Goal: Information Seeking & Learning: Check status

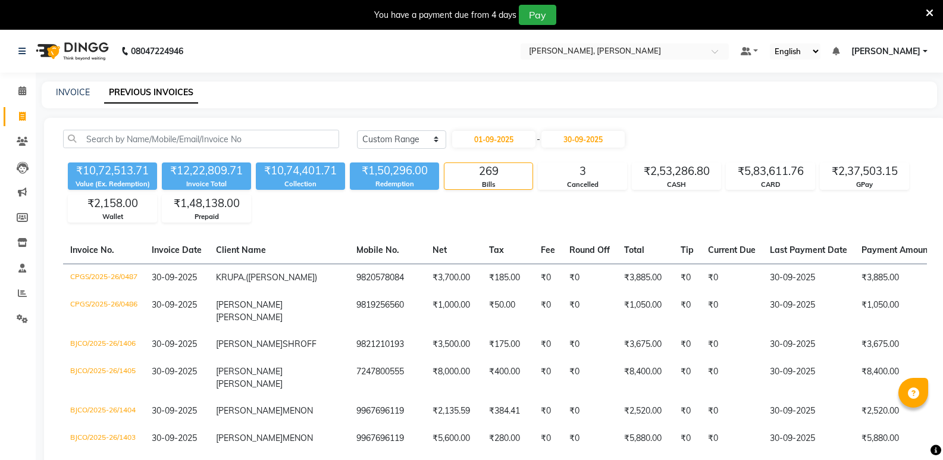
select select "range"
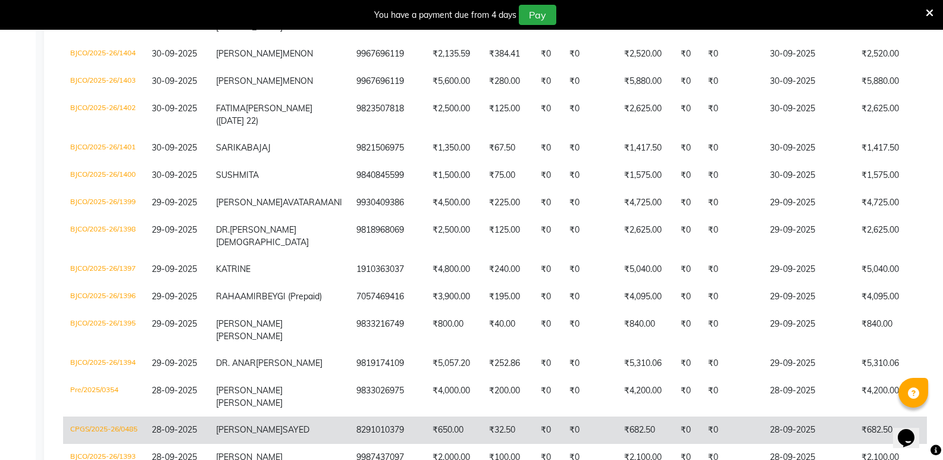
scroll to position [119, 0]
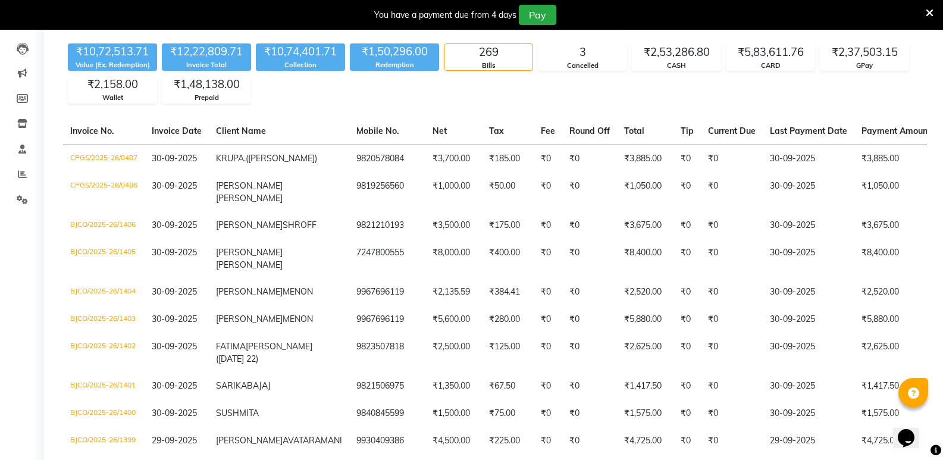
click at [930, 12] on icon at bounding box center [930, 13] width 8 height 11
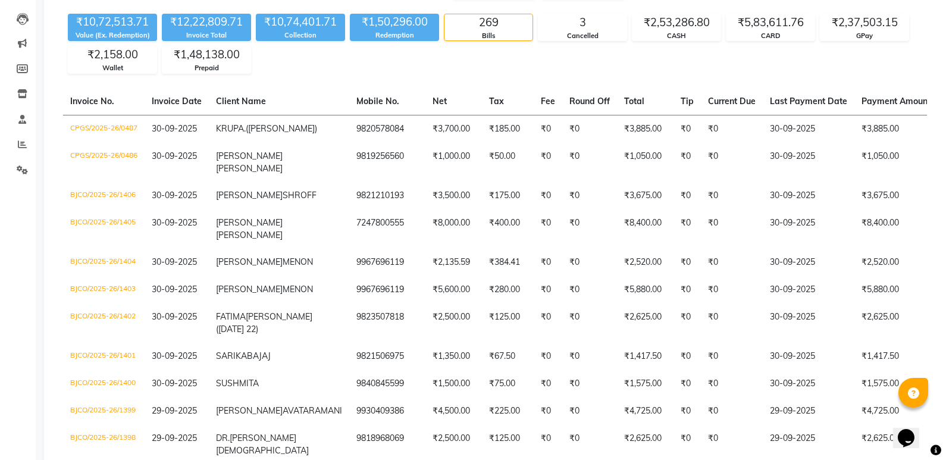
scroll to position [0, 0]
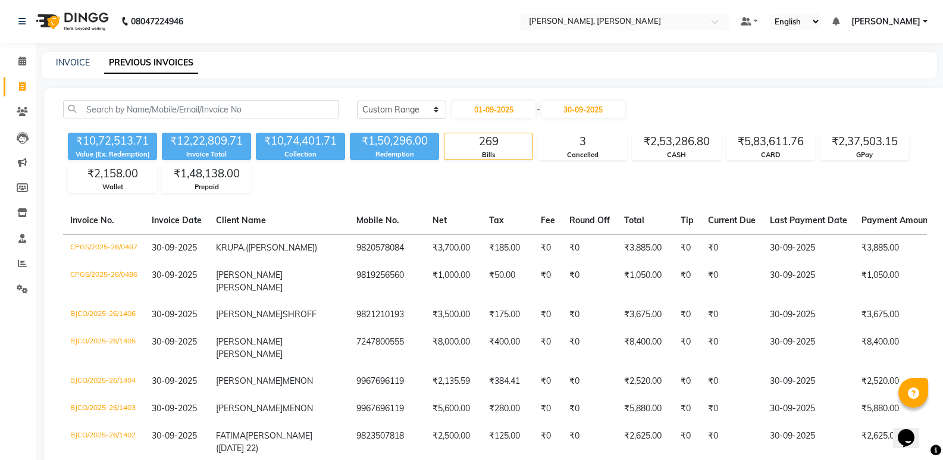
click at [597, 19] on input "text" at bounding box center [613, 23] width 173 height 12
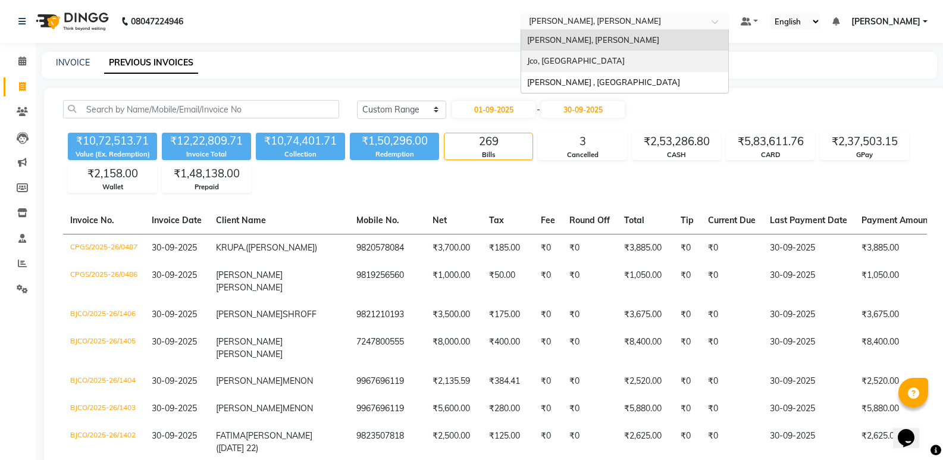
click at [605, 63] on span "Jco, Goregaon West" at bounding box center [576, 61] width 98 height 10
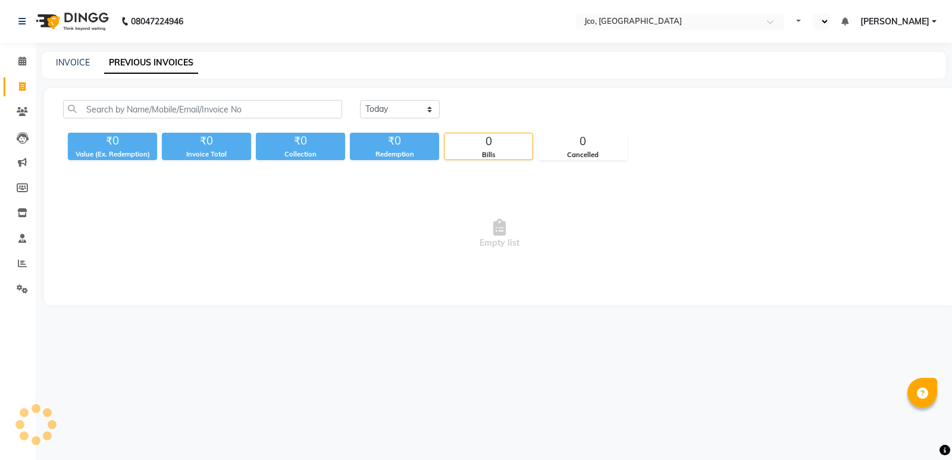
select select "en"
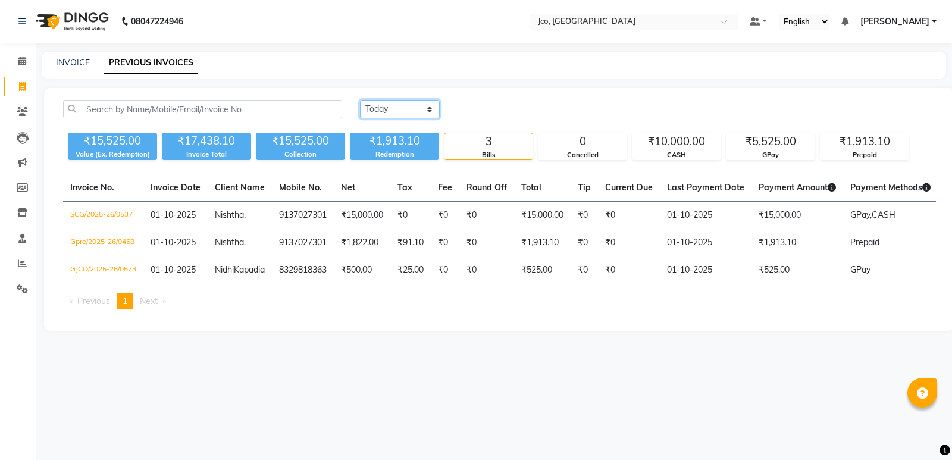
click at [408, 112] on select "Today Yesterday Custom Range" at bounding box center [400, 109] width 80 height 18
select select "range"
click at [360, 100] on select "Today Yesterday Custom Range" at bounding box center [400, 109] width 80 height 18
click at [483, 107] on input "01-10-2025" at bounding box center [496, 109] width 83 height 17
select select "10"
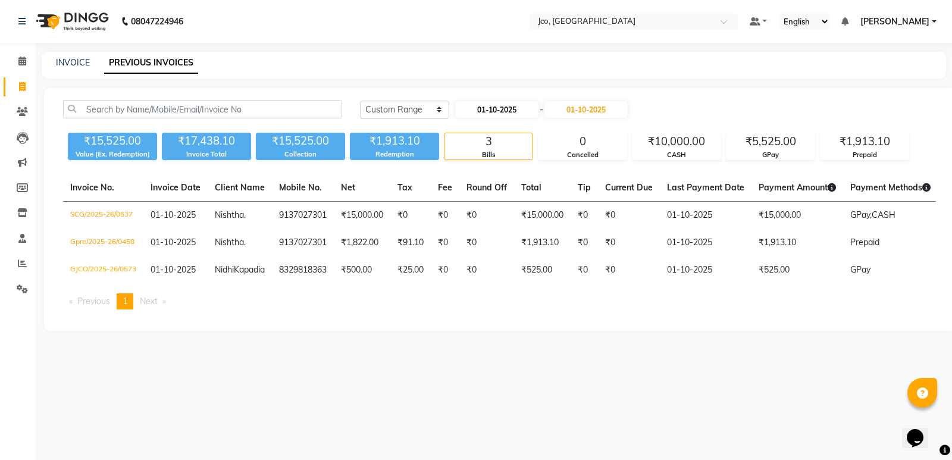
select select "2025"
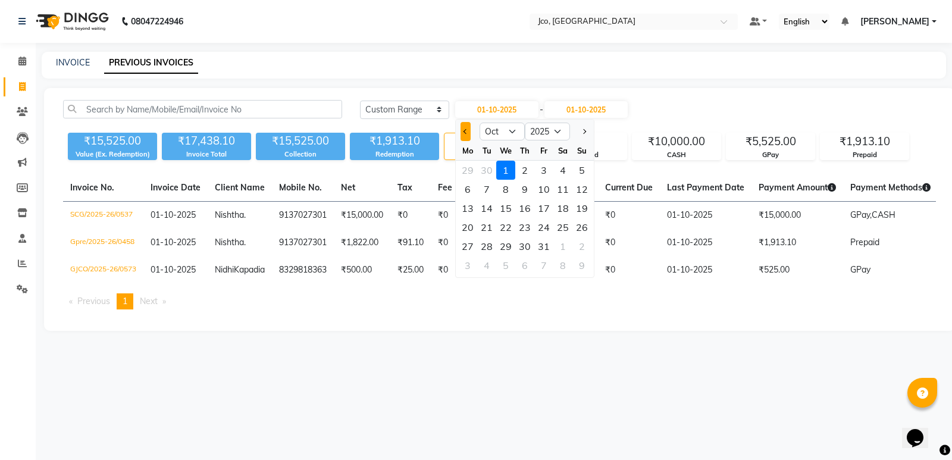
click at [464, 135] on button "Previous month" at bounding box center [466, 131] width 10 height 19
select select "9"
click at [464, 171] on div "1" at bounding box center [467, 170] width 19 height 19
type input "01-09-2025"
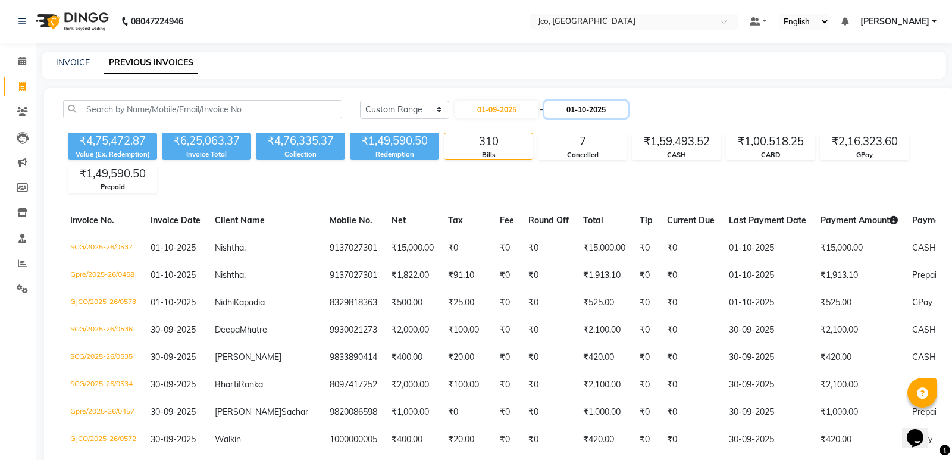
click at [577, 108] on input "01-10-2025" at bounding box center [586, 109] width 83 height 17
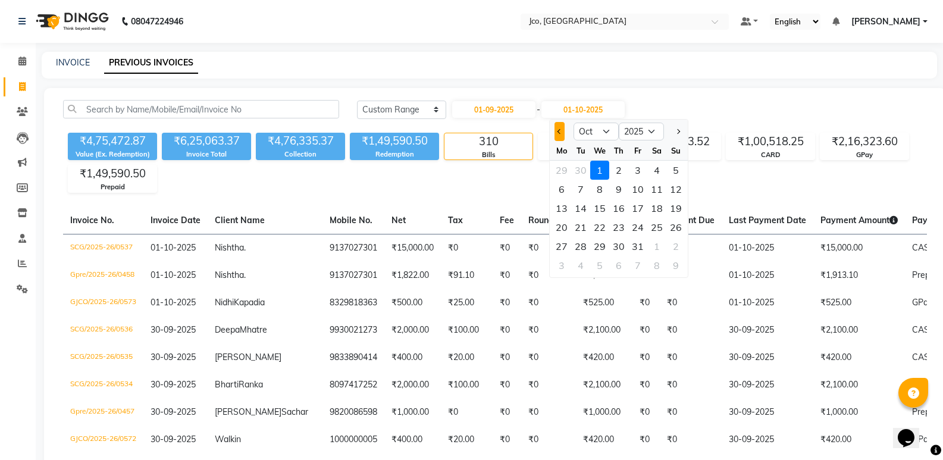
click at [559, 134] on span "Previous month" at bounding box center [560, 131] width 5 height 5
select select "9"
click at [582, 245] on div "30" at bounding box center [580, 246] width 19 height 19
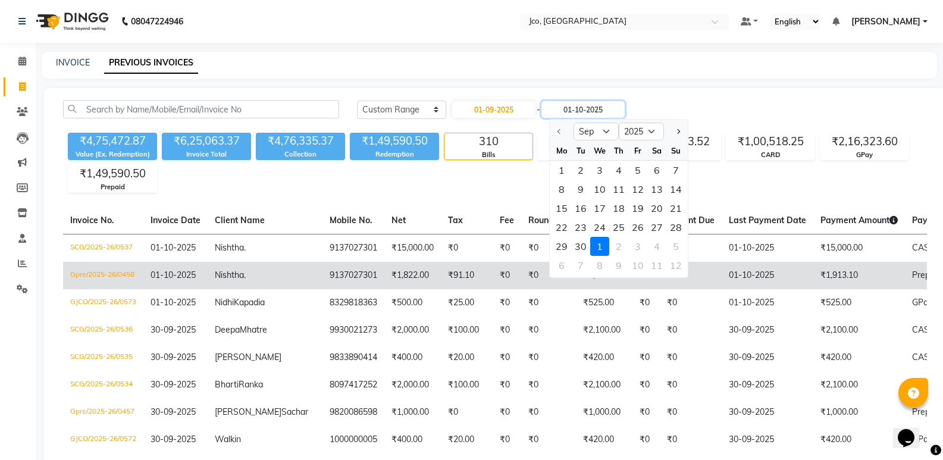
type input "30-09-2025"
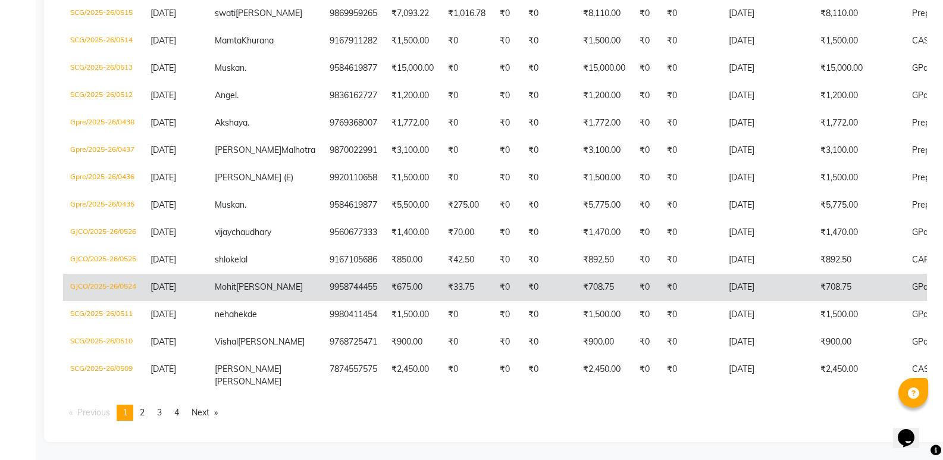
scroll to position [3206, 0]
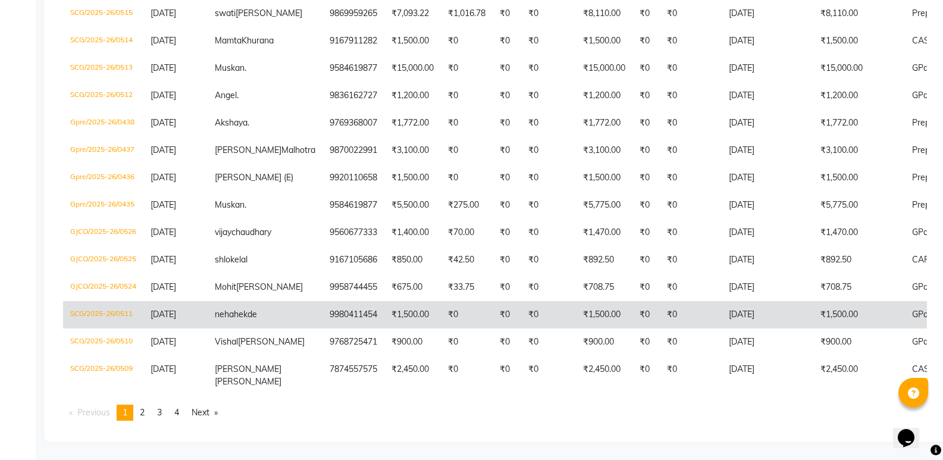
click at [225, 309] on span "neha" at bounding box center [224, 314] width 19 height 11
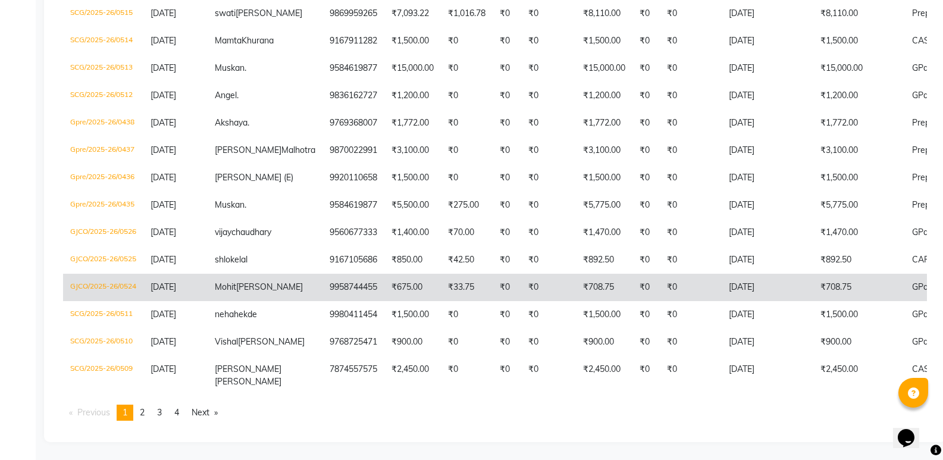
click at [133, 274] on td "GJCO/2025-26/0524" at bounding box center [103, 287] width 80 height 27
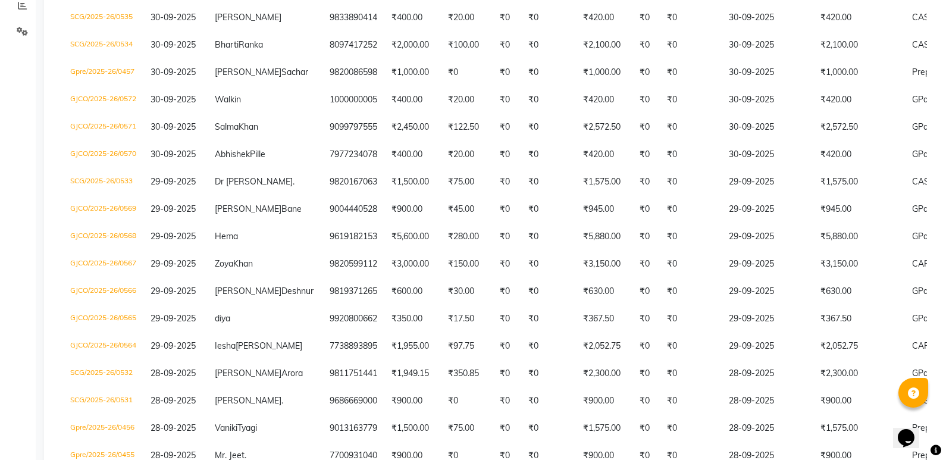
scroll to position [0, 0]
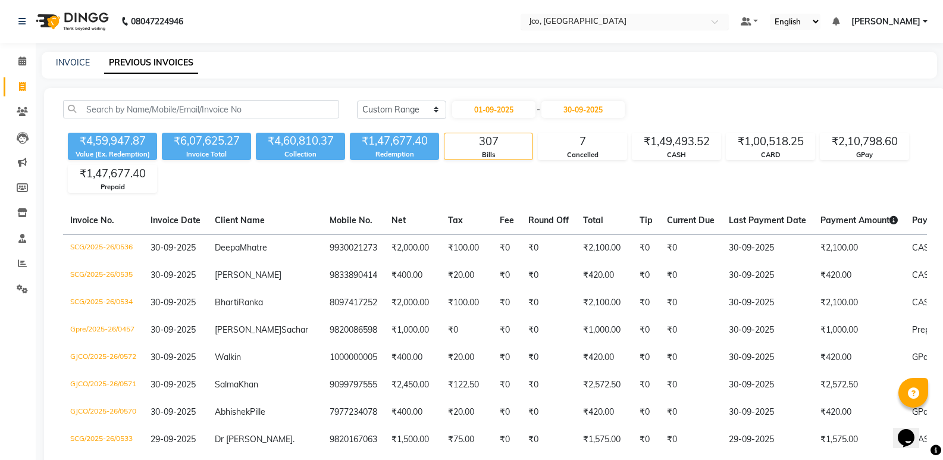
click at [583, 21] on input "text" at bounding box center [613, 23] width 173 height 12
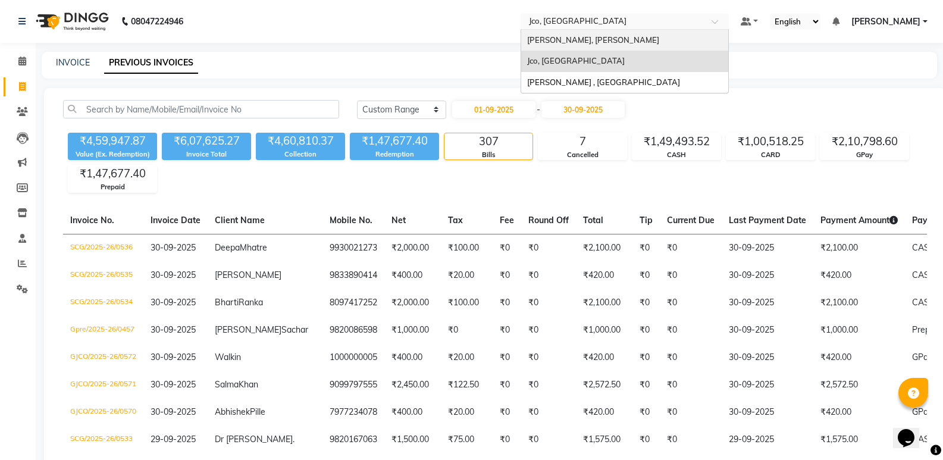
click at [596, 39] on span "[PERSON_NAME], [PERSON_NAME]" at bounding box center [593, 40] width 132 height 10
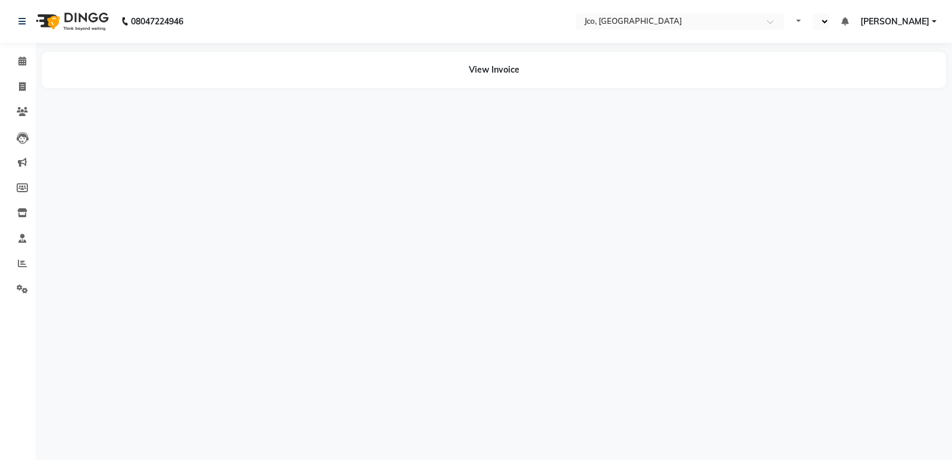
select select "en"
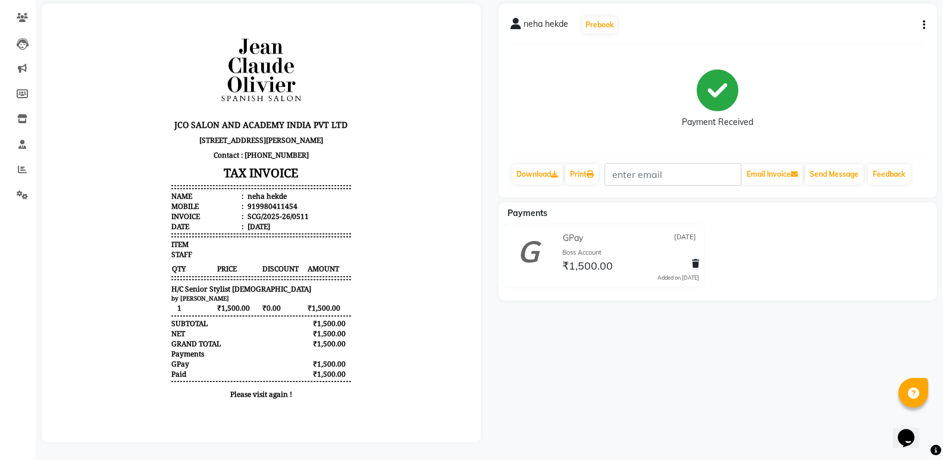
scroll to position [103, 0]
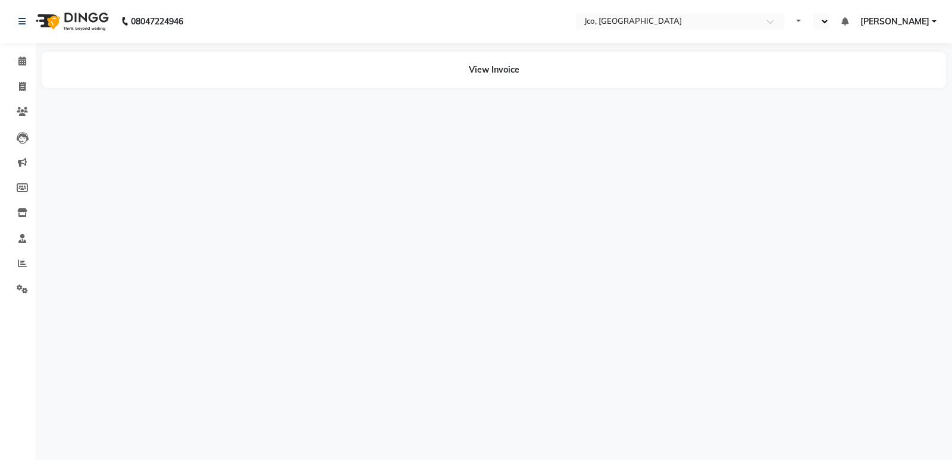
select select "en"
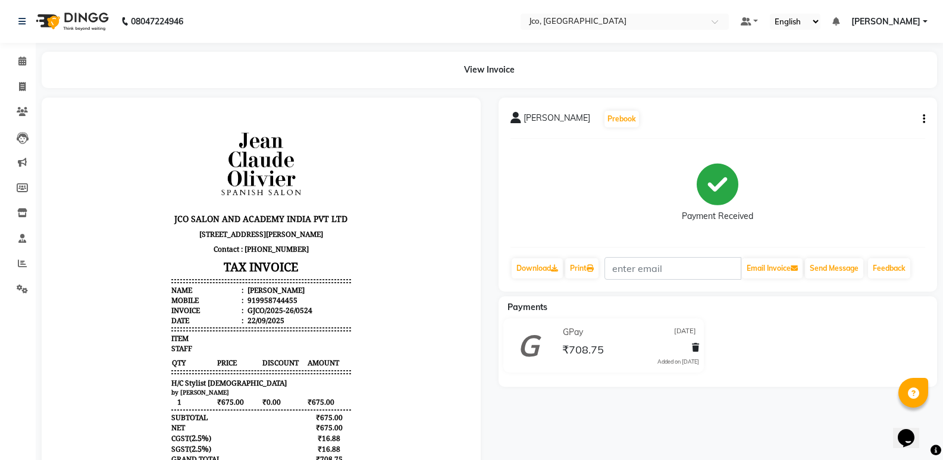
scroll to position [124, 0]
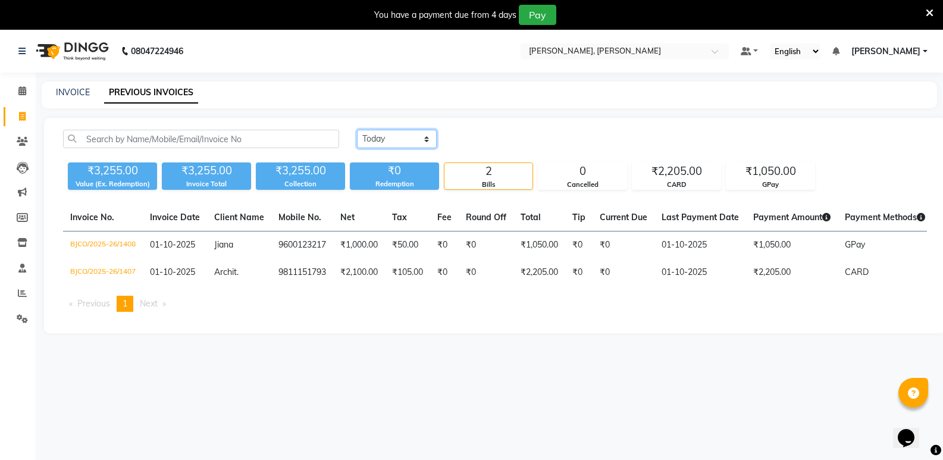
click at [393, 136] on select "[DATE] [DATE] Custom Range" at bounding box center [397, 139] width 80 height 18
select select "range"
click at [357, 130] on select "[DATE] [DATE] Custom Range" at bounding box center [397, 139] width 80 height 18
click at [494, 143] on input "01-10-2025" at bounding box center [493, 139] width 83 height 17
select select "10"
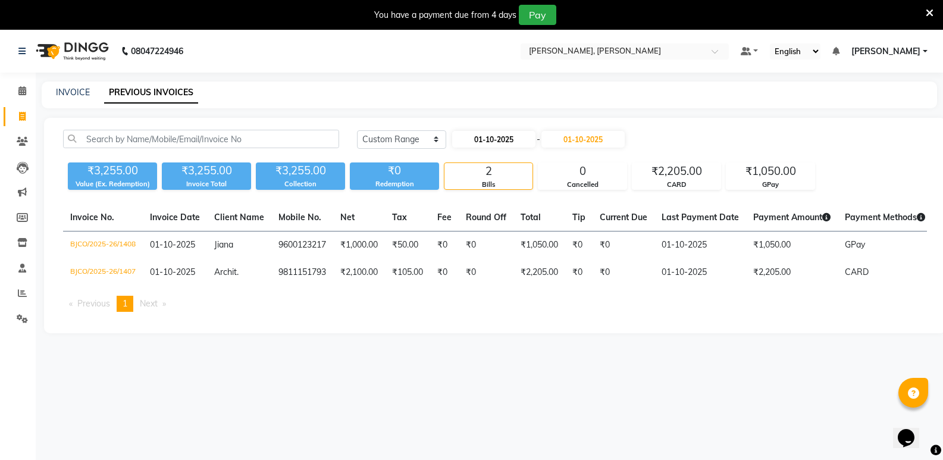
select select "2025"
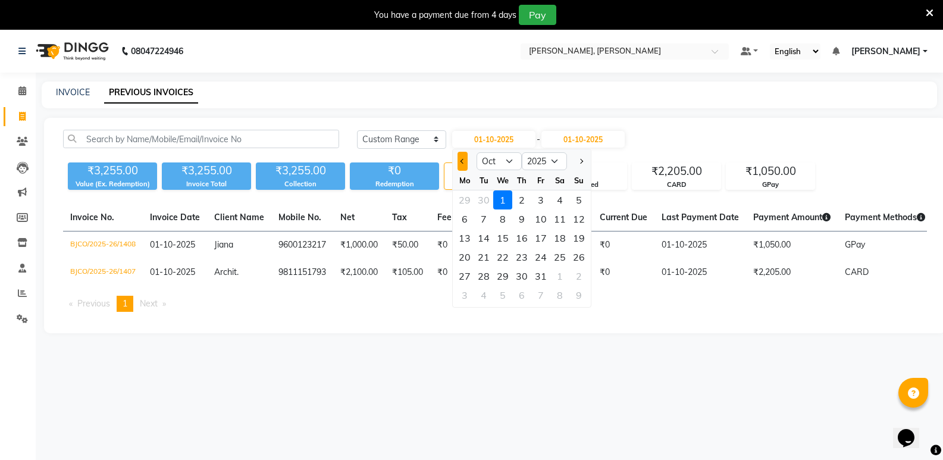
click at [467, 161] on button "Previous month" at bounding box center [463, 161] width 10 height 19
select select "9"
click at [461, 199] on div "1" at bounding box center [464, 199] width 19 height 19
type input "01-09-2025"
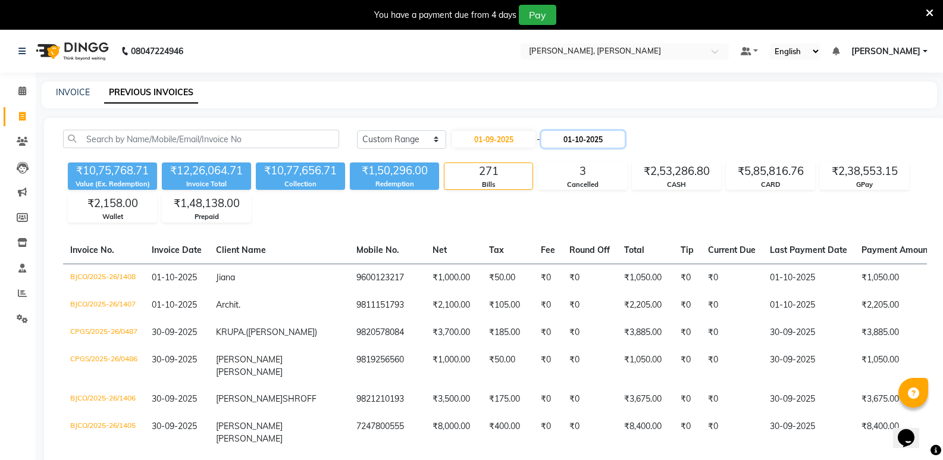
click at [606, 133] on input "01-10-2025" at bounding box center [583, 139] width 83 height 17
select select "10"
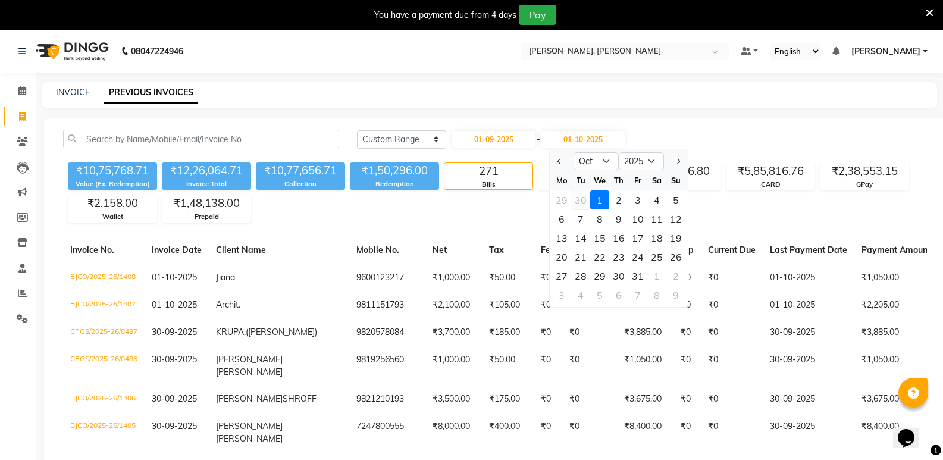
click at [582, 196] on div "30" at bounding box center [580, 199] width 19 height 19
type input "30-09-2025"
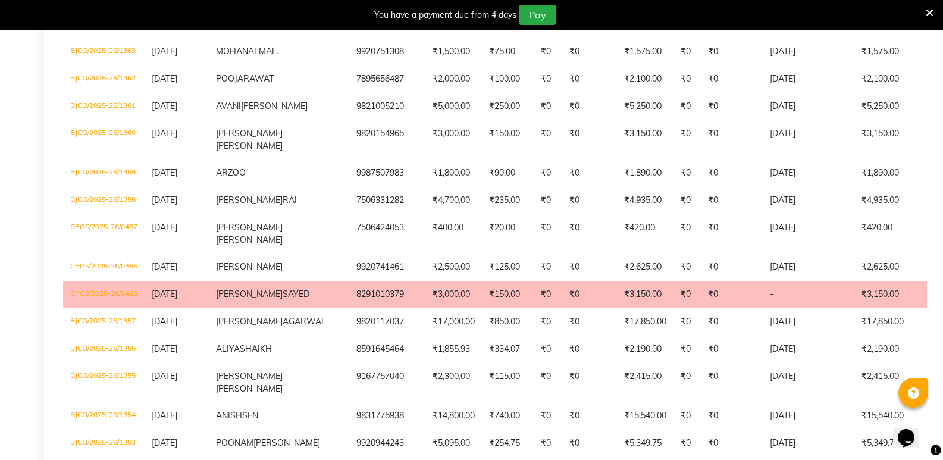
scroll to position [2262, 0]
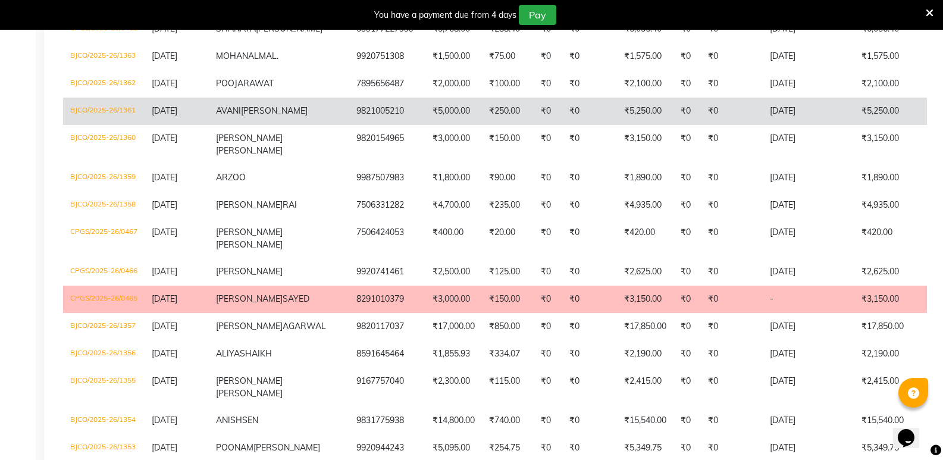
click at [173, 125] on td "[DATE]" at bounding box center [177, 111] width 64 height 27
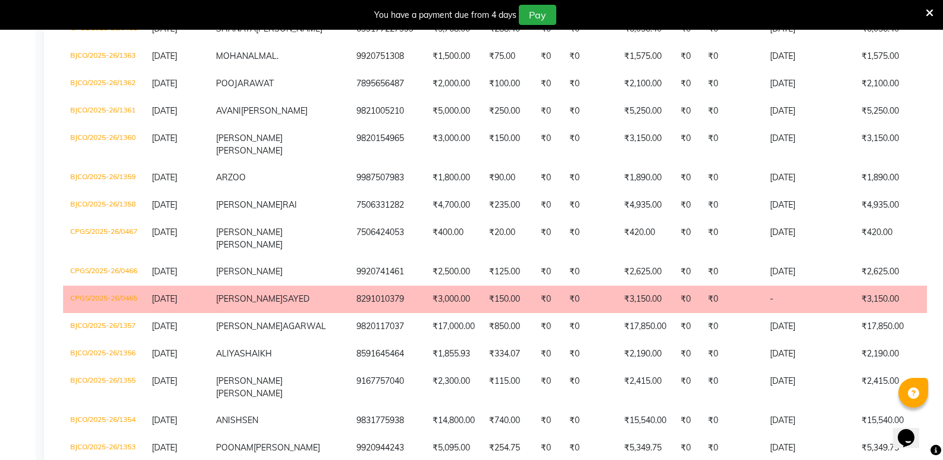
click at [159, 15] on td "[DATE]" at bounding box center [177, 1] width 64 height 27
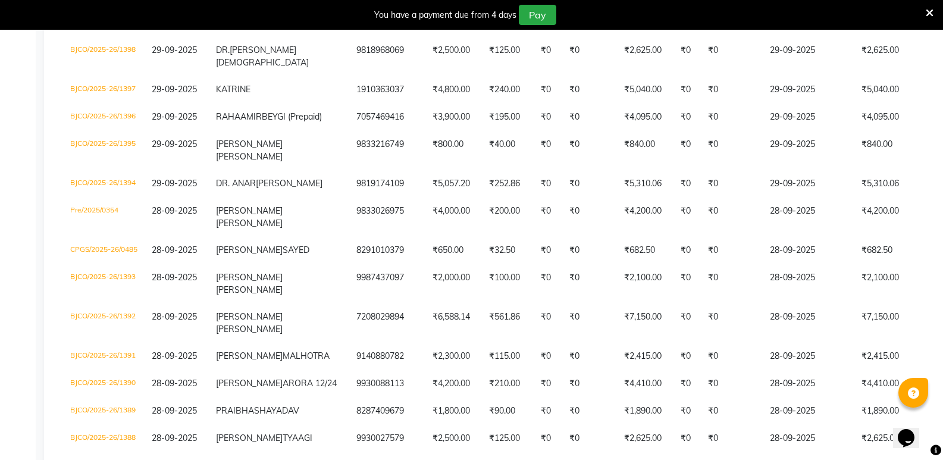
scroll to position [536, 0]
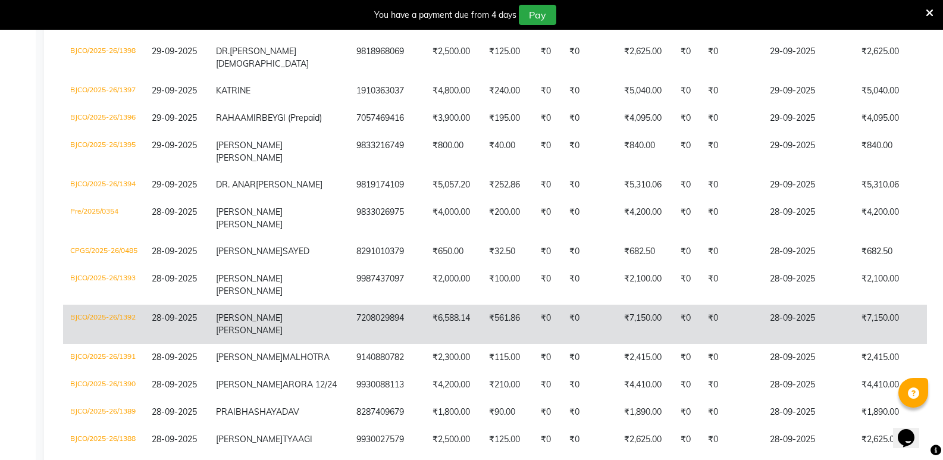
click at [426, 344] on td "₹6,588.14" at bounding box center [454, 324] width 57 height 39
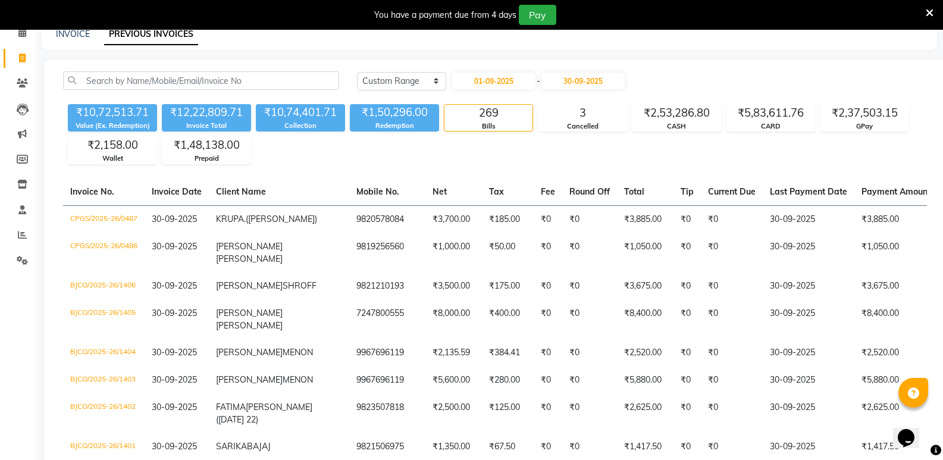
scroll to position [0, 0]
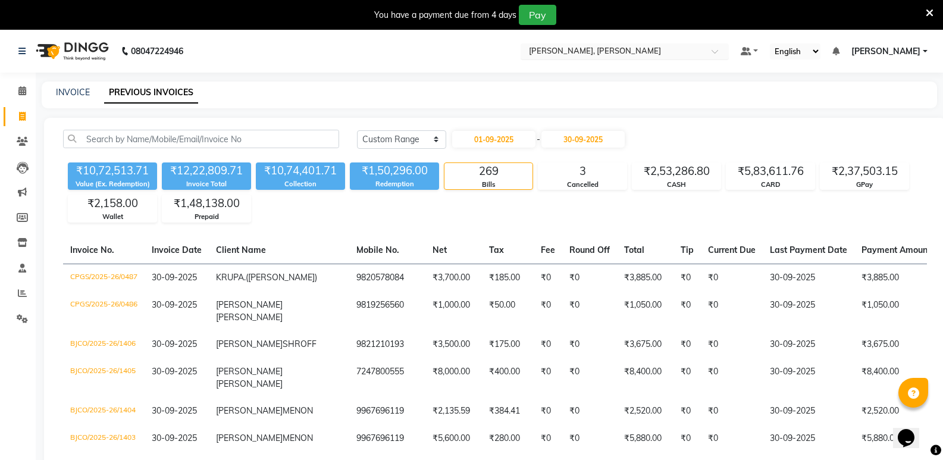
click at [618, 53] on input "text" at bounding box center [613, 52] width 173 height 12
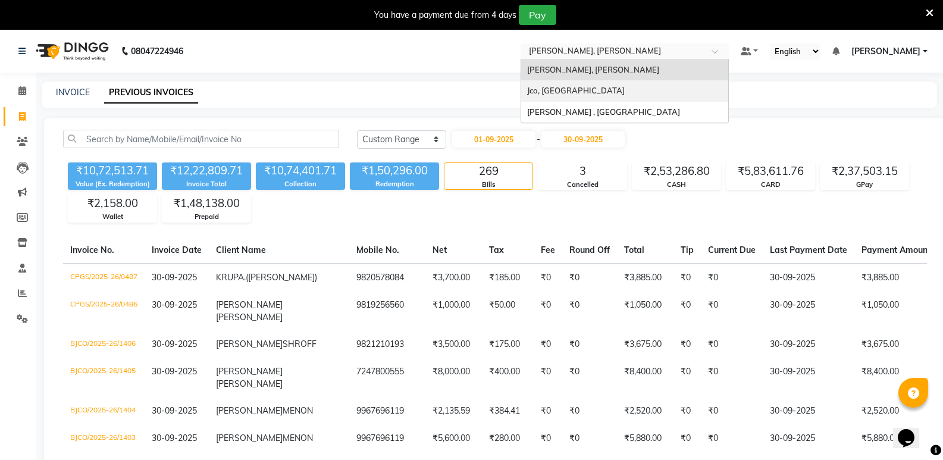
click at [612, 94] on span "Jco, Goregaon West" at bounding box center [576, 91] width 98 height 10
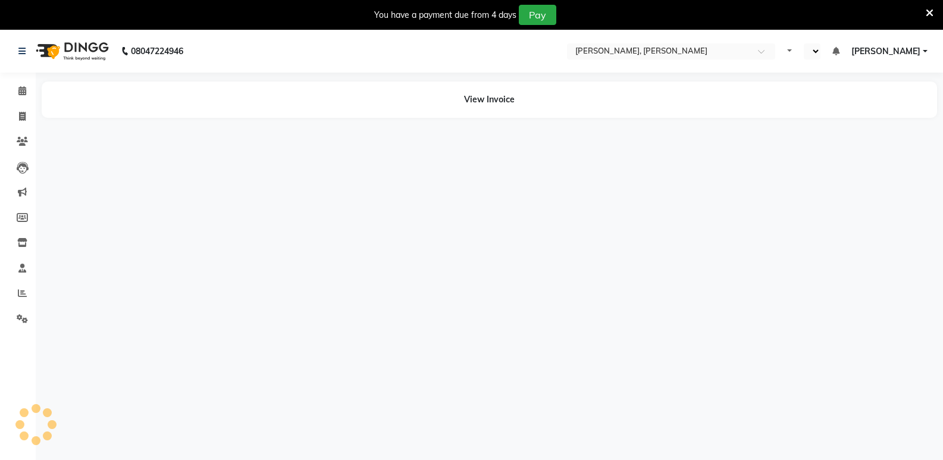
select select "en"
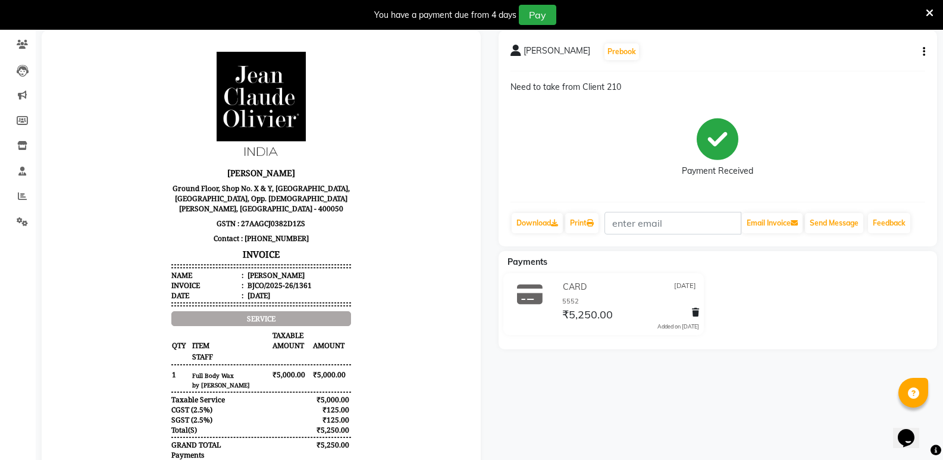
scroll to position [187, 0]
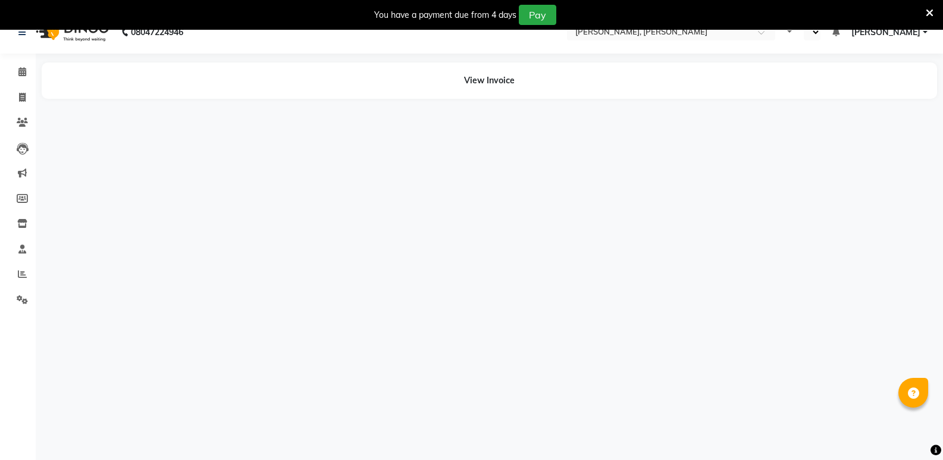
scroll to position [30, 0]
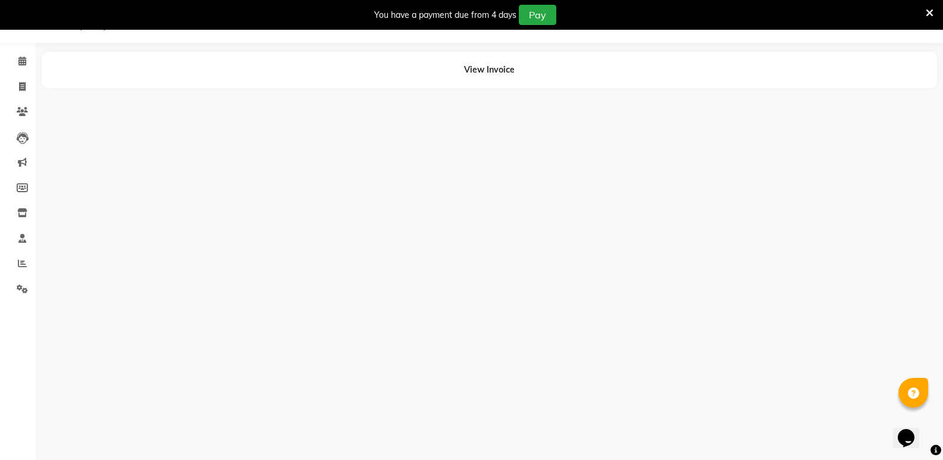
select select "en"
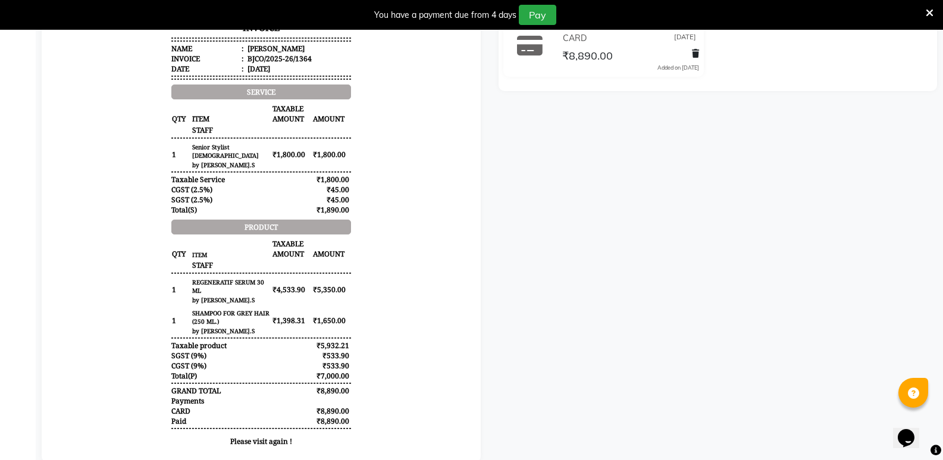
scroll to position [315, 0]
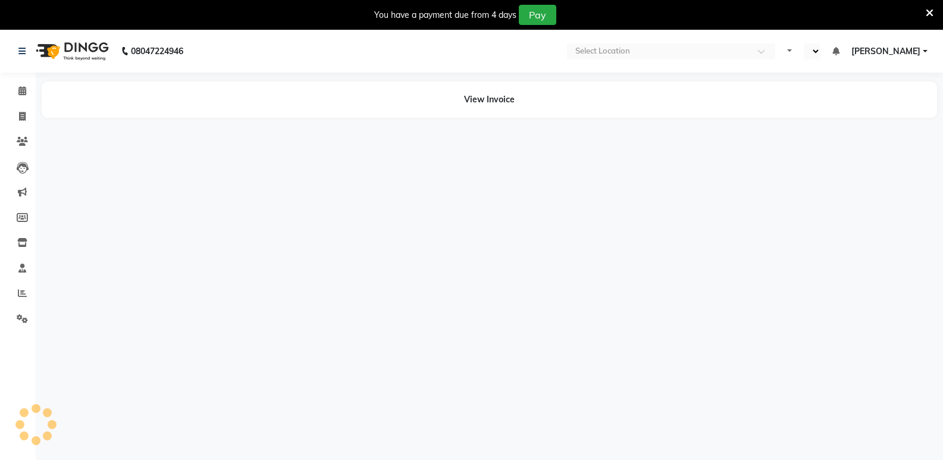
select select "en"
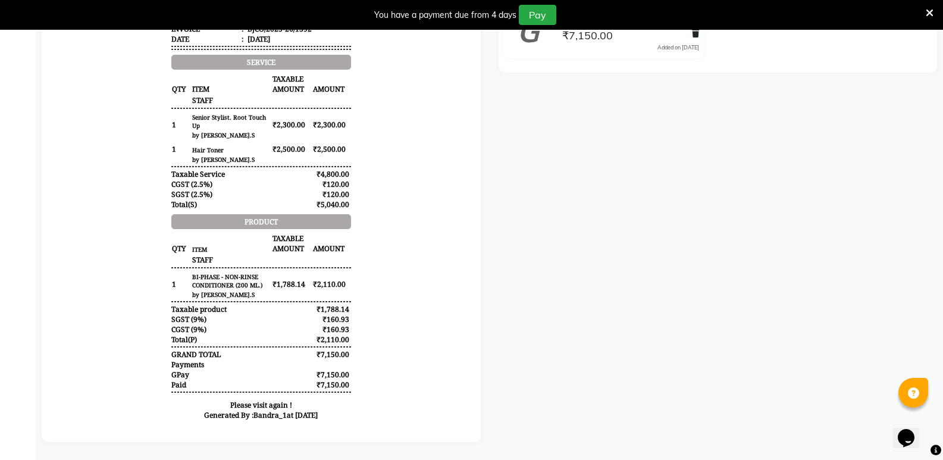
scroll to position [353, 0]
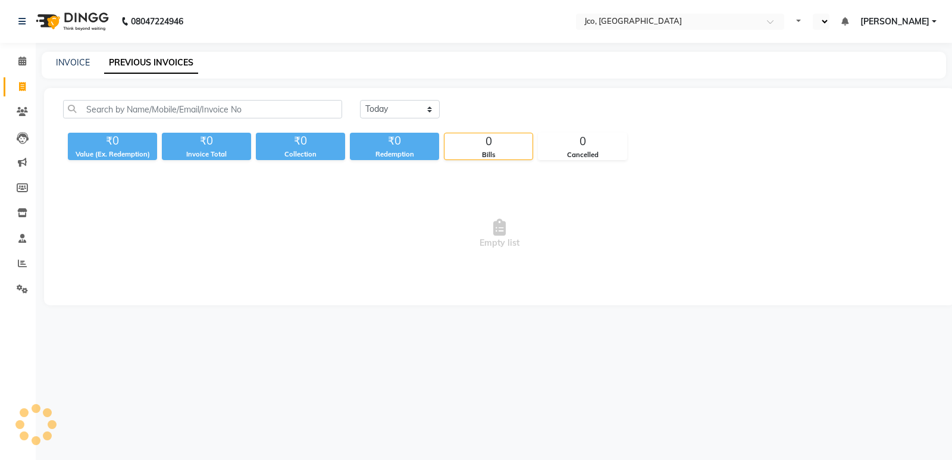
select select "en"
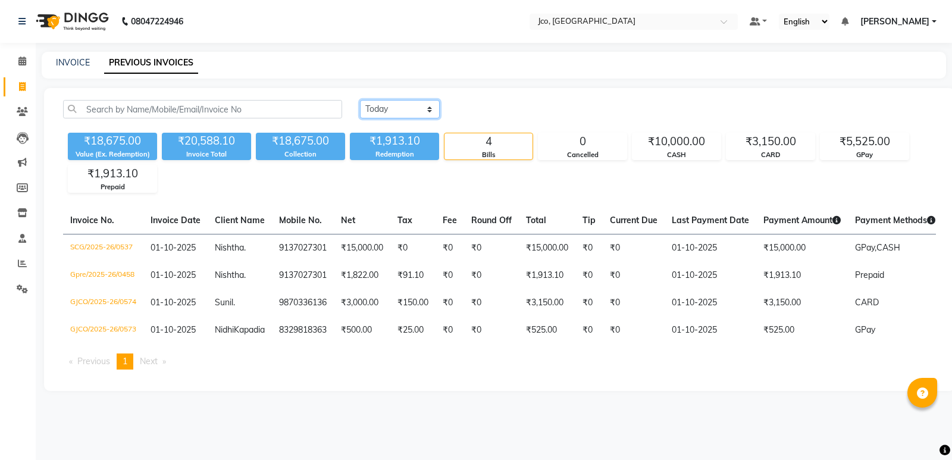
drag, startPoint x: 404, startPoint y: 110, endPoint x: 409, endPoint y: 117, distance: 9.4
click at [404, 110] on select "[DATE] [DATE] Custom Range" at bounding box center [400, 109] width 80 height 18
select select "range"
click at [360, 100] on select "[DATE] [DATE] Custom Range" at bounding box center [400, 109] width 80 height 18
click at [488, 111] on input "01-10-2025" at bounding box center [496, 109] width 83 height 17
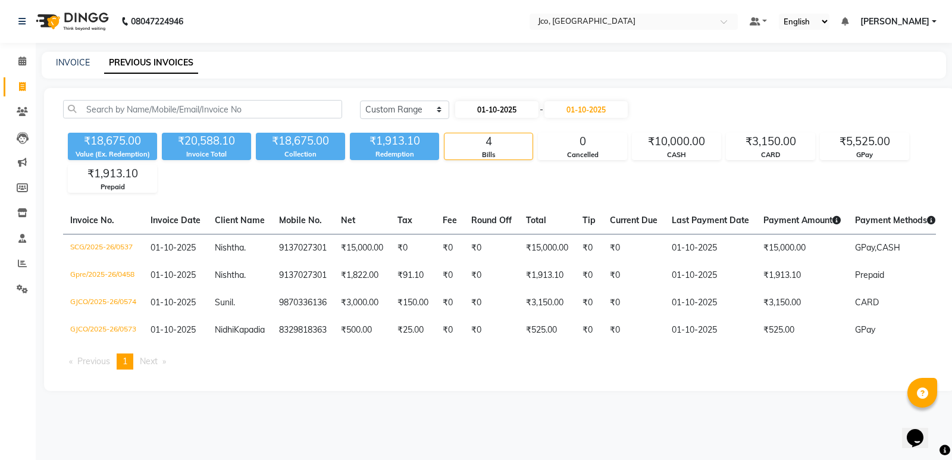
select select "10"
select select "2025"
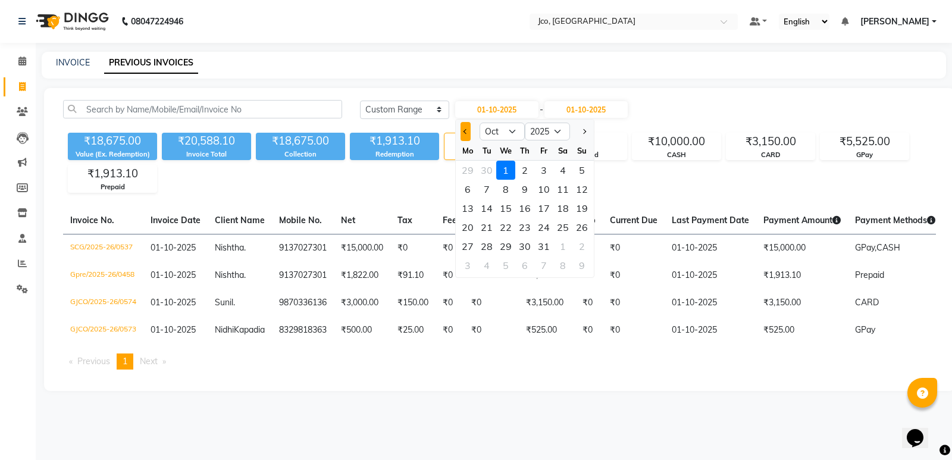
click at [468, 130] on button "Previous month" at bounding box center [466, 131] width 10 height 19
select select "9"
drag, startPoint x: 472, startPoint y: 171, endPoint x: 490, endPoint y: 157, distance: 22.9
click at [472, 170] on div "1" at bounding box center [467, 170] width 19 height 19
type input "01-09-2025"
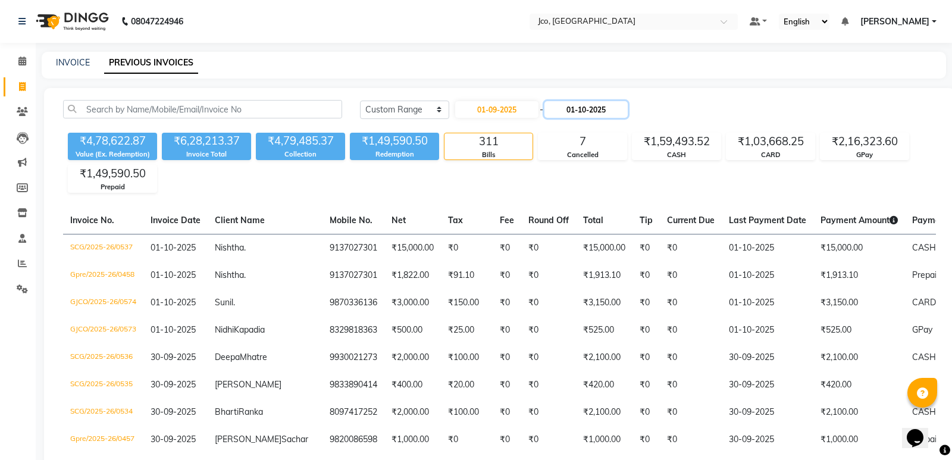
click at [579, 104] on input "01-10-2025" at bounding box center [586, 109] width 83 height 17
select select "10"
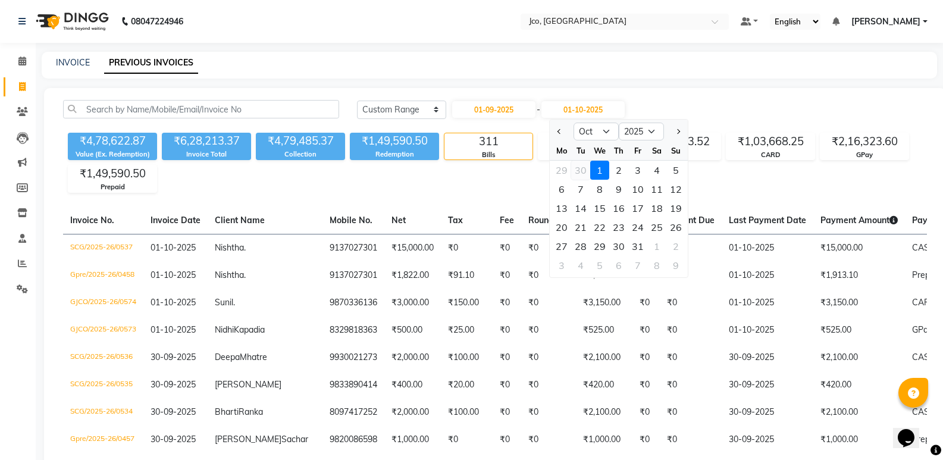
click at [577, 173] on div "30" at bounding box center [580, 170] width 19 height 19
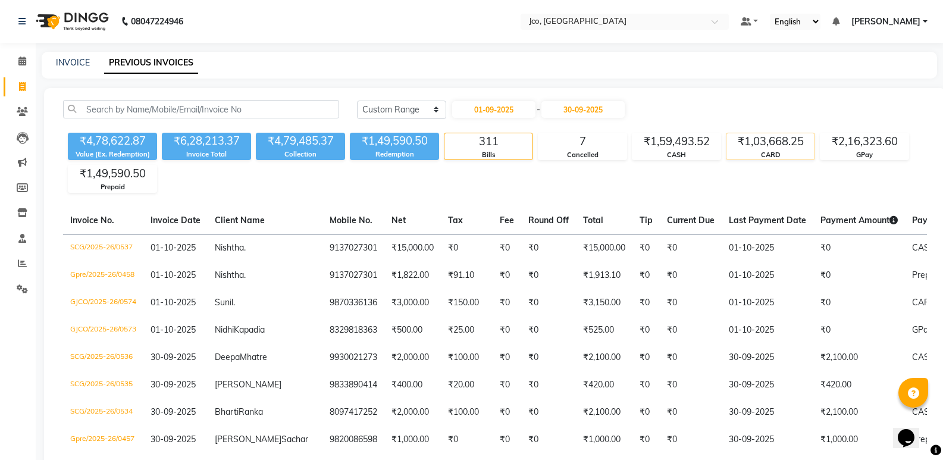
click at [774, 149] on div "₹1,03,668.25" at bounding box center [771, 141] width 88 height 17
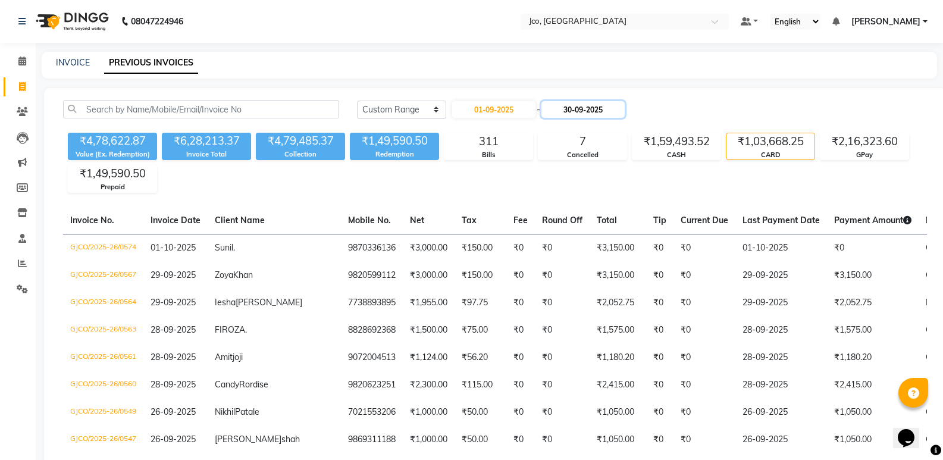
click at [590, 112] on input "30-09-2025" at bounding box center [583, 109] width 83 height 17
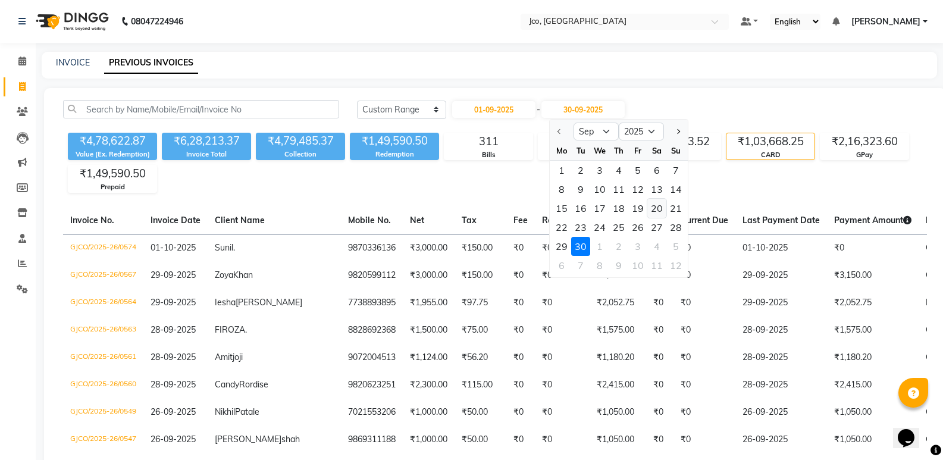
click at [652, 210] on div "20" at bounding box center [657, 208] width 19 height 19
type input "20-09-2025"
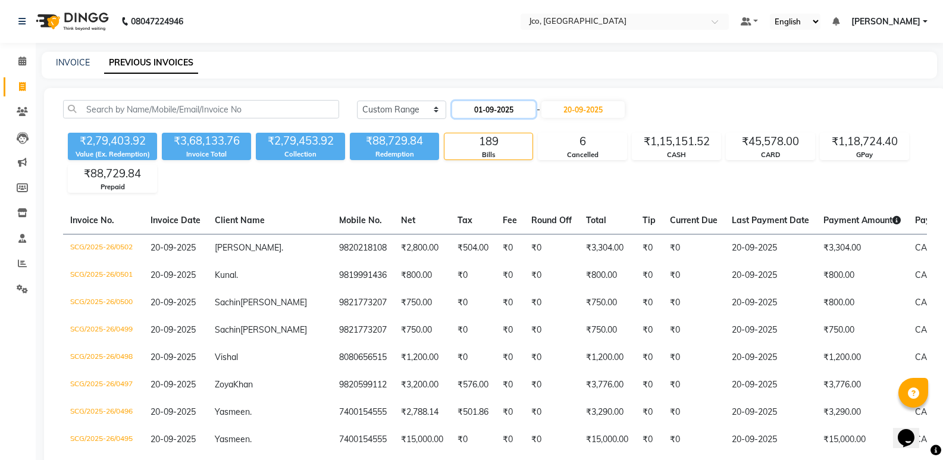
click at [516, 110] on input "01-09-2025" at bounding box center [493, 109] width 83 height 17
select select "9"
select select "2025"
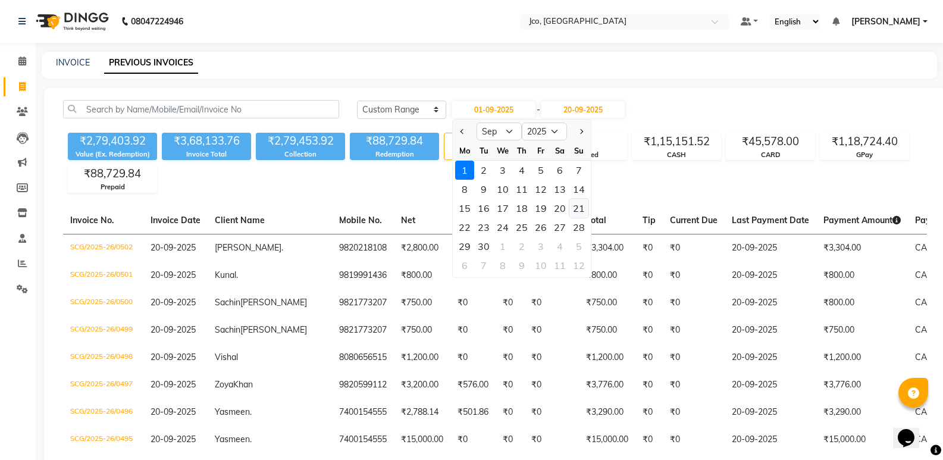
click at [577, 207] on div "21" at bounding box center [579, 208] width 19 height 19
type input "[DATE]"
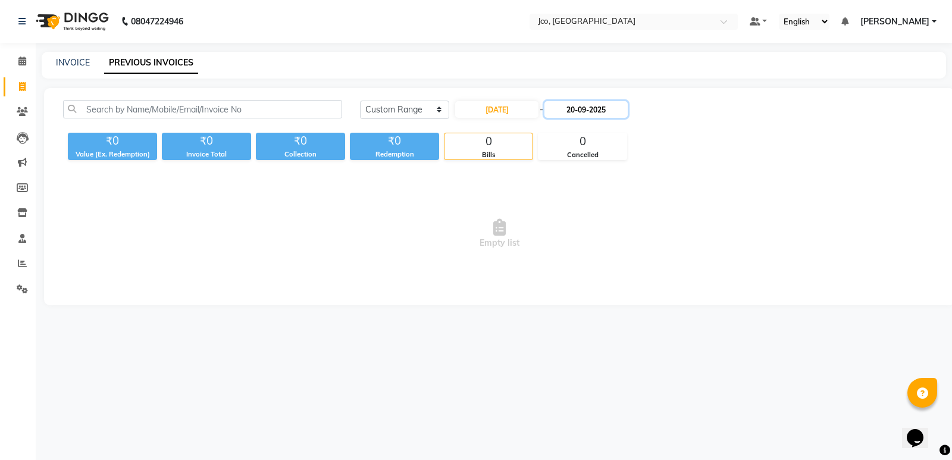
click at [573, 105] on input "20-09-2025" at bounding box center [586, 109] width 83 height 17
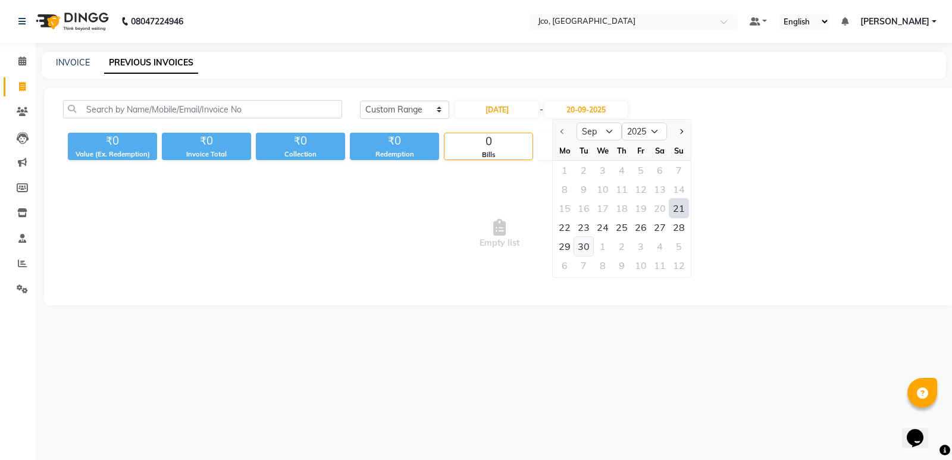
click at [579, 245] on div "30" at bounding box center [583, 246] width 19 height 19
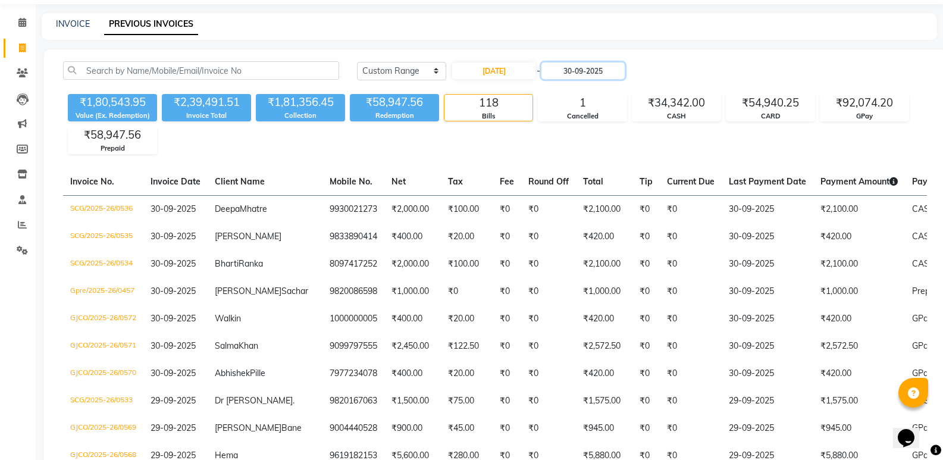
scroll to position [60, 0]
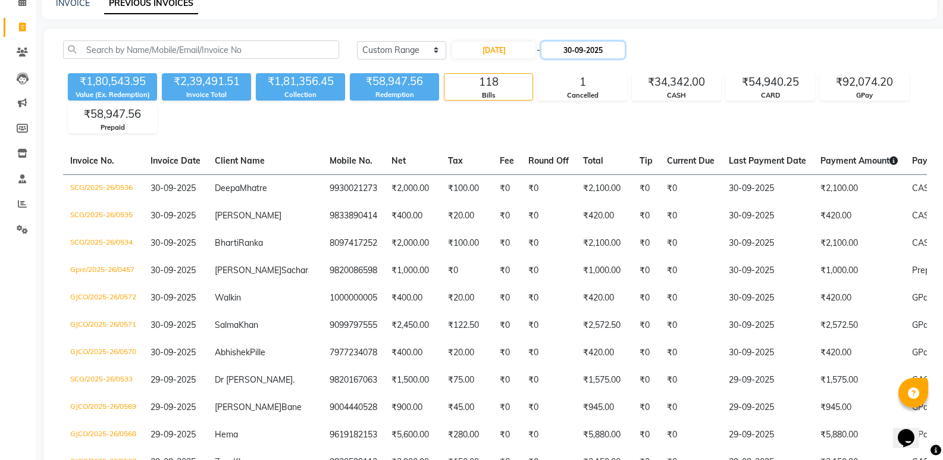
click at [594, 51] on input "30-09-2025" at bounding box center [583, 50] width 83 height 17
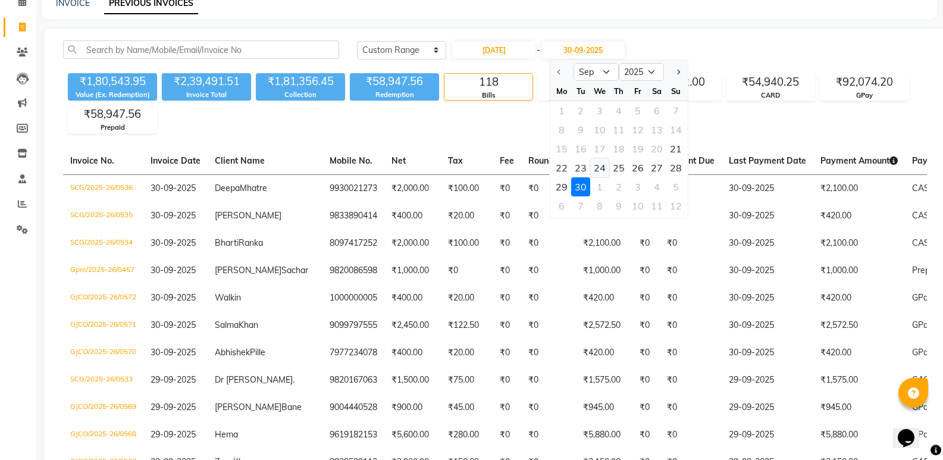
click at [603, 169] on div "24" at bounding box center [599, 167] width 19 height 19
type input "24-09-2025"
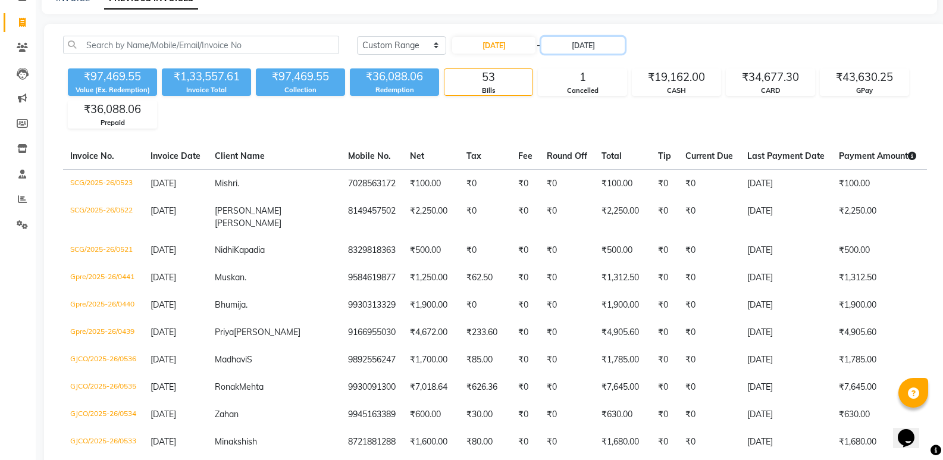
scroll to position [0, 0]
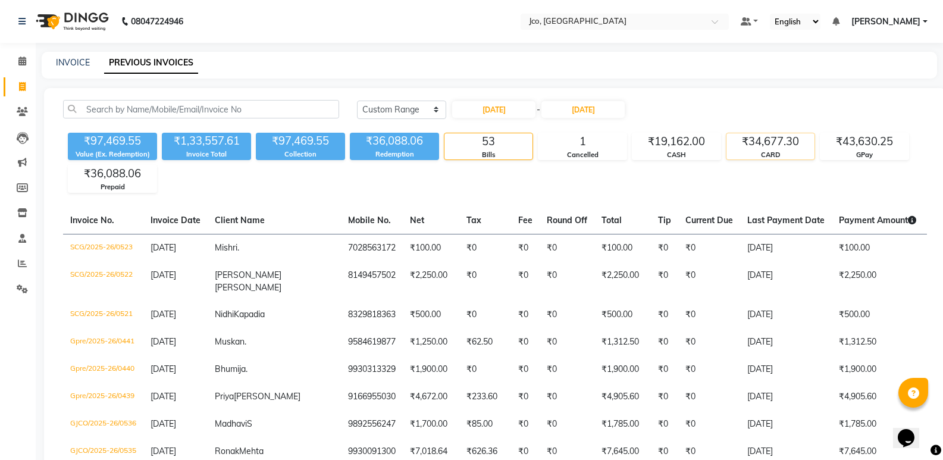
click at [780, 140] on div "₹34,677.30" at bounding box center [771, 141] width 88 height 17
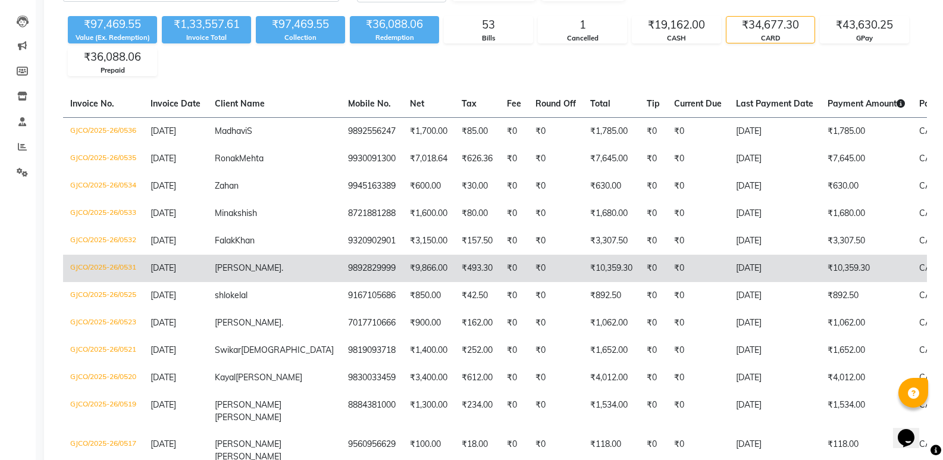
scroll to position [212, 0]
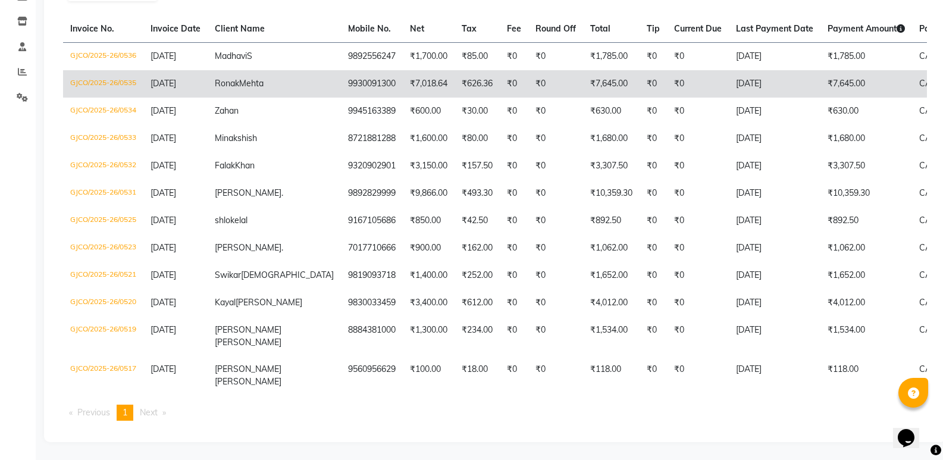
click at [821, 70] on td "₹7,645.00" at bounding box center [867, 83] width 92 height 27
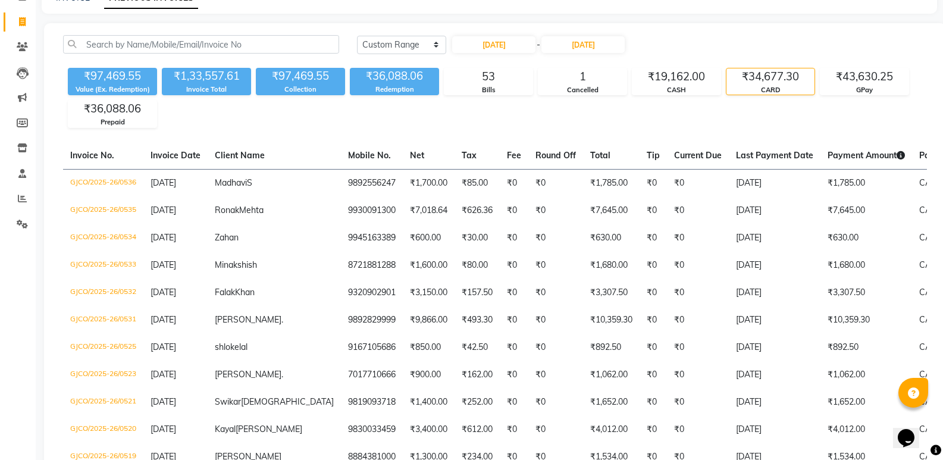
scroll to position [0, 0]
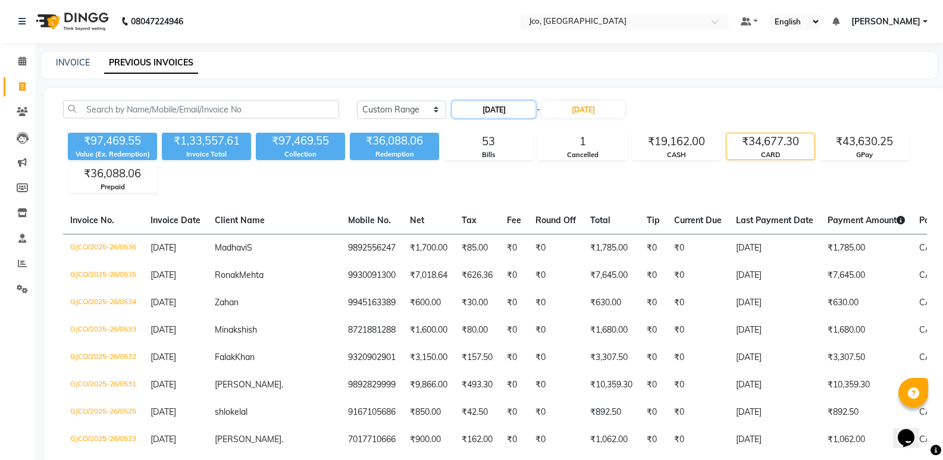
click at [513, 105] on input "[DATE]" at bounding box center [493, 109] width 83 height 17
select select "9"
select select "2025"
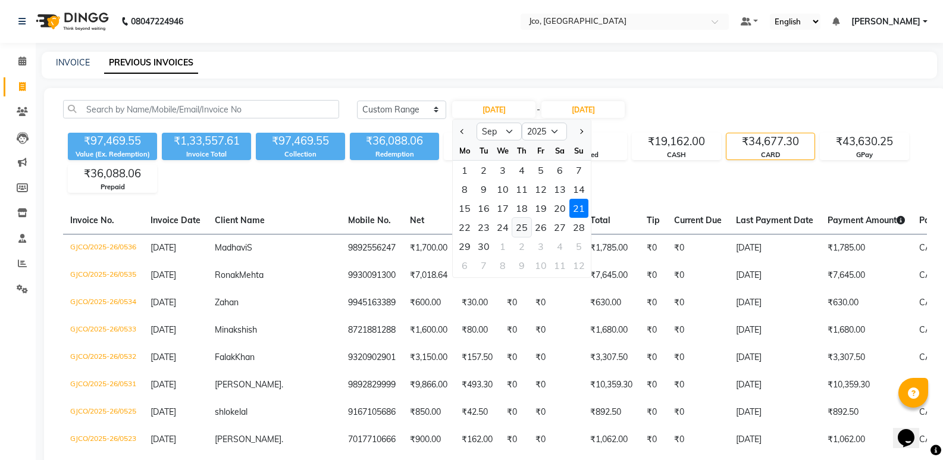
click at [527, 230] on div "25" at bounding box center [521, 227] width 19 height 19
type input "[DATE]"
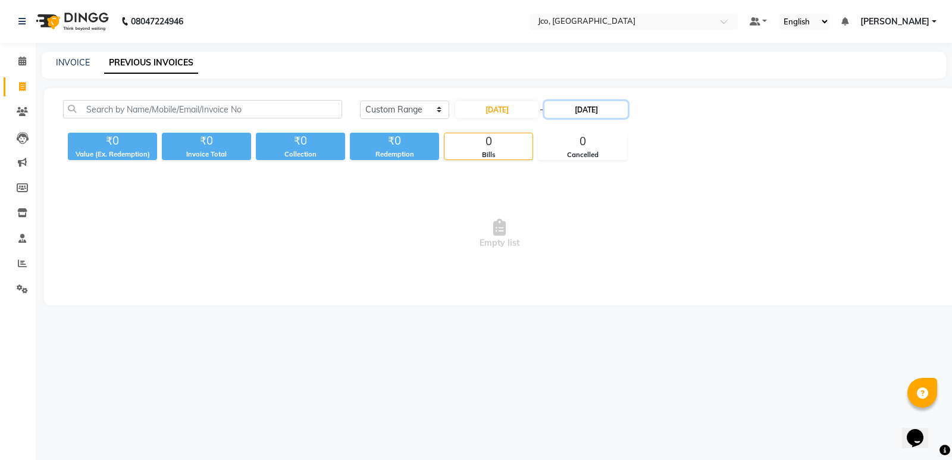
click at [586, 110] on input "[DATE]" at bounding box center [586, 109] width 83 height 17
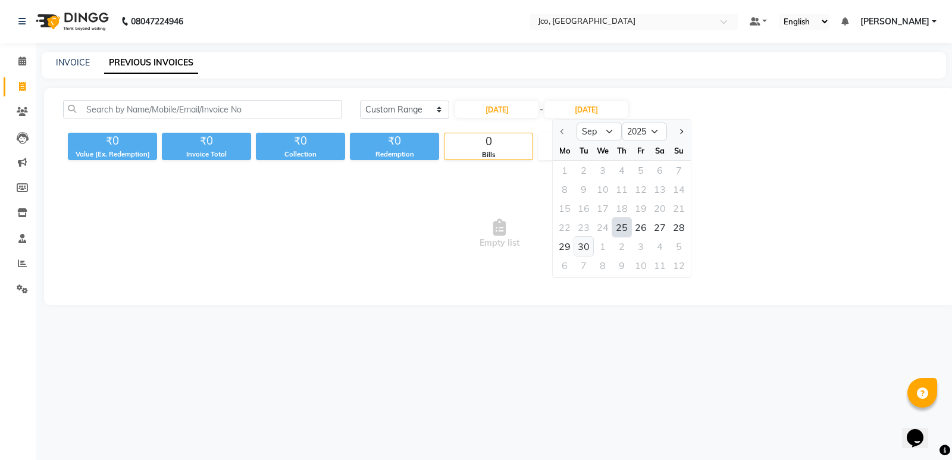
click at [578, 247] on div "30" at bounding box center [583, 246] width 19 height 19
type input "30-09-2025"
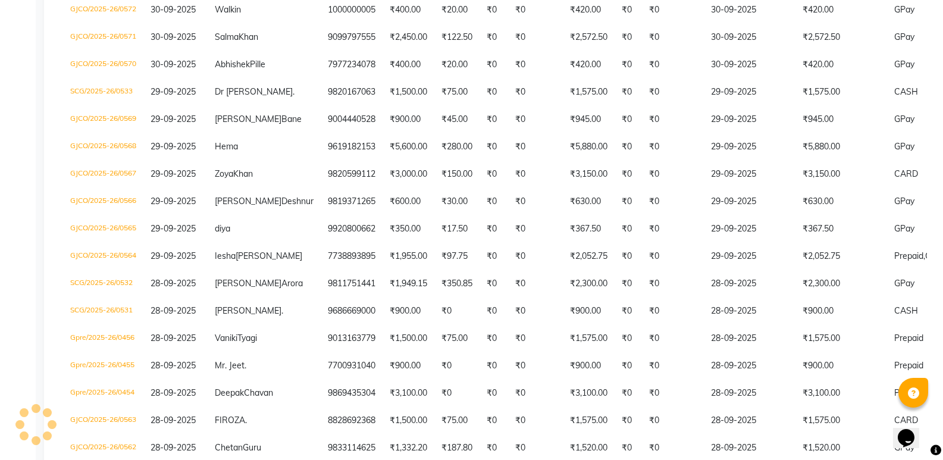
scroll to position [60, 0]
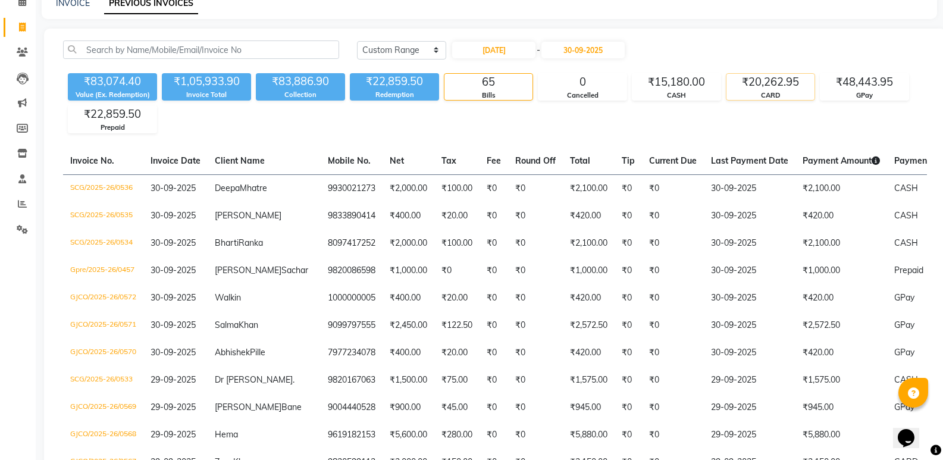
click at [776, 85] on div "₹20,262.95" at bounding box center [771, 82] width 88 height 17
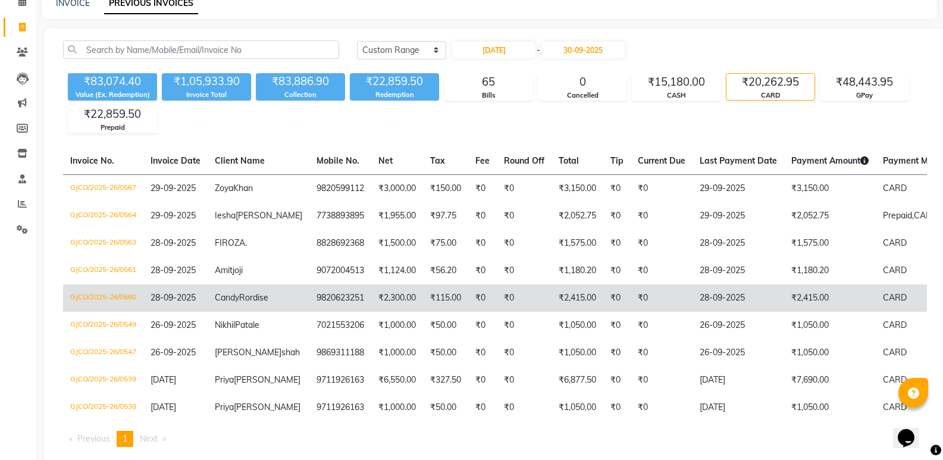
scroll to position [130, 0]
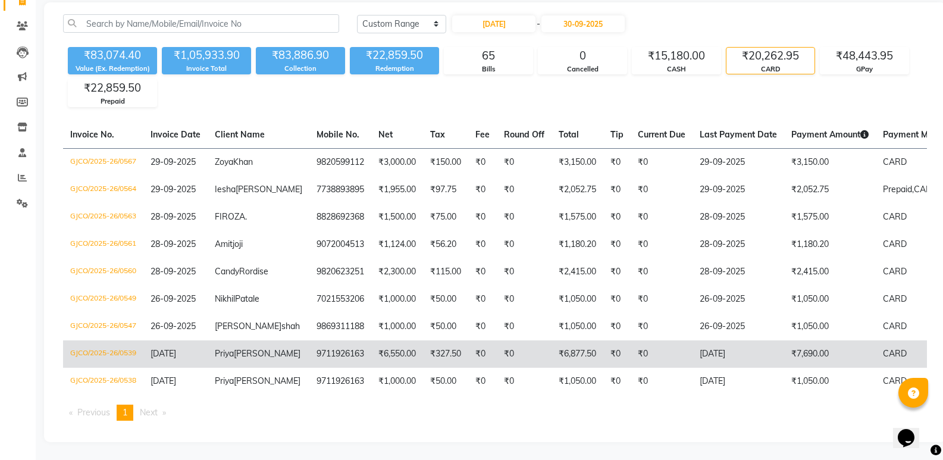
click at [784, 352] on td "₹7,690.00" at bounding box center [830, 353] width 92 height 27
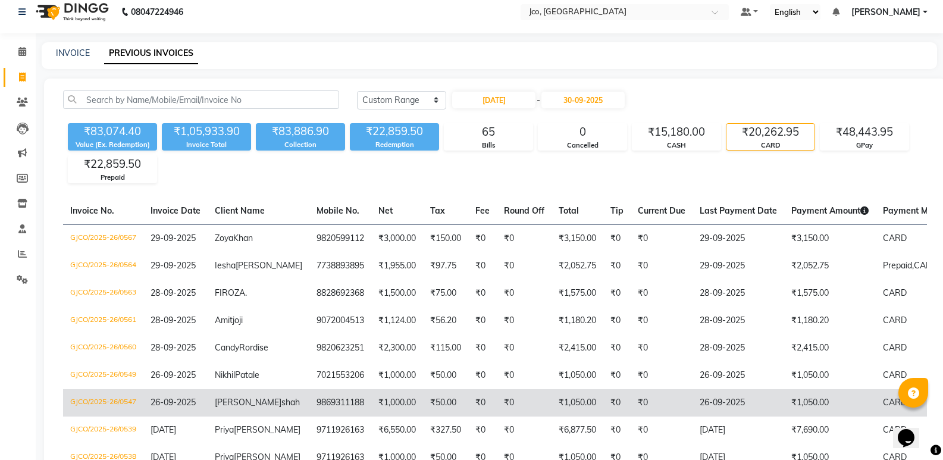
scroll to position [0, 0]
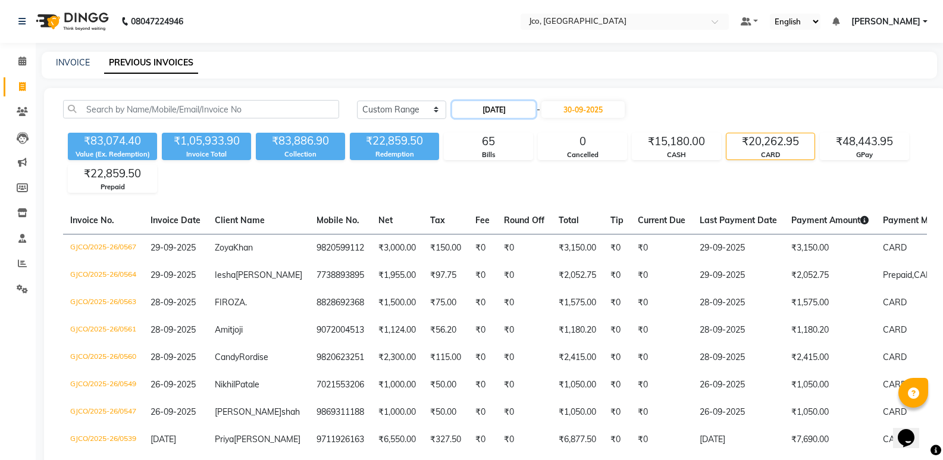
click at [521, 108] on input "[DATE]" at bounding box center [493, 109] width 83 height 17
select select "9"
select select "2025"
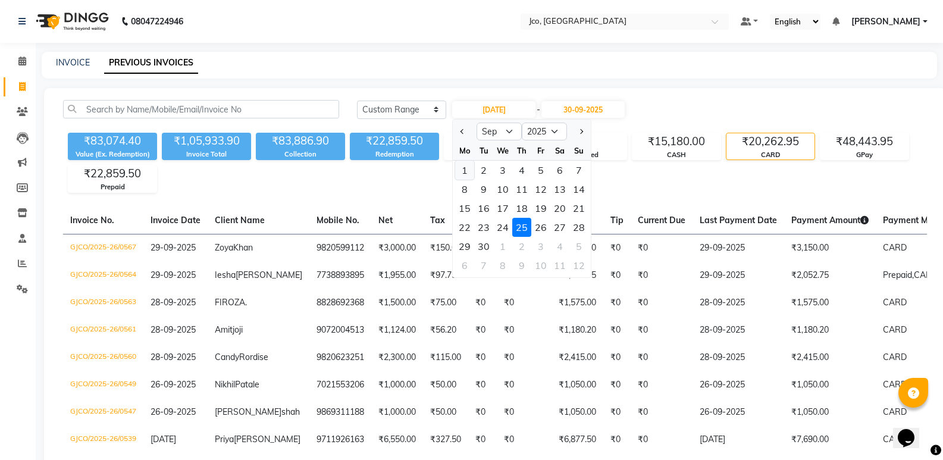
click at [468, 169] on div "1" at bounding box center [464, 170] width 19 height 19
type input "01-09-2025"
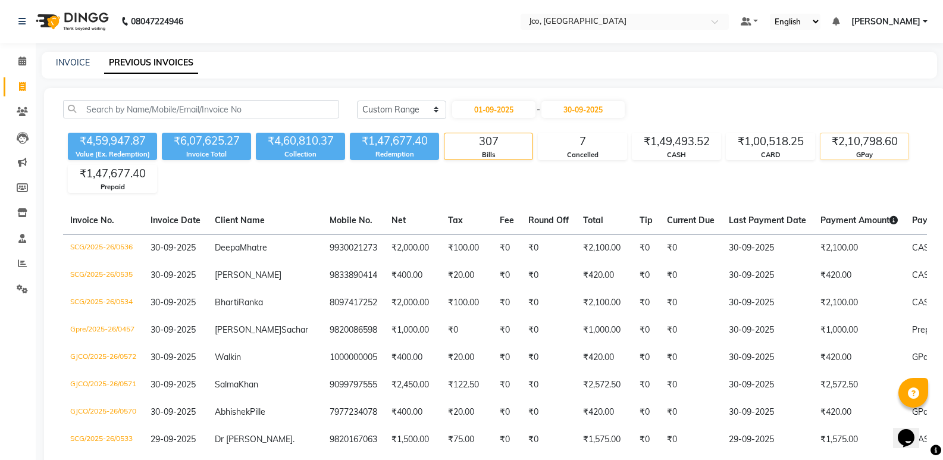
click at [894, 142] on div "₹2,10,798.60" at bounding box center [865, 141] width 88 height 17
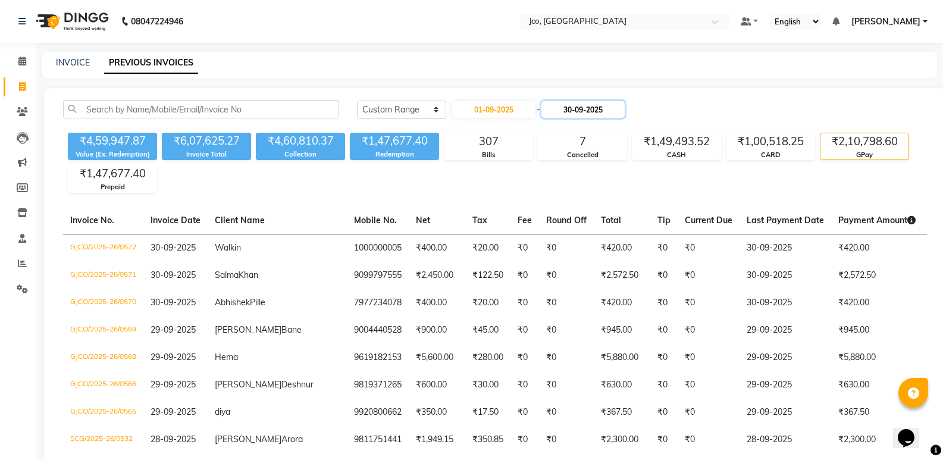
click at [589, 113] on input "30-09-2025" at bounding box center [583, 109] width 83 height 17
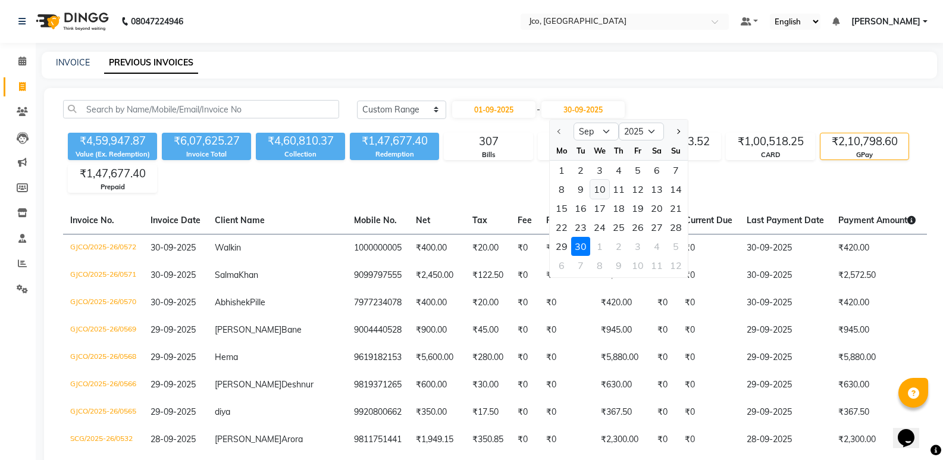
click at [604, 190] on div "10" at bounding box center [599, 189] width 19 height 19
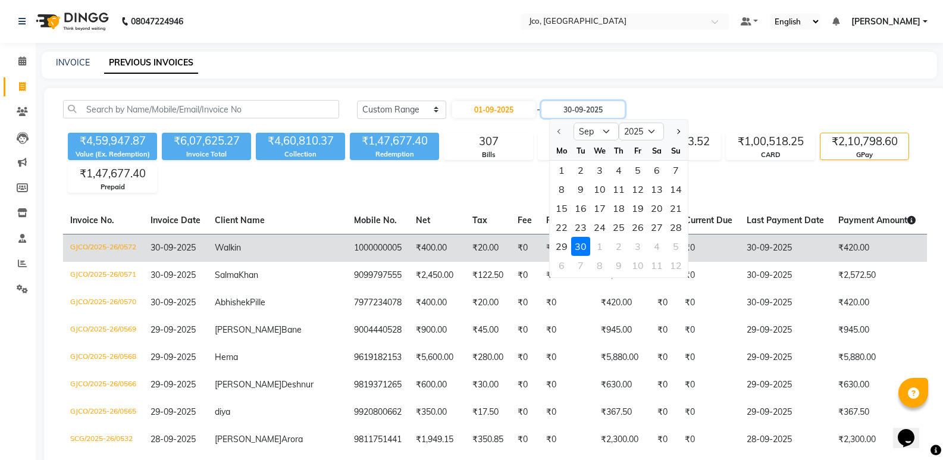
type input "10-09-2025"
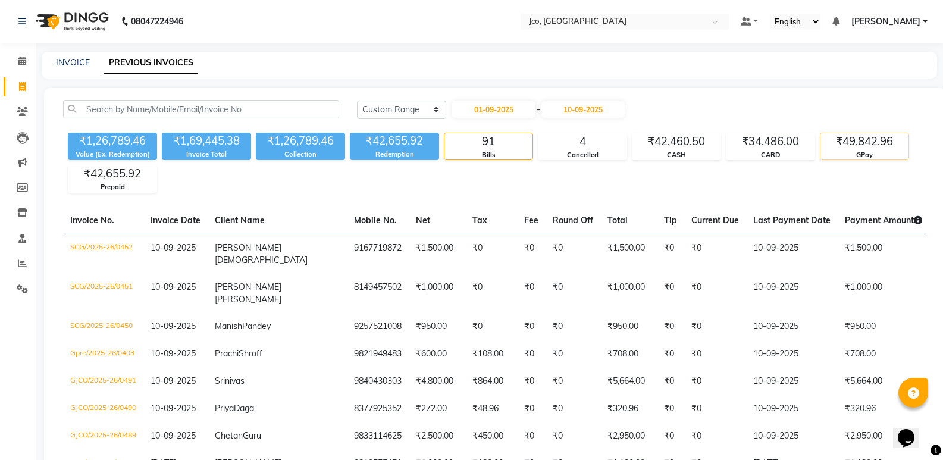
click at [870, 146] on div "₹49,842.96" at bounding box center [865, 141] width 88 height 17
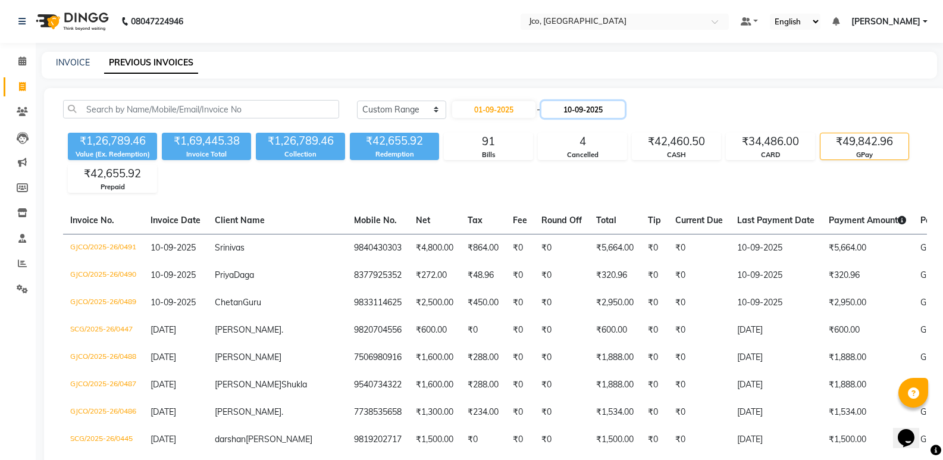
click at [579, 105] on input "10-09-2025" at bounding box center [583, 109] width 83 height 17
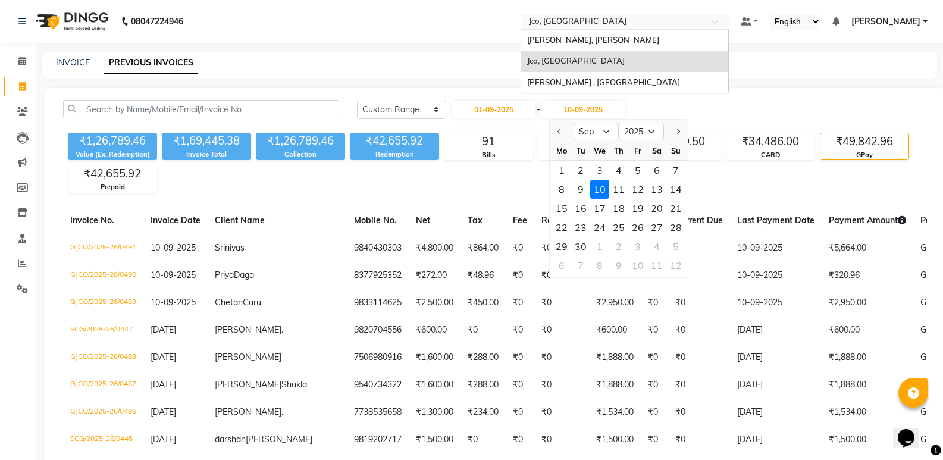
click at [573, 15] on div "× Jco, Goregaon West" at bounding box center [578, 21] width 98 height 12
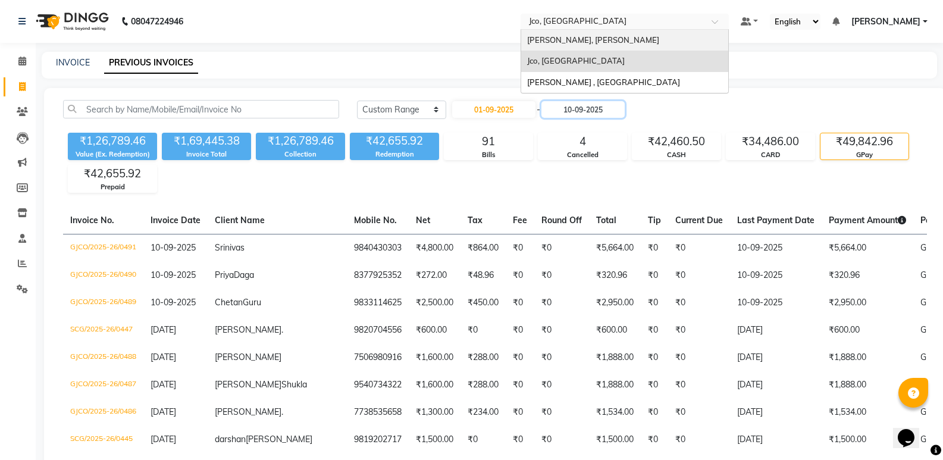
click at [585, 45] on div "Jean Claude Olivier, Bandra West" at bounding box center [624, 40] width 207 height 21
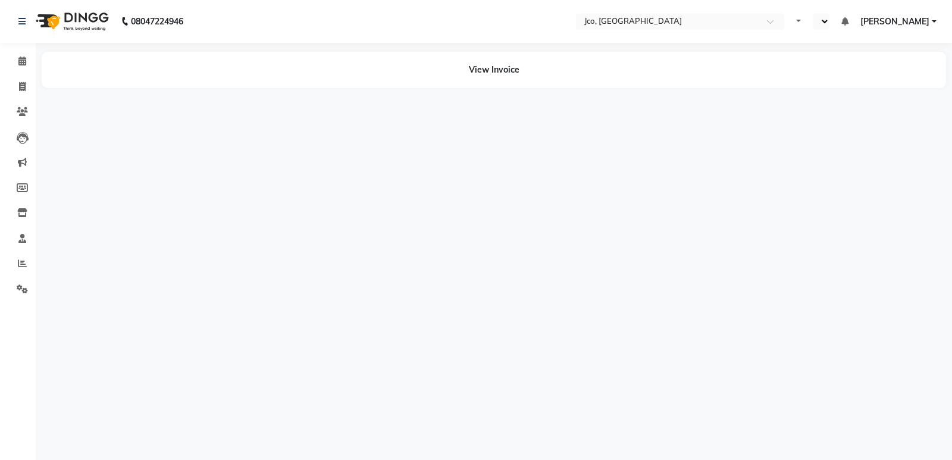
select select "en"
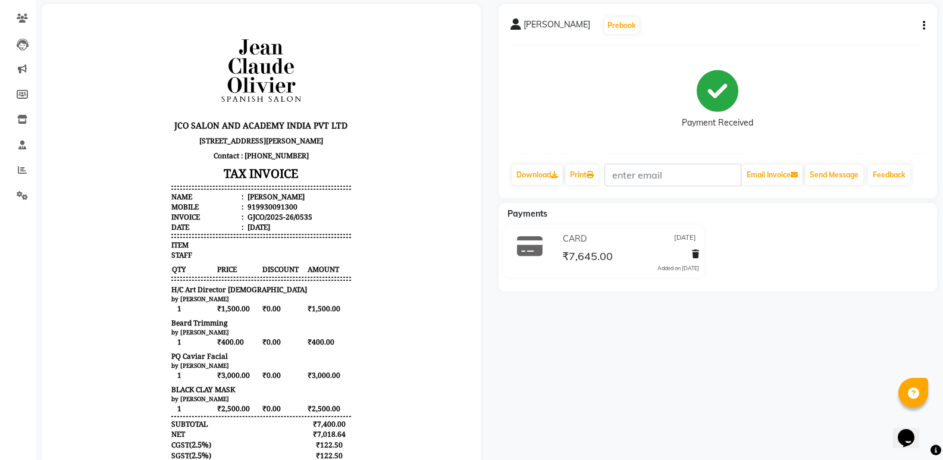
scroll to position [246, 0]
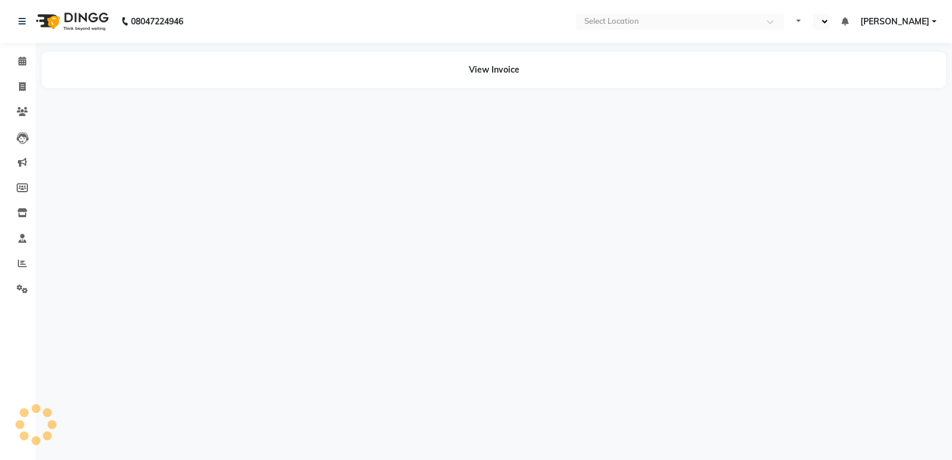
select select "en"
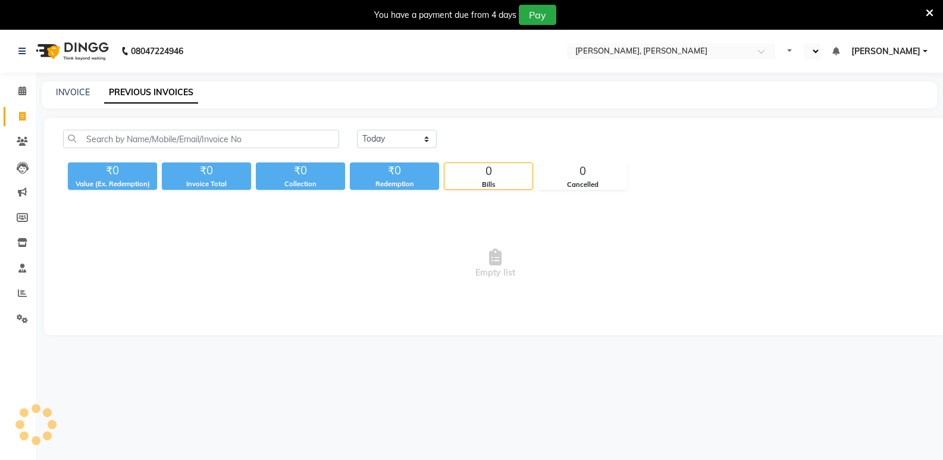
select select "en"
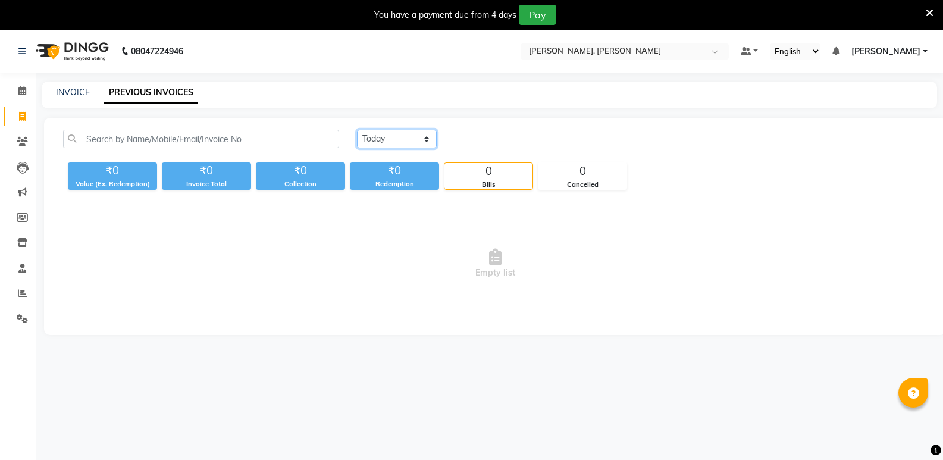
click at [386, 134] on select "[DATE] [DATE] Custom Range" at bounding box center [397, 139] width 80 height 18
select select "range"
click at [357, 130] on select "[DATE] [DATE] Custom Range" at bounding box center [397, 139] width 80 height 18
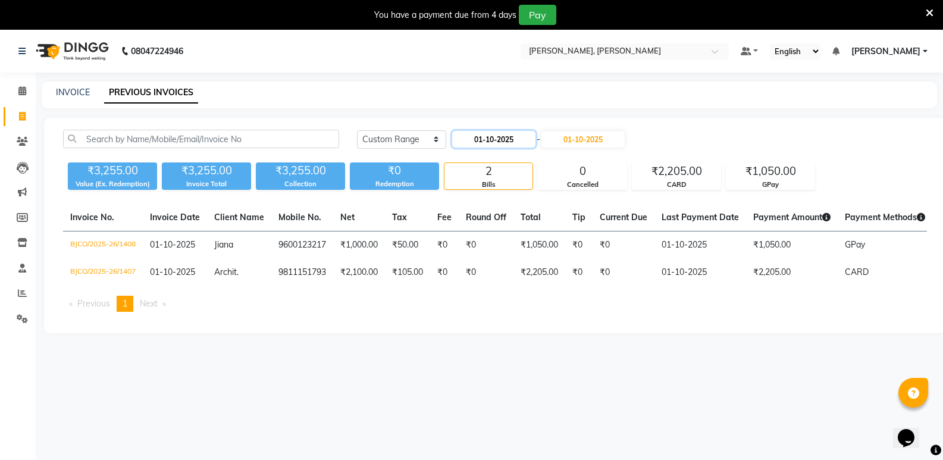
click at [471, 143] on input "01-10-2025" at bounding box center [493, 139] width 83 height 17
select select "10"
select select "2025"
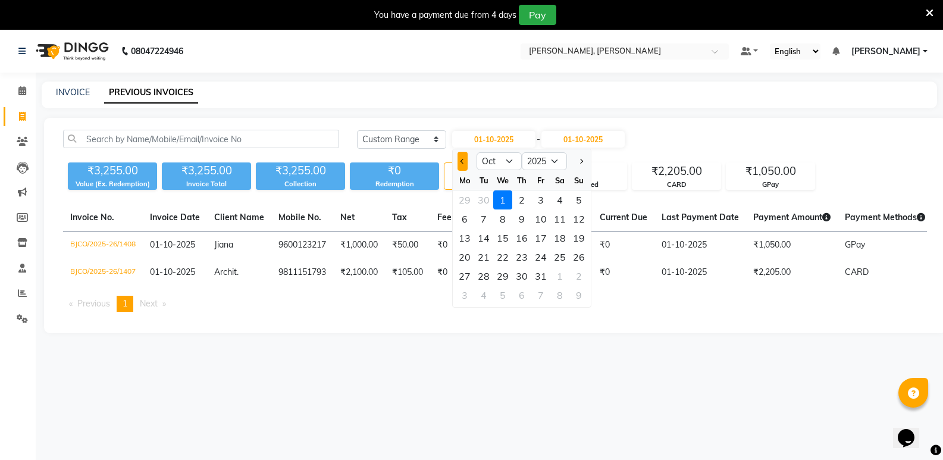
click at [461, 167] on button "Previous month" at bounding box center [463, 161] width 10 height 19
select select "9"
click at [473, 202] on div "1" at bounding box center [464, 199] width 19 height 19
type input "01-09-2025"
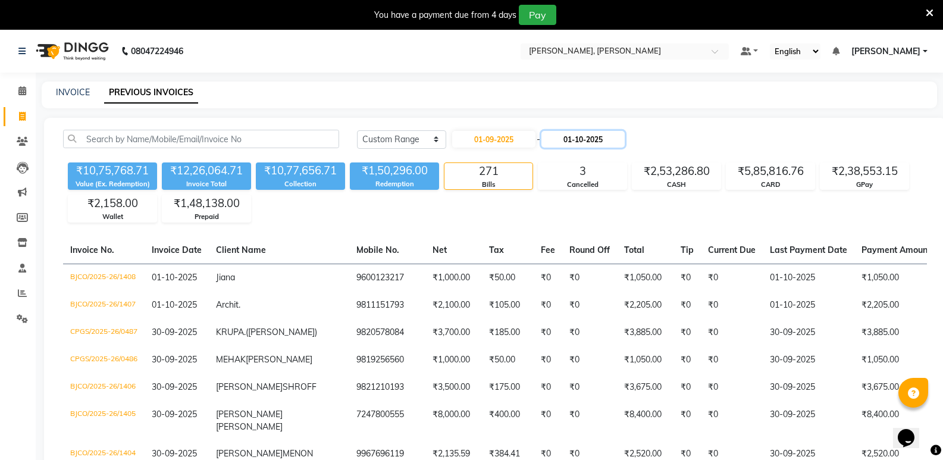
click at [572, 136] on input "01-10-2025" at bounding box center [583, 139] width 83 height 17
select select "10"
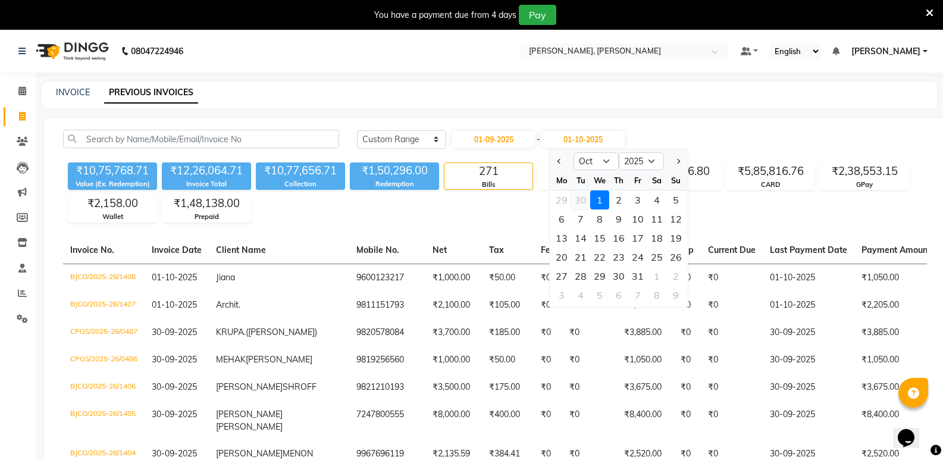
click at [584, 193] on div "30" at bounding box center [580, 199] width 19 height 19
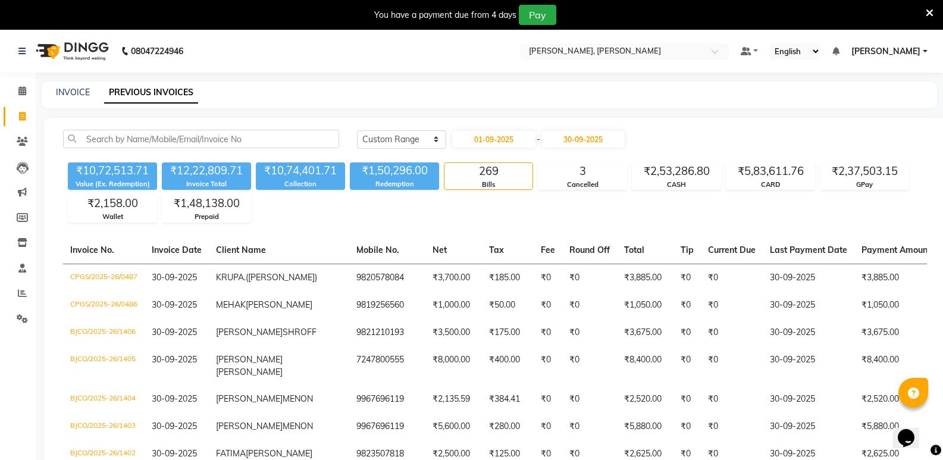
drag, startPoint x: 861, startPoint y: 224, endPoint x: 911, endPoint y: 211, distance: 51.0
click at [879, 176] on div "₹2,37,503.15" at bounding box center [865, 171] width 88 height 17
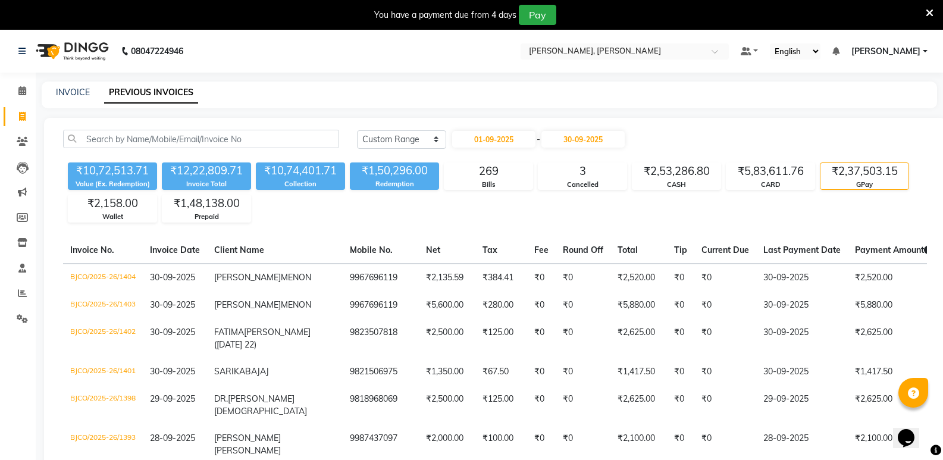
click at [596, 140] on input "30-09-2025" at bounding box center [583, 139] width 83 height 17
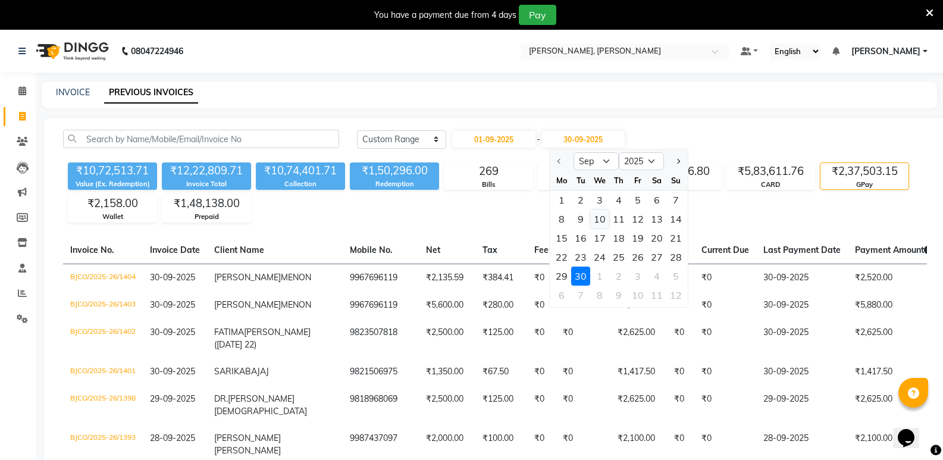
click at [593, 222] on div "10" at bounding box center [599, 219] width 19 height 19
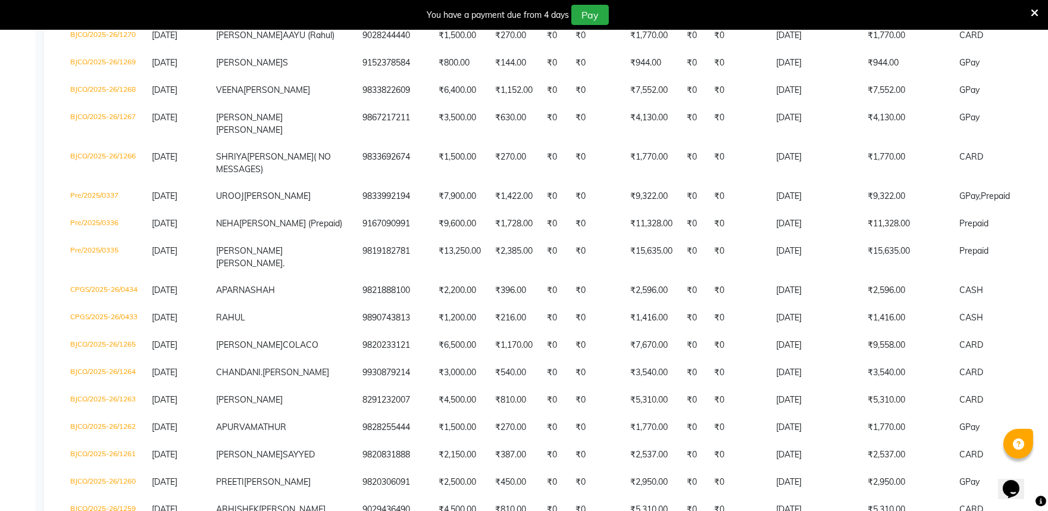
scroll to position [1117, 0]
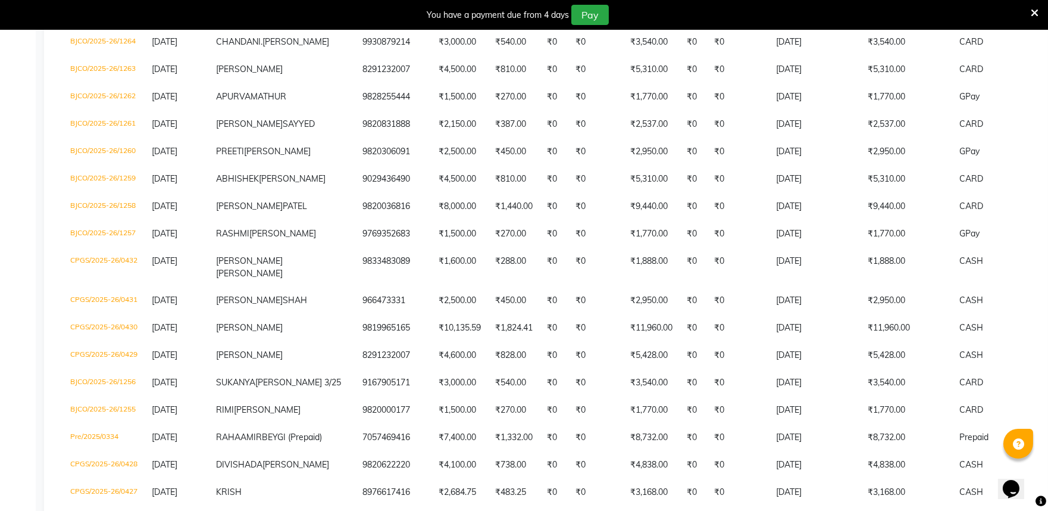
click at [952, 10] on icon at bounding box center [1035, 13] width 8 height 11
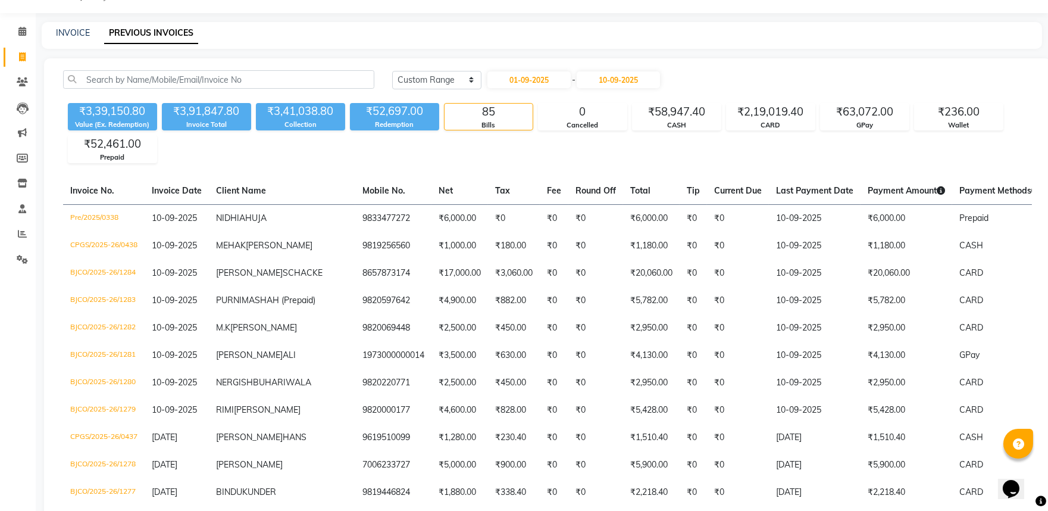
scroll to position [0, 0]
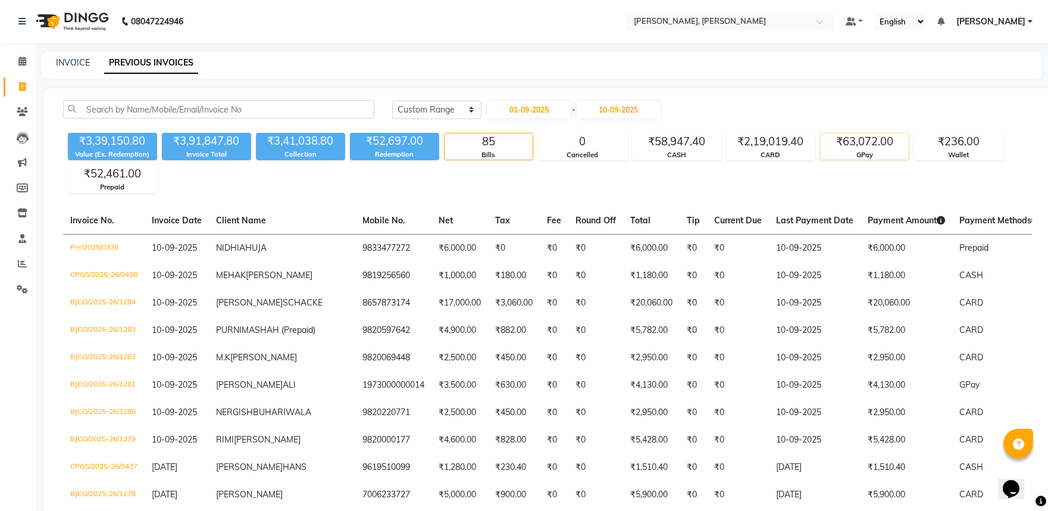
click at [866, 149] on div "₹63,072.00" at bounding box center [865, 141] width 88 height 17
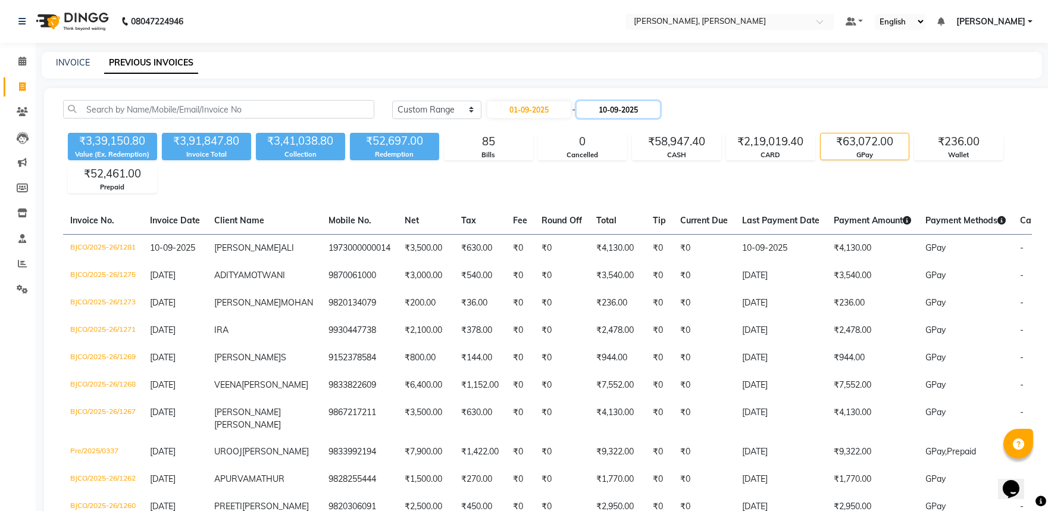
click at [592, 107] on input "10-09-2025" at bounding box center [618, 109] width 83 height 17
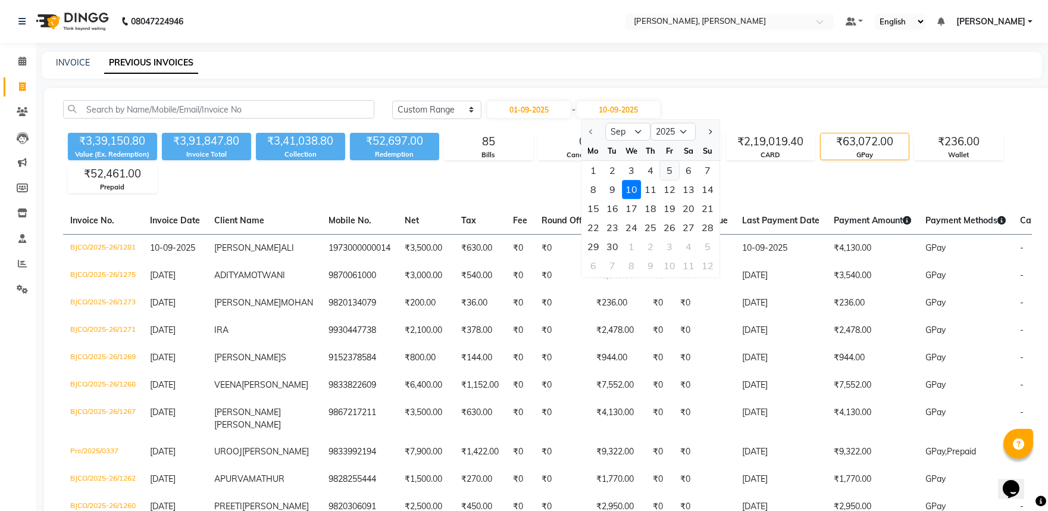
click at [674, 169] on div "5" at bounding box center [669, 170] width 19 height 19
type input "05-09-2025"
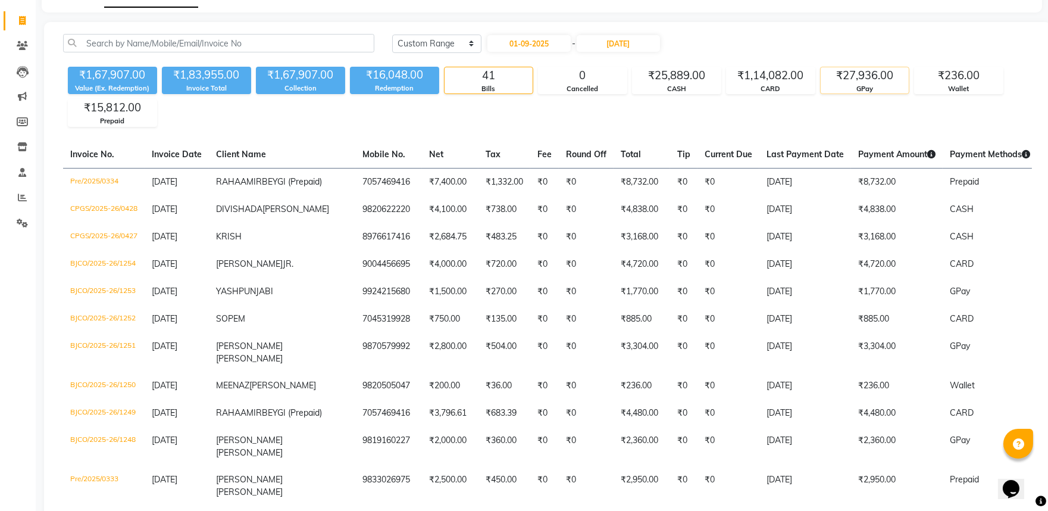
click at [864, 74] on div "₹27,936.00" at bounding box center [865, 75] width 88 height 17
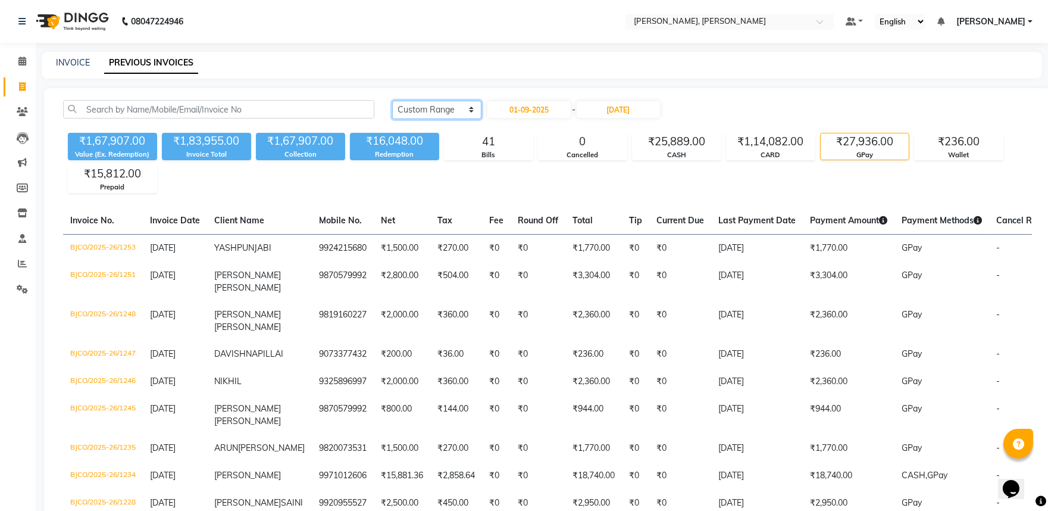
click at [447, 113] on select "[DATE] [DATE] Custom Range" at bounding box center [436, 110] width 89 height 18
click at [699, 18] on input "text" at bounding box center [718, 23] width 173 height 12
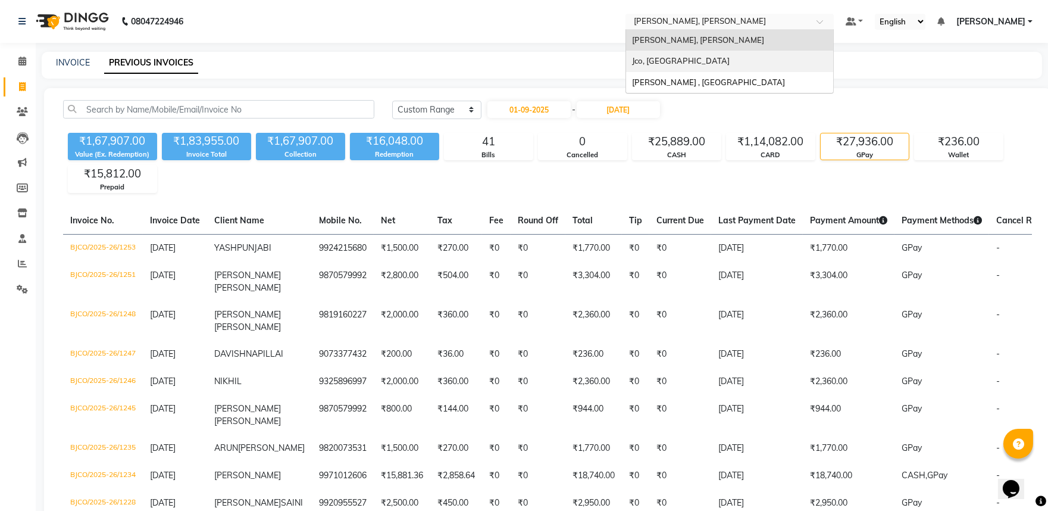
click at [723, 62] on div "Jco, [GEOGRAPHIC_DATA]" at bounding box center [729, 61] width 207 height 21
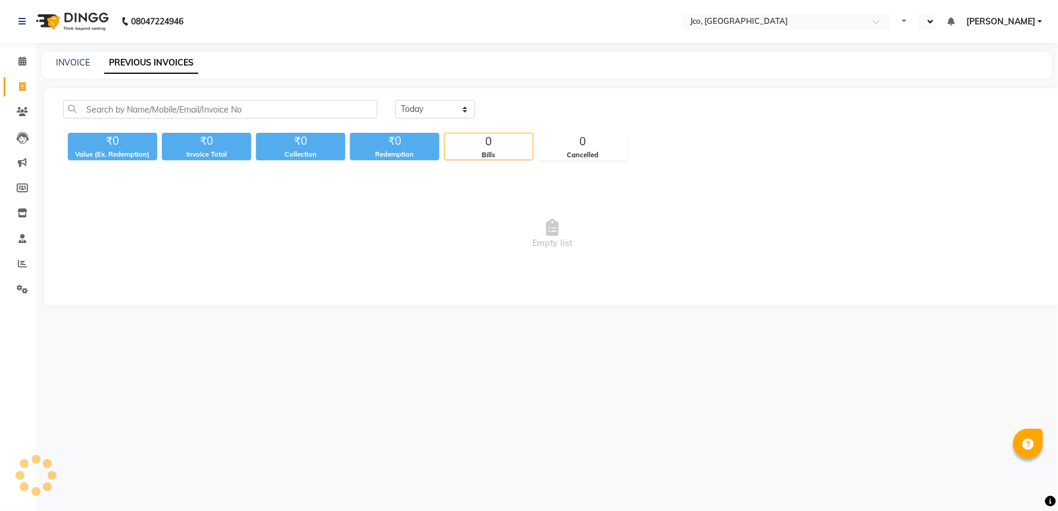
select select "en"
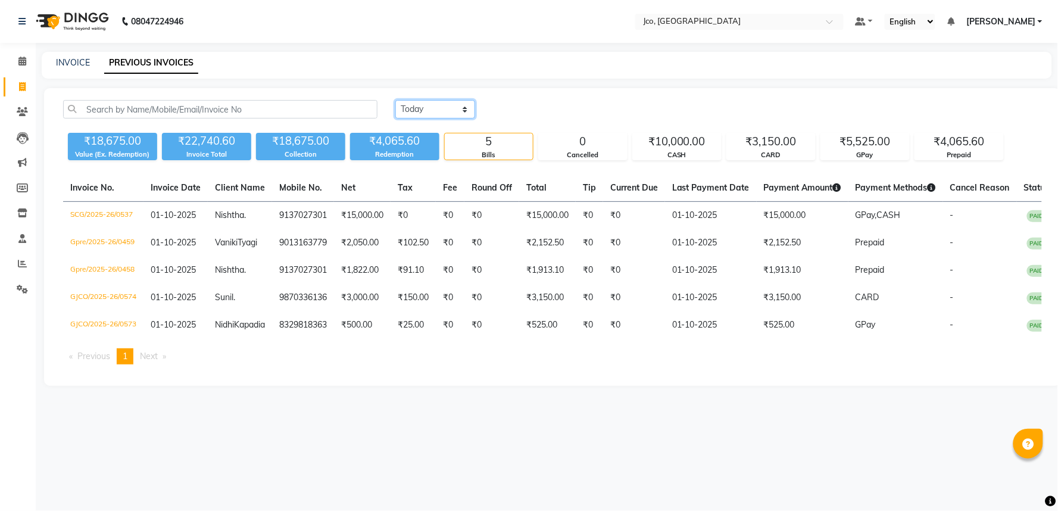
drag, startPoint x: 454, startPoint y: 104, endPoint x: 456, endPoint y: 114, distance: 10.4
click at [454, 104] on select "[DATE] [DATE] Custom Range" at bounding box center [435, 109] width 80 height 18
select select "range"
click at [395, 100] on select "[DATE] [DATE] Custom Range" at bounding box center [435, 109] width 80 height 18
click at [542, 114] on input "01-10-2025" at bounding box center [531, 109] width 83 height 17
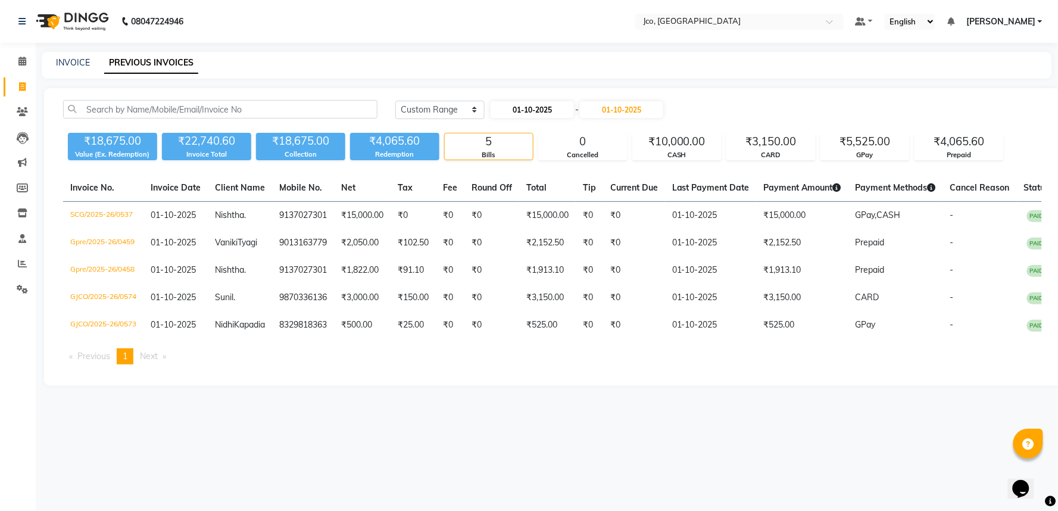
select select "10"
select select "2025"
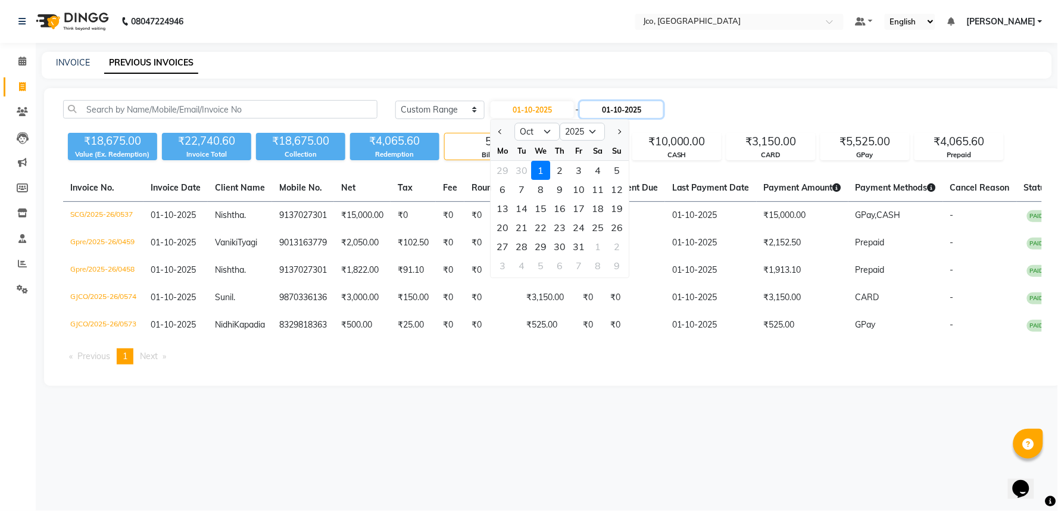
click at [625, 109] on input "01-10-2025" at bounding box center [621, 109] width 83 height 17
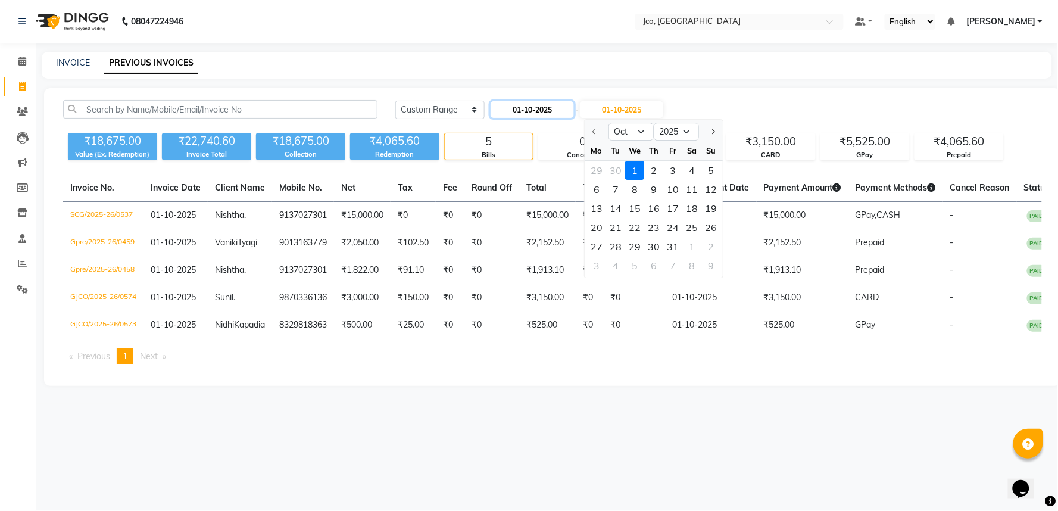
click at [560, 114] on input "01-10-2025" at bounding box center [531, 109] width 83 height 17
select select "10"
select select "2025"
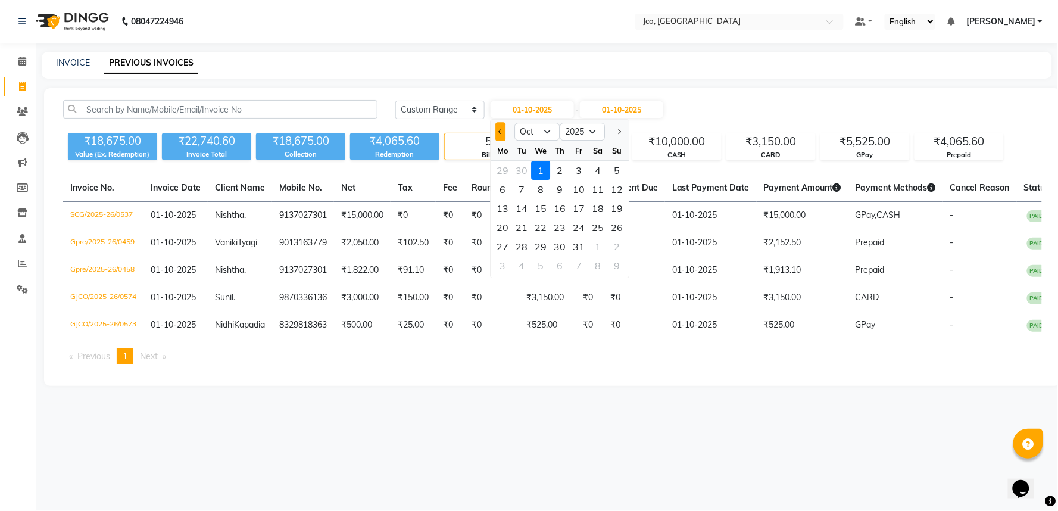
click at [500, 136] on button "Previous month" at bounding box center [500, 131] width 10 height 19
select select "9"
click at [501, 163] on div "1" at bounding box center [502, 170] width 19 height 19
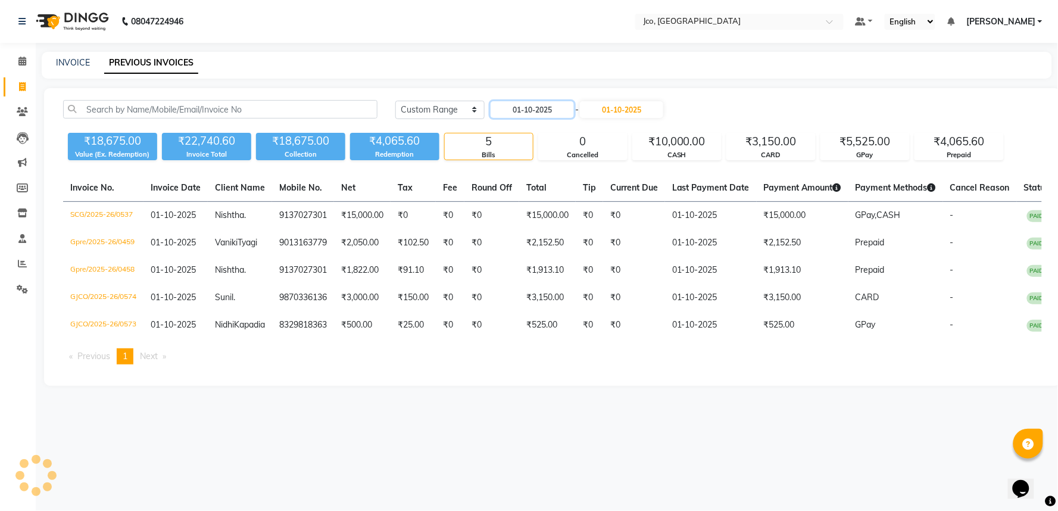
type input "01-09-2025"
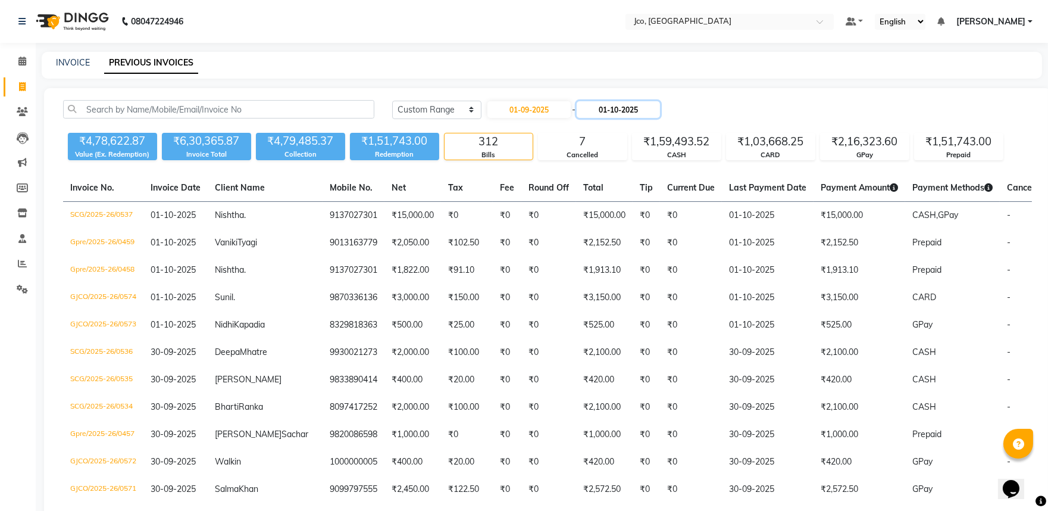
click at [609, 108] on input "01-10-2025" at bounding box center [618, 109] width 83 height 17
select select "10"
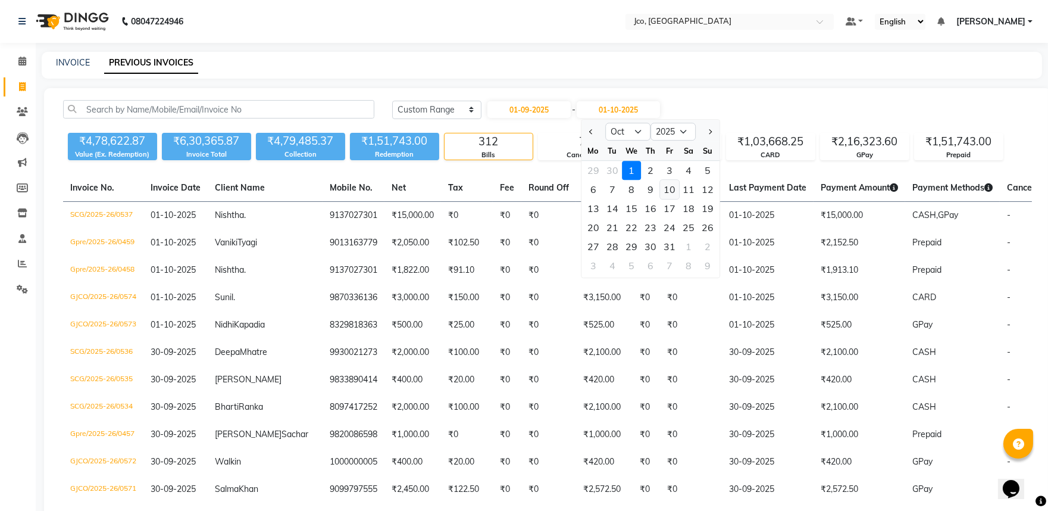
click at [668, 187] on div "10" at bounding box center [669, 189] width 19 height 19
type input "10-10-2025"
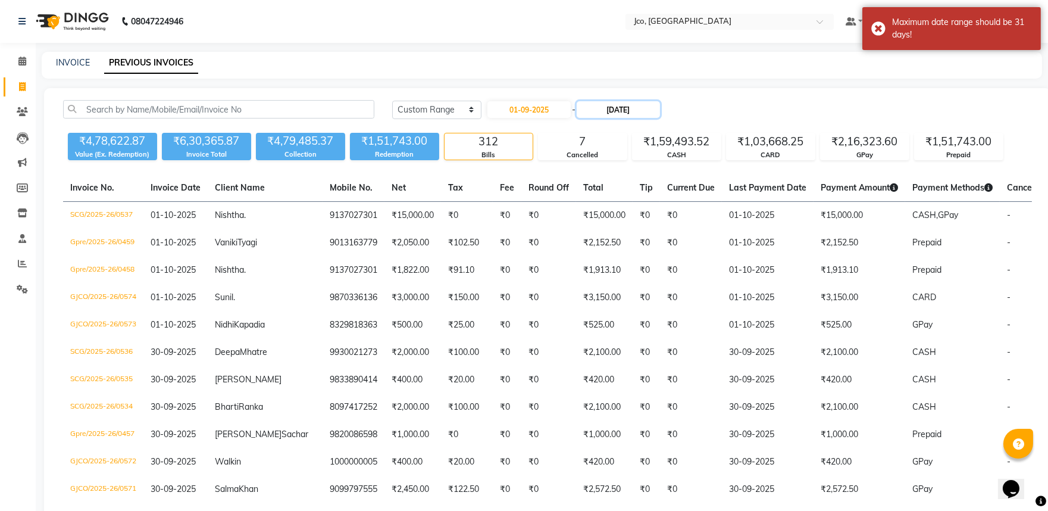
click at [631, 102] on input "10-10-2025" at bounding box center [618, 109] width 83 height 17
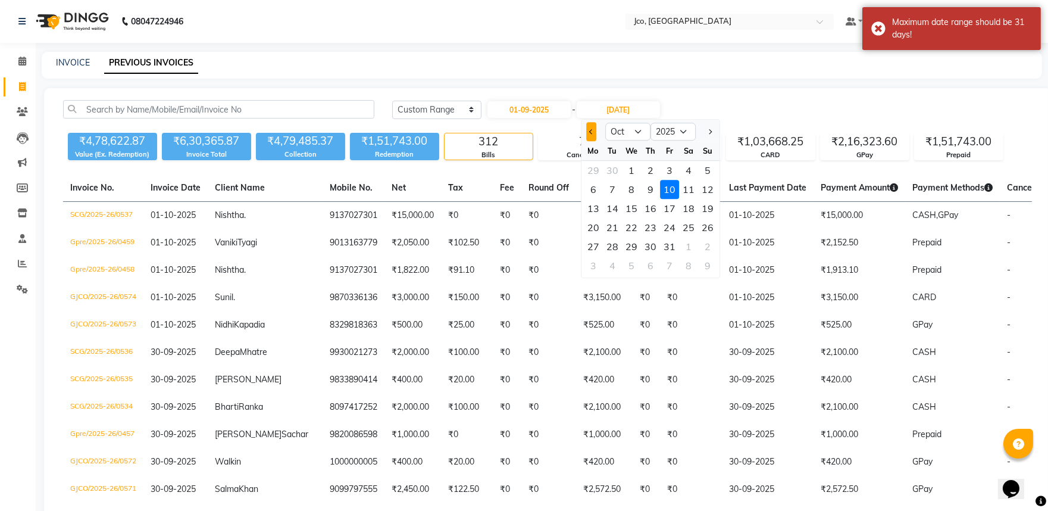
click at [588, 123] on button "Previous month" at bounding box center [591, 131] width 10 height 19
select select "9"
click at [639, 186] on div "10" at bounding box center [631, 189] width 19 height 19
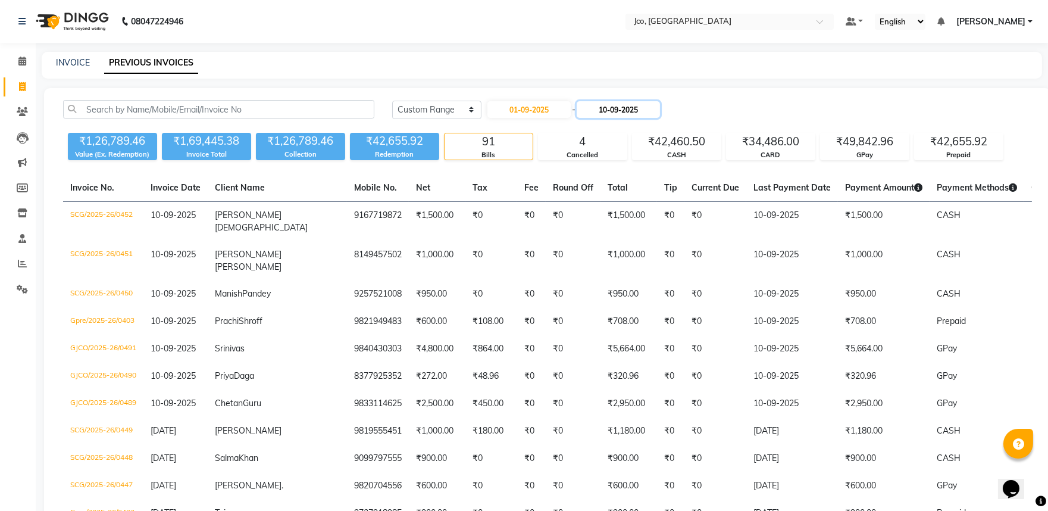
click at [632, 107] on input "10-09-2025" at bounding box center [618, 109] width 83 height 17
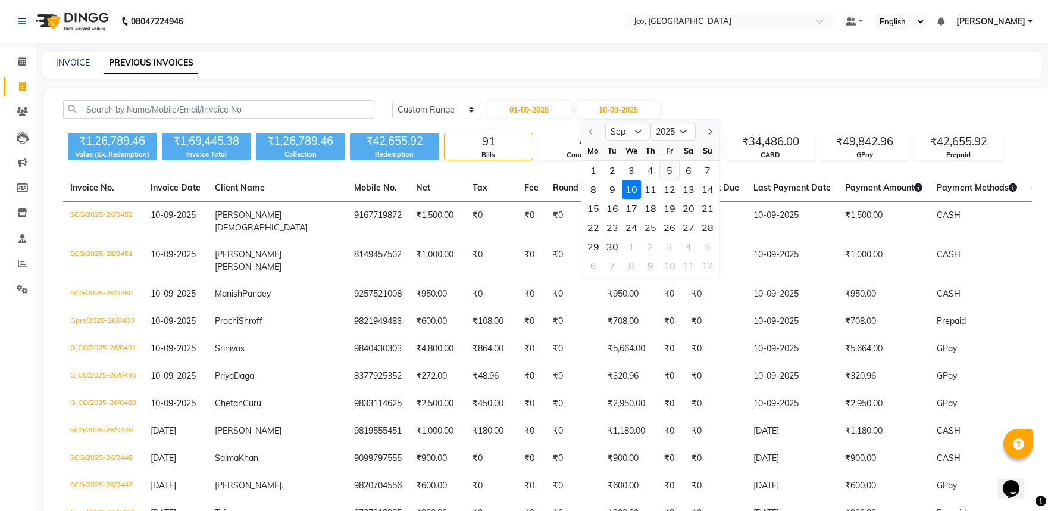
click at [673, 171] on div "5" at bounding box center [669, 170] width 19 height 19
type input "05-09-2025"
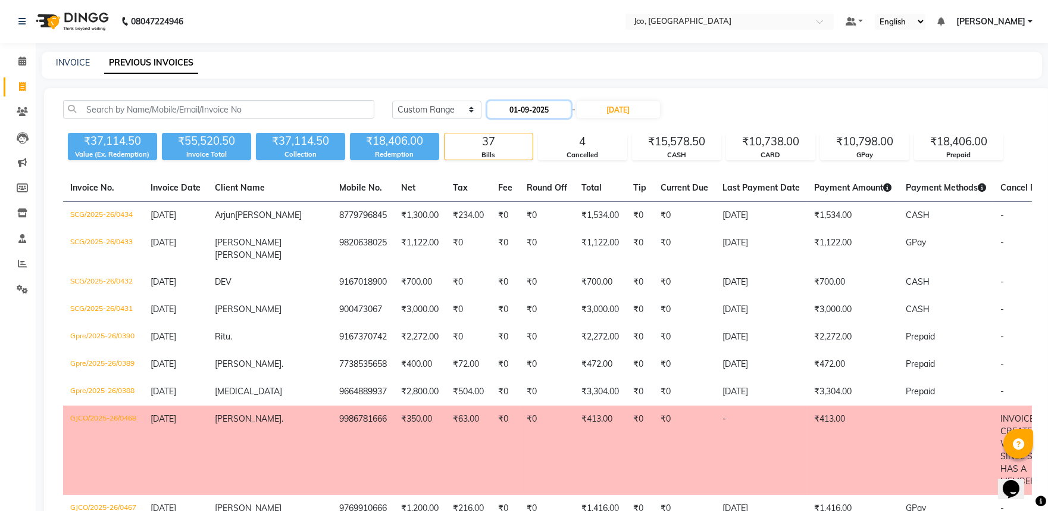
click at [545, 109] on input "01-09-2025" at bounding box center [528, 109] width 83 height 17
select select "9"
select select "2025"
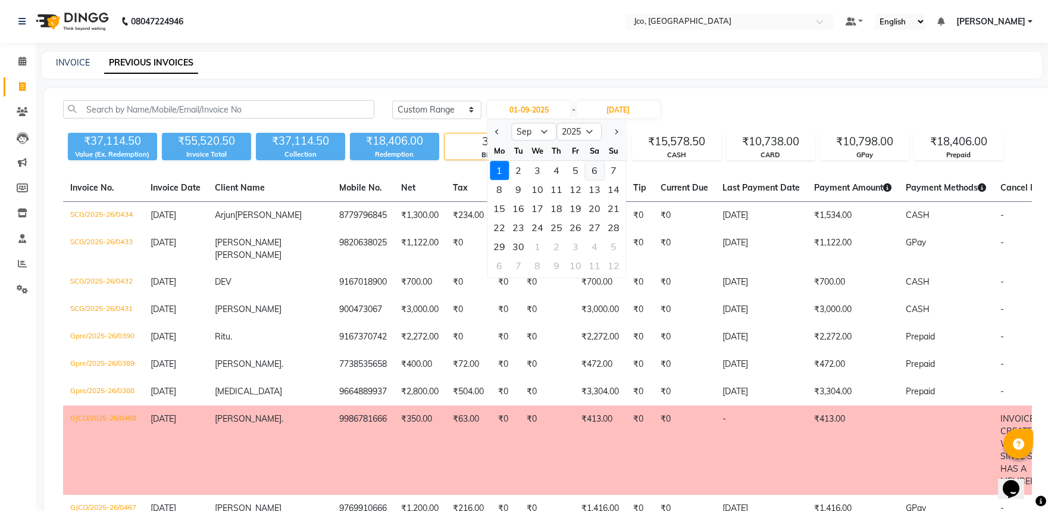
click at [595, 173] on div "6" at bounding box center [594, 170] width 19 height 19
type input "06-09-2025"
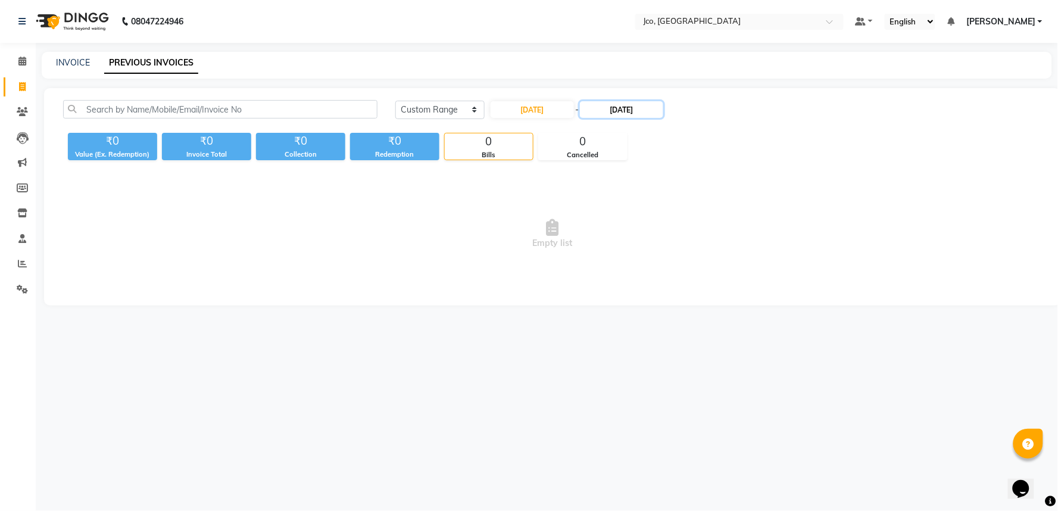
click at [640, 109] on input "05-09-2025" at bounding box center [621, 109] width 83 height 17
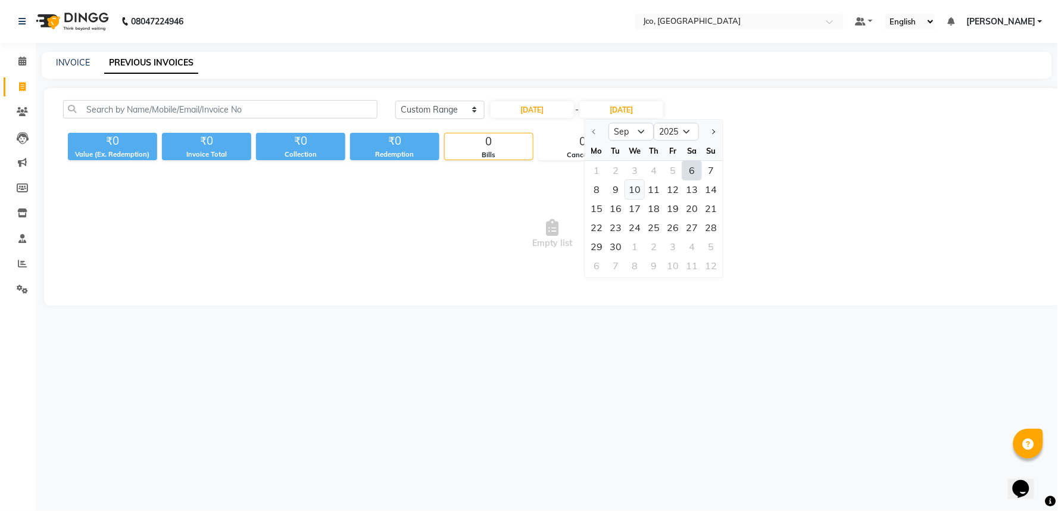
click at [633, 187] on div "10" at bounding box center [634, 189] width 19 height 19
type input "10-09-2025"
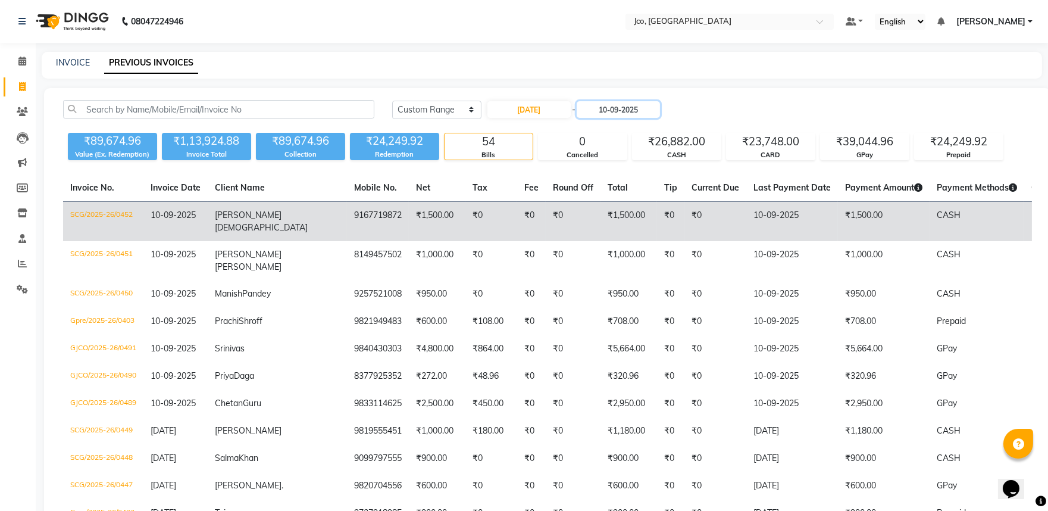
scroll to position [66, 0]
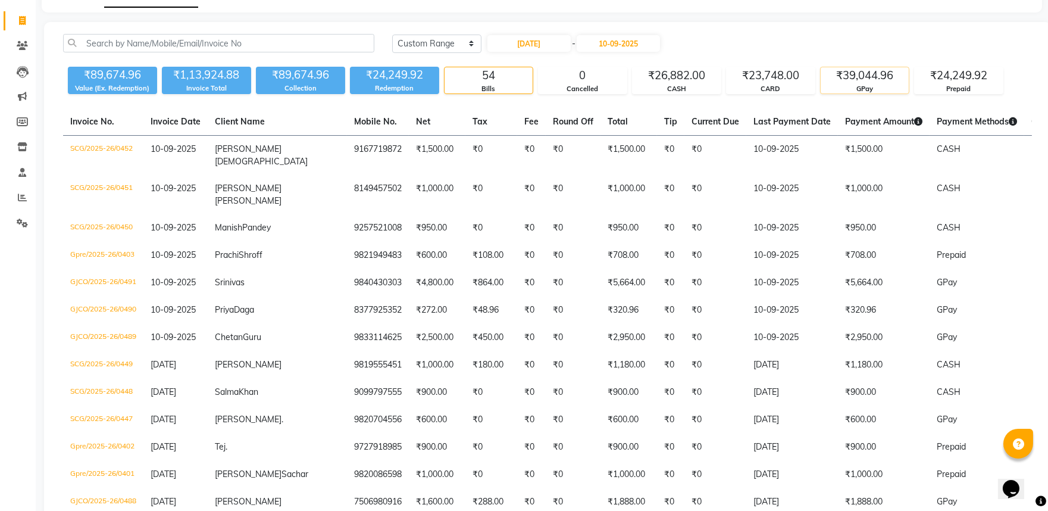
click at [865, 86] on div "GPay" at bounding box center [865, 89] width 88 height 10
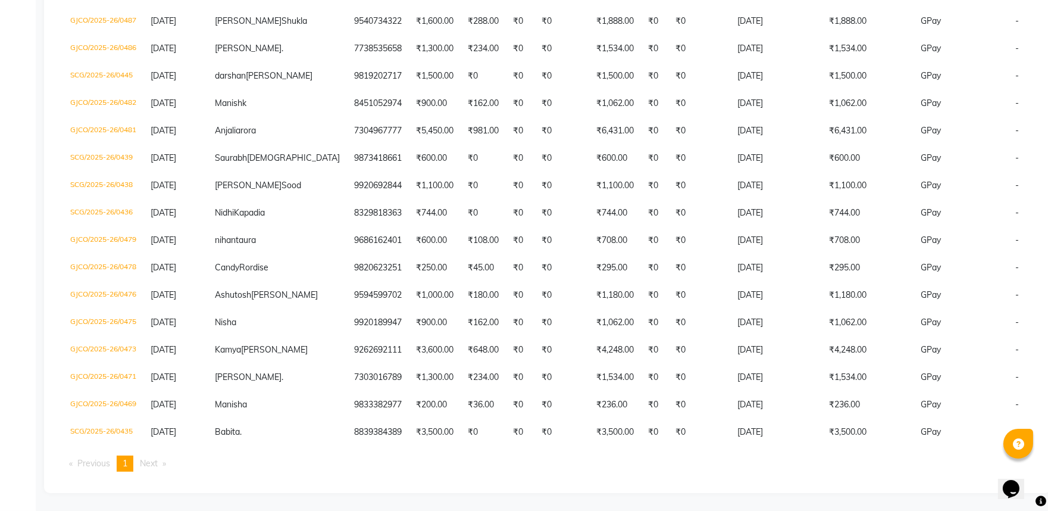
scroll to position [379, 0]
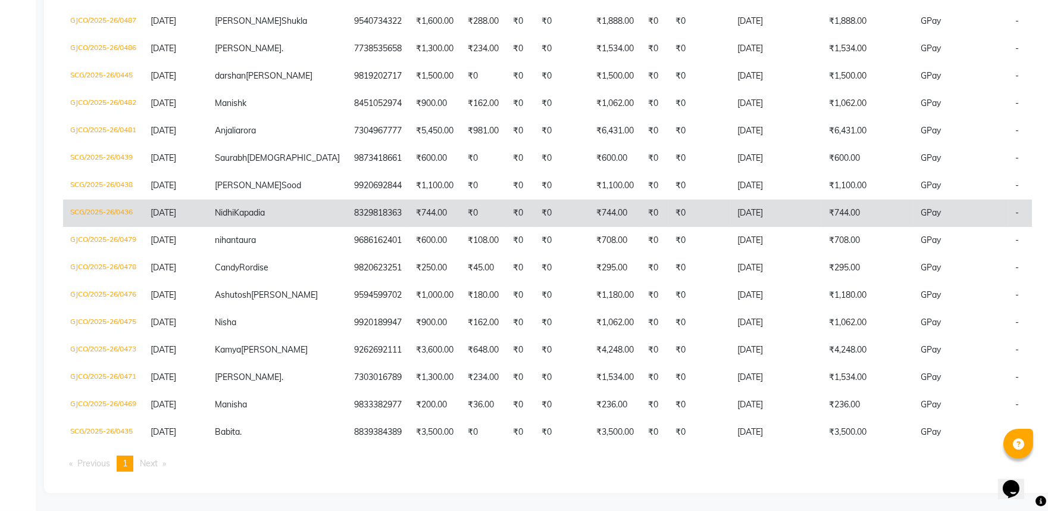
click at [461, 227] on td "₹0" at bounding box center [483, 212] width 45 height 27
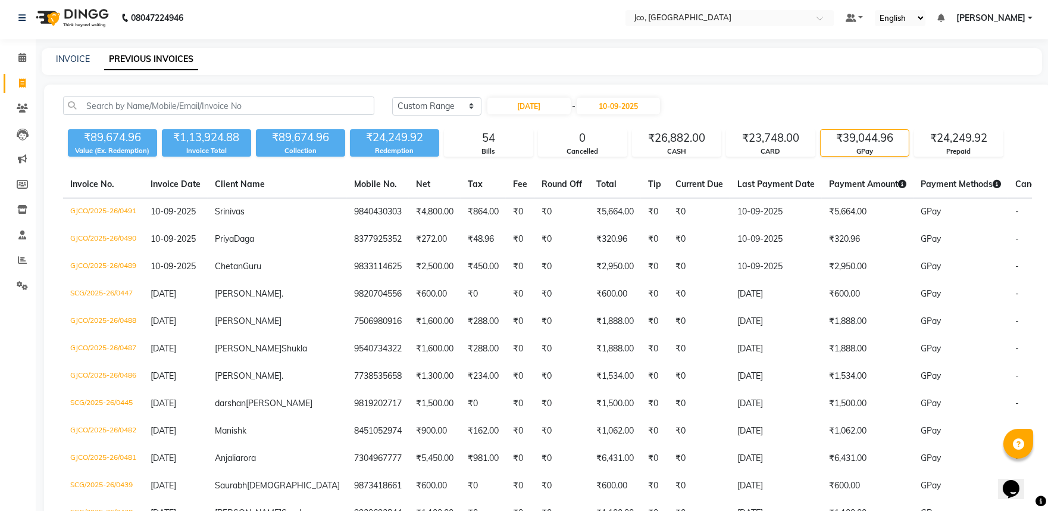
scroll to position [0, 0]
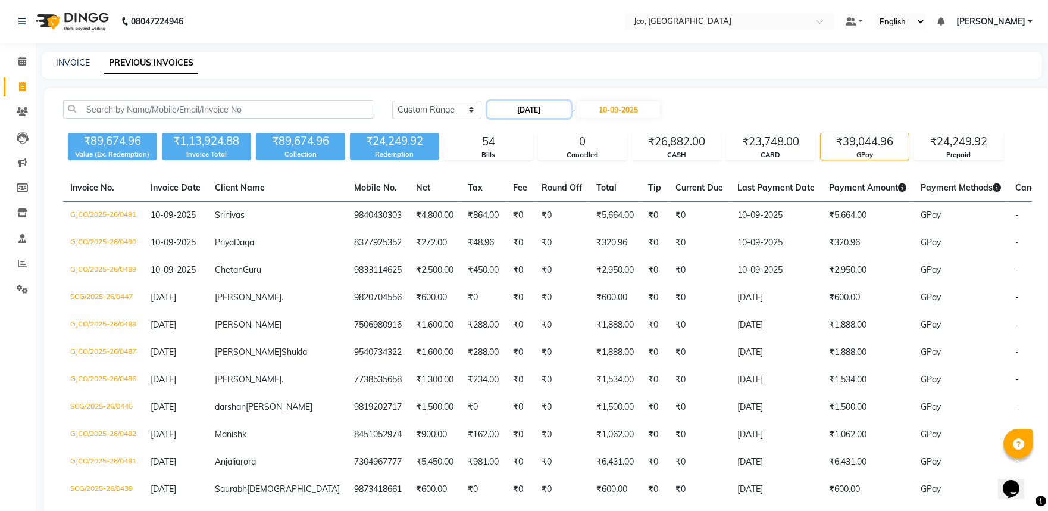
click at [537, 117] on input "06-09-2025" at bounding box center [528, 109] width 83 height 17
select select "9"
select select "2025"
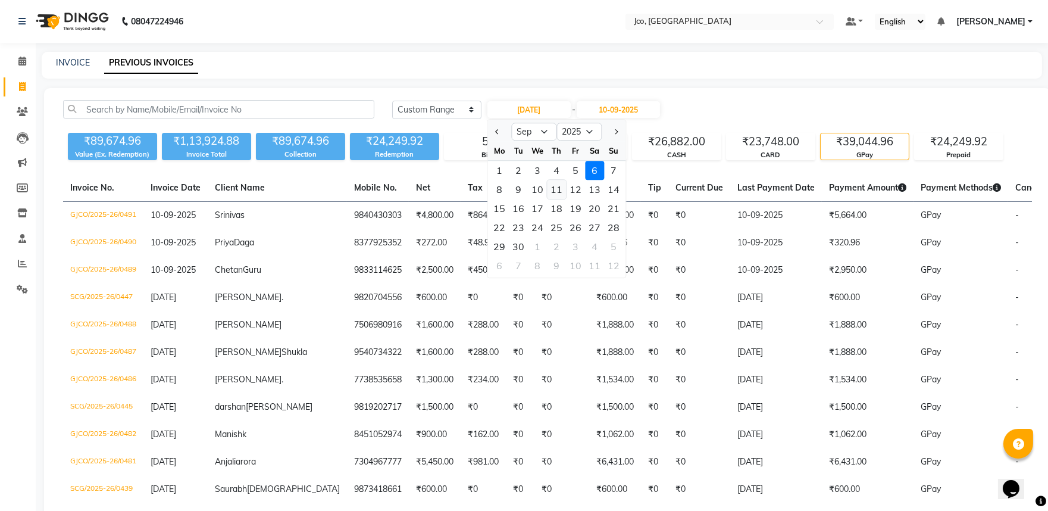
click at [557, 183] on div "11" at bounding box center [556, 189] width 19 height 19
type input "11-09-2025"
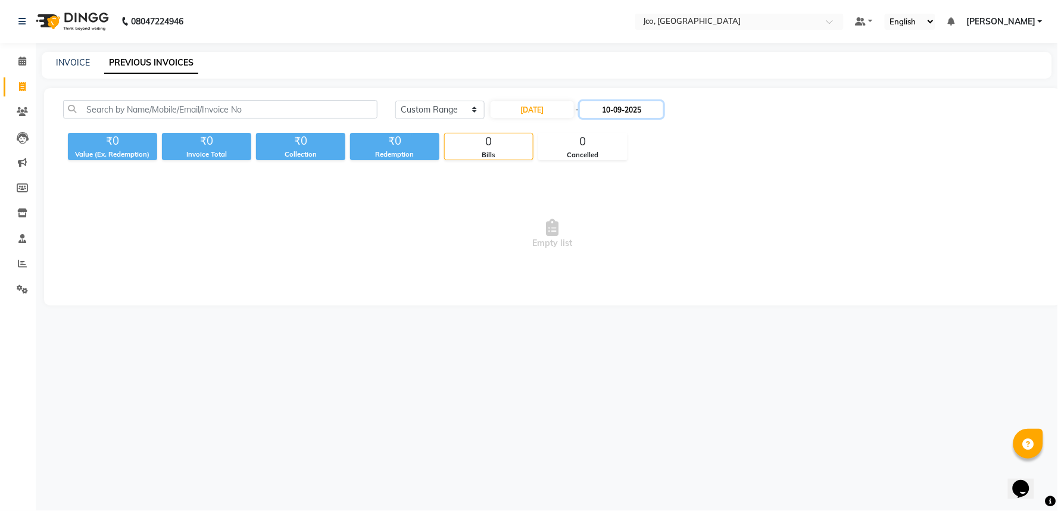
click at [622, 111] on input "10-09-2025" at bounding box center [621, 109] width 83 height 17
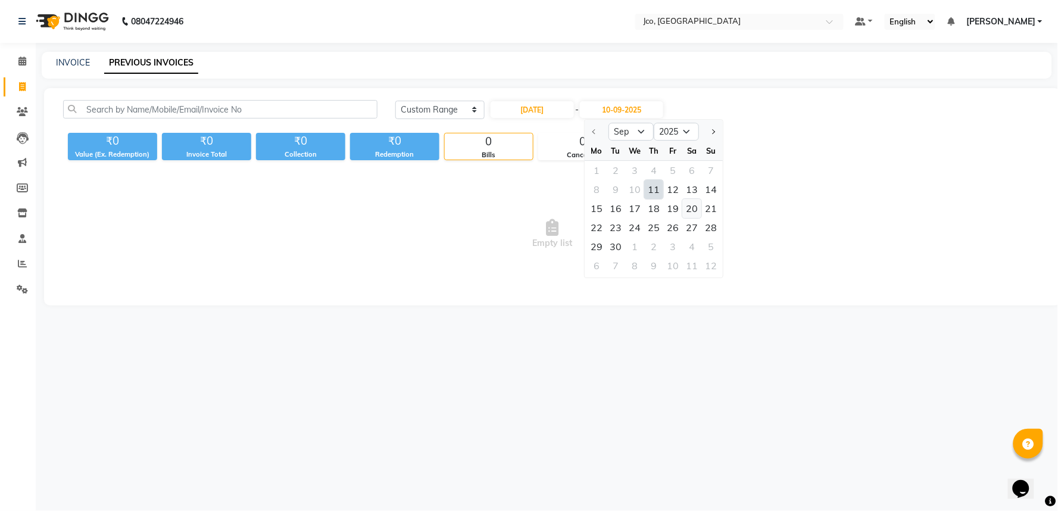
click at [696, 209] on div "20" at bounding box center [691, 208] width 19 height 19
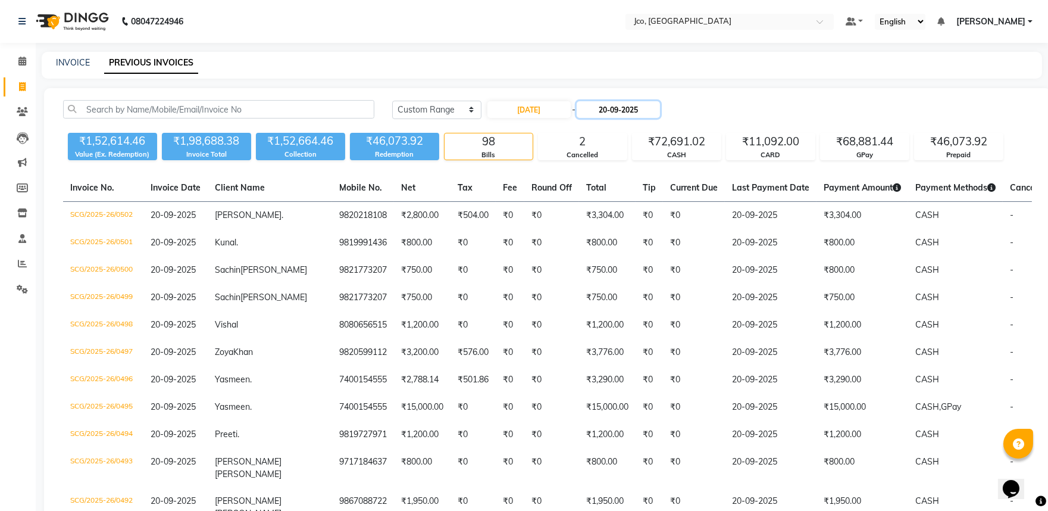
click at [630, 110] on input "20-09-2025" at bounding box center [618, 109] width 83 height 17
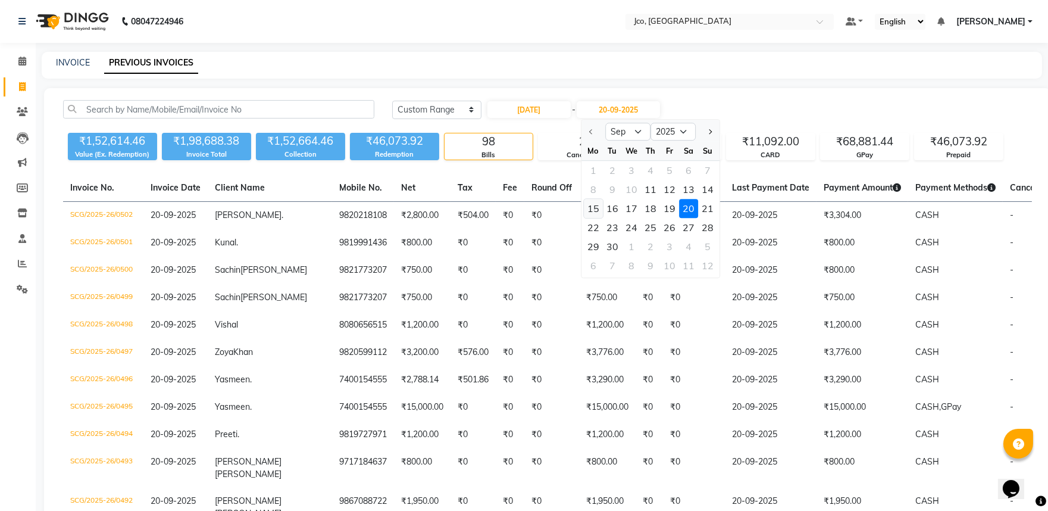
click at [593, 210] on div "15" at bounding box center [593, 208] width 19 height 19
type input "15-09-2025"
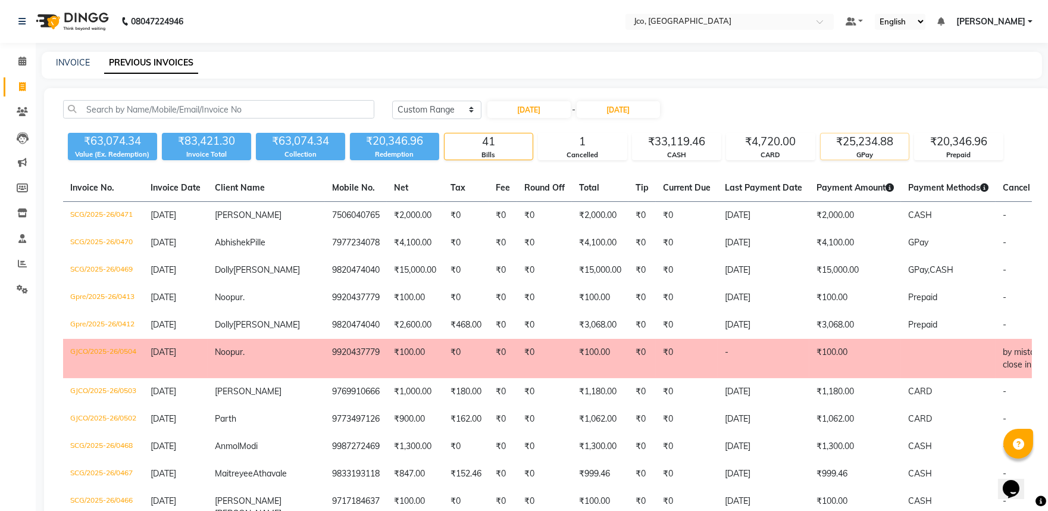
click at [864, 145] on div "₹25,234.88" at bounding box center [865, 141] width 88 height 17
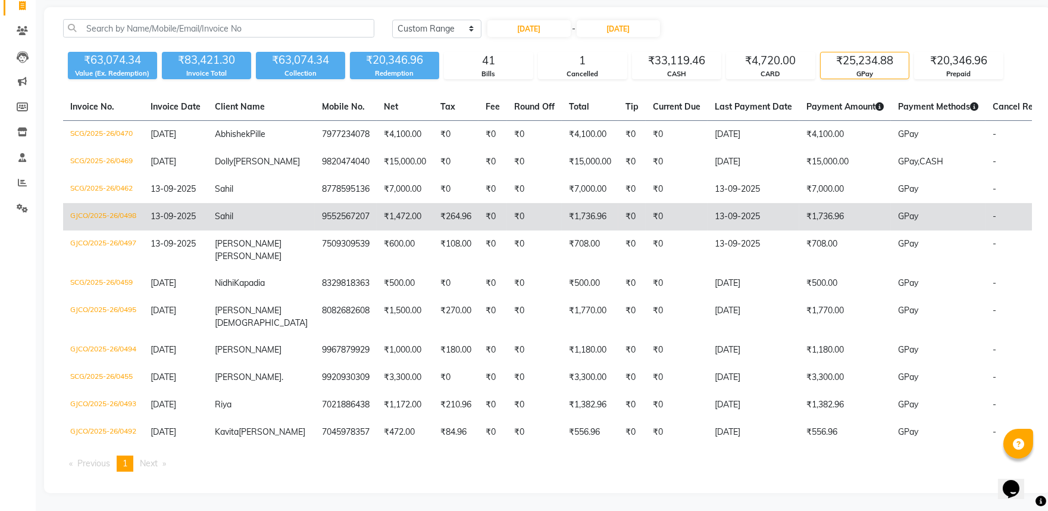
scroll to position [113, 0]
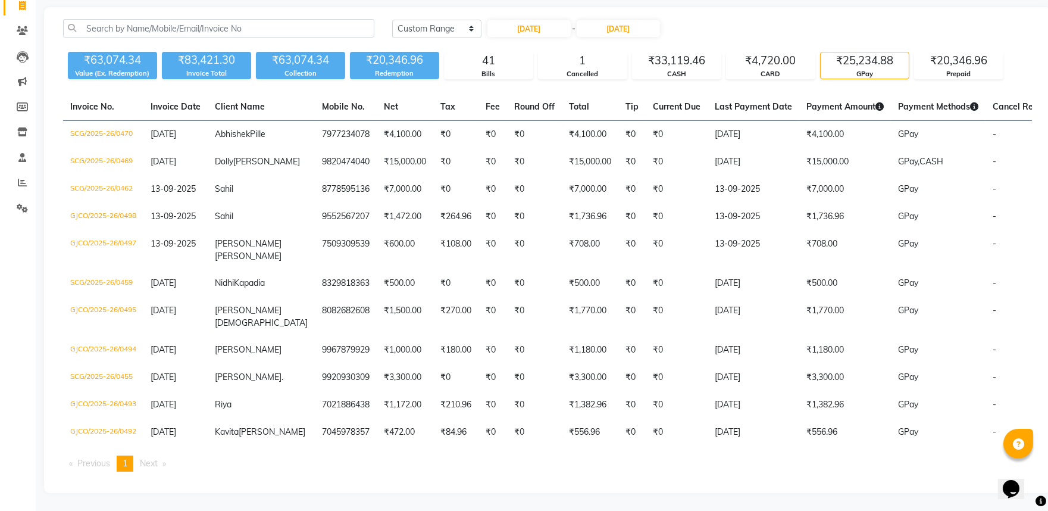
click at [127, 467] on span "1" at bounding box center [125, 463] width 5 height 11
click at [149, 463] on span "Next page" at bounding box center [149, 463] width 18 height 11
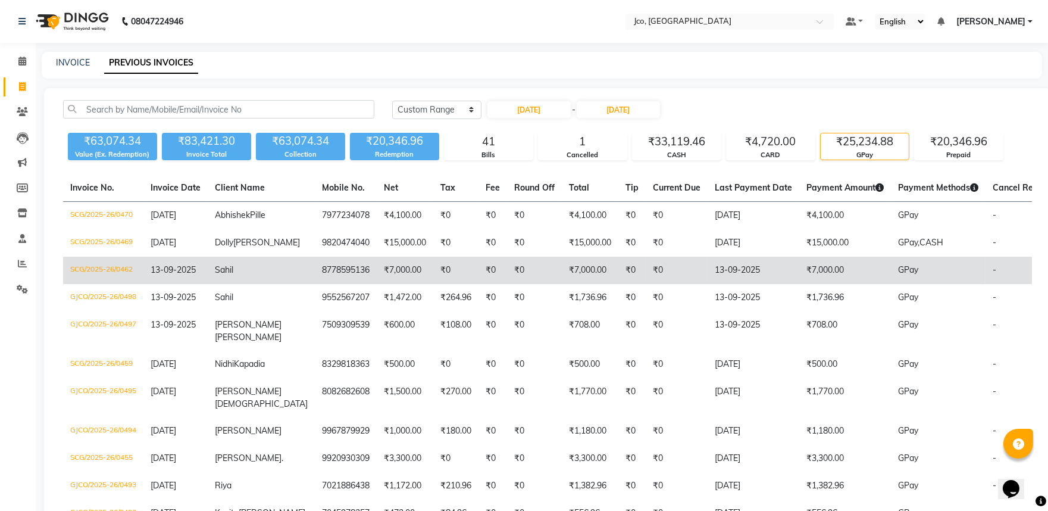
scroll to position [66, 0]
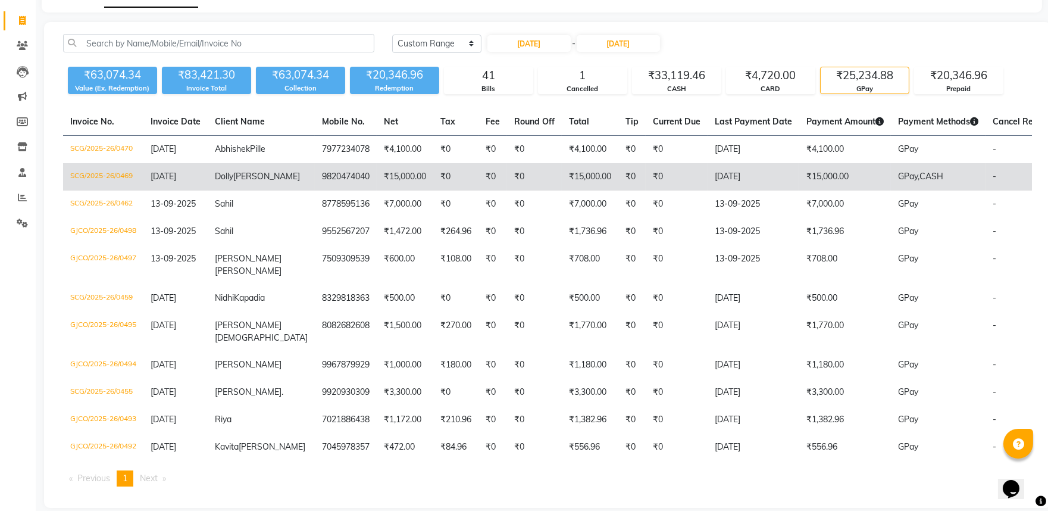
click at [824, 190] on td "₹15,000.00" at bounding box center [845, 176] width 92 height 27
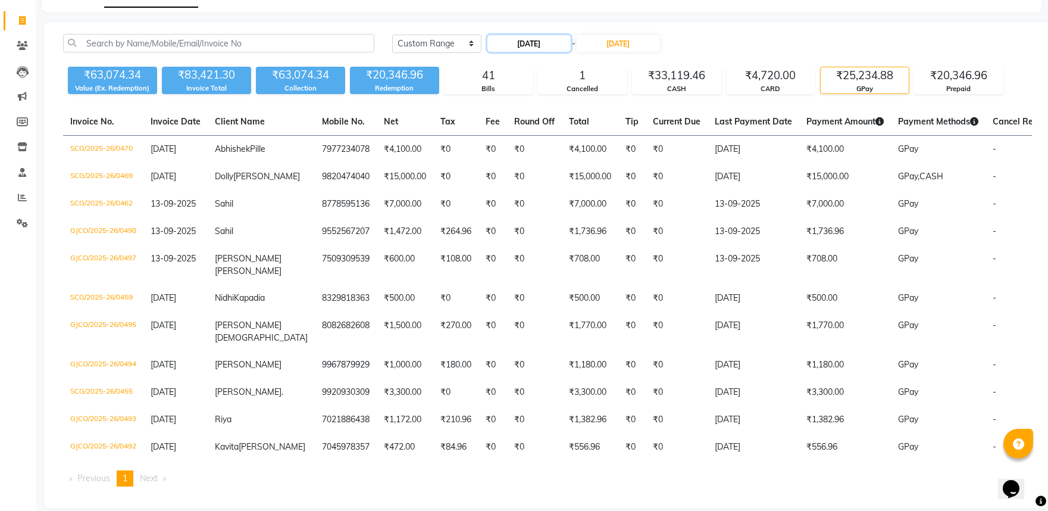
click at [530, 42] on input "11-09-2025" at bounding box center [528, 43] width 83 height 17
select select "9"
select select "2025"
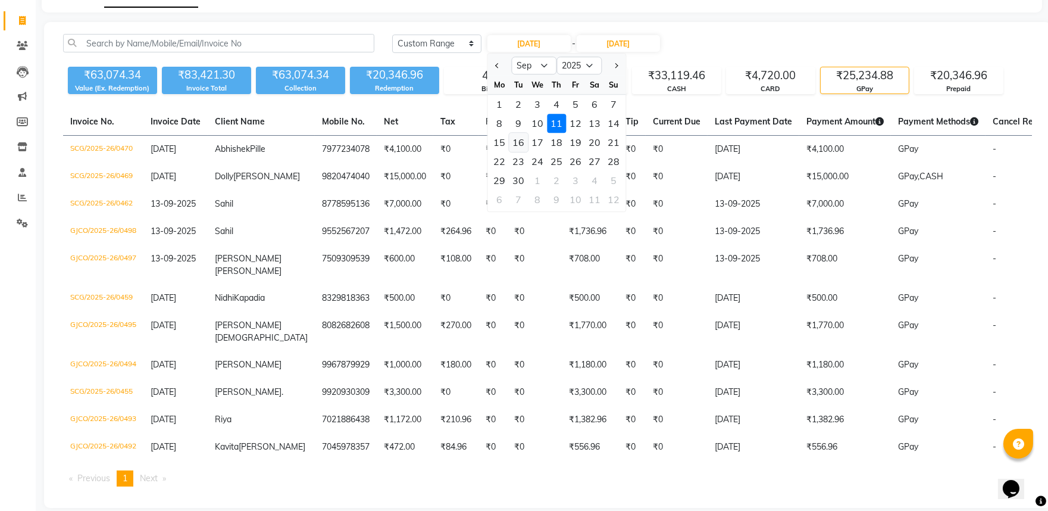
click at [521, 142] on div "16" at bounding box center [518, 142] width 19 height 19
type input "16-09-2025"
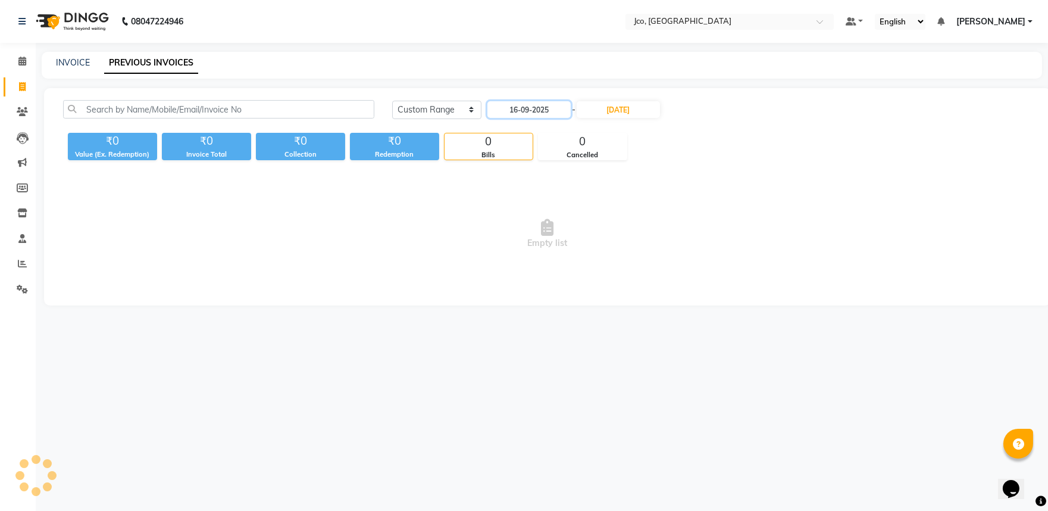
scroll to position [0, 0]
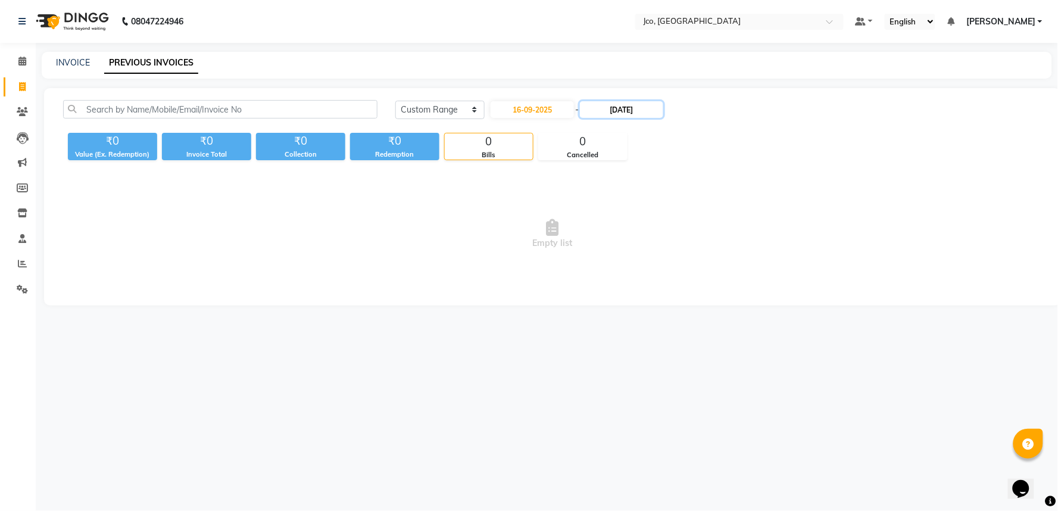
click at [609, 106] on input "15-09-2025" at bounding box center [621, 109] width 83 height 17
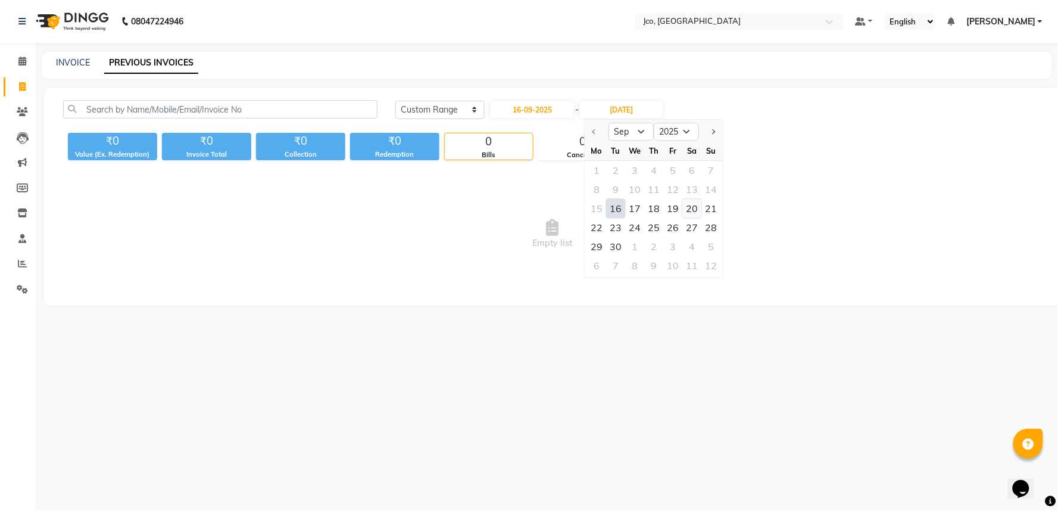
click at [698, 210] on div "20" at bounding box center [691, 208] width 19 height 19
type input "20-09-2025"
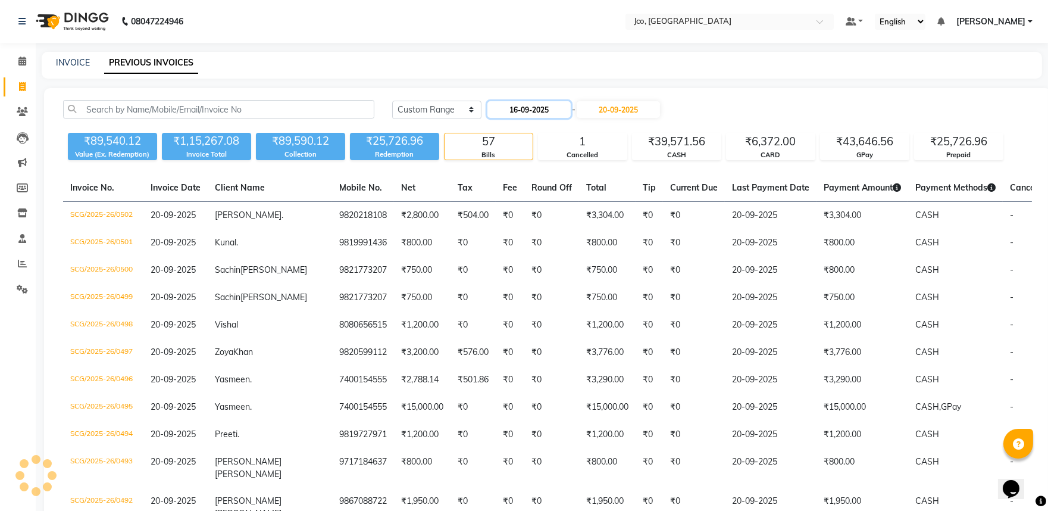
click at [557, 111] on input "16-09-2025" at bounding box center [528, 109] width 83 height 17
select select "9"
select select "2025"
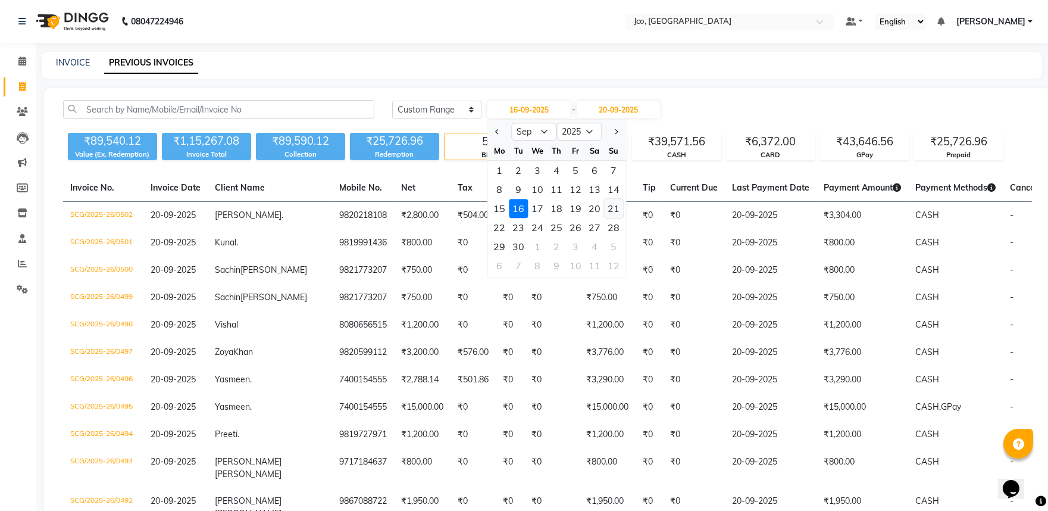
click at [615, 205] on div "21" at bounding box center [613, 208] width 19 height 19
type input "[DATE]"
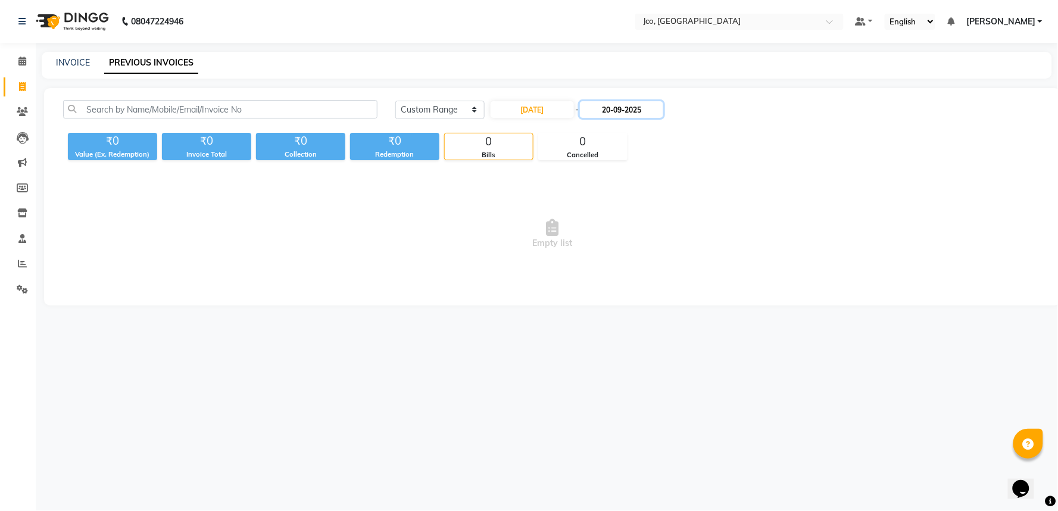
click at [654, 113] on input "20-09-2025" at bounding box center [621, 109] width 83 height 17
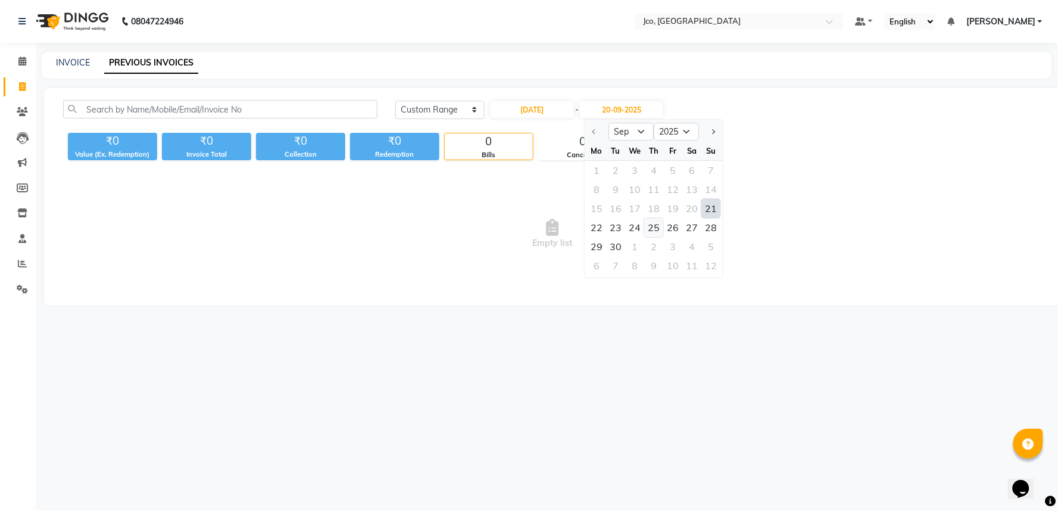
click at [661, 229] on div "25" at bounding box center [653, 227] width 19 height 19
type input "[DATE]"
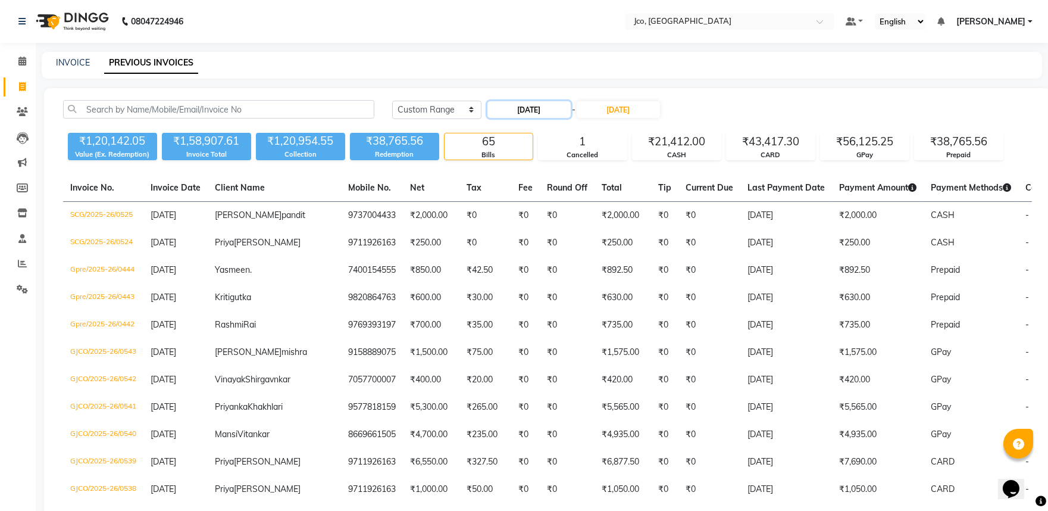
click at [567, 111] on input "[DATE]" at bounding box center [528, 109] width 83 height 17
select select "9"
select select "2025"
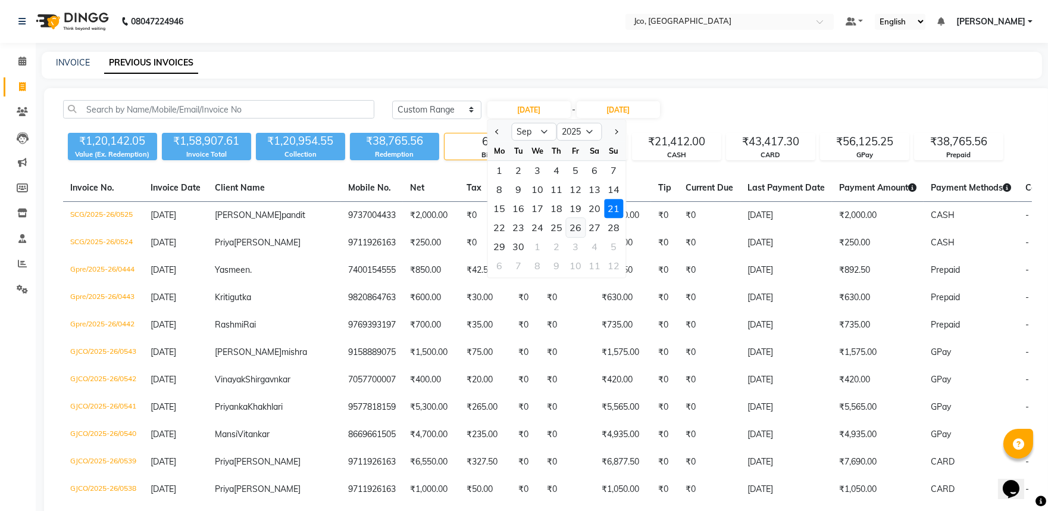
click at [570, 227] on div "26" at bounding box center [575, 227] width 19 height 19
type input "26-09-2025"
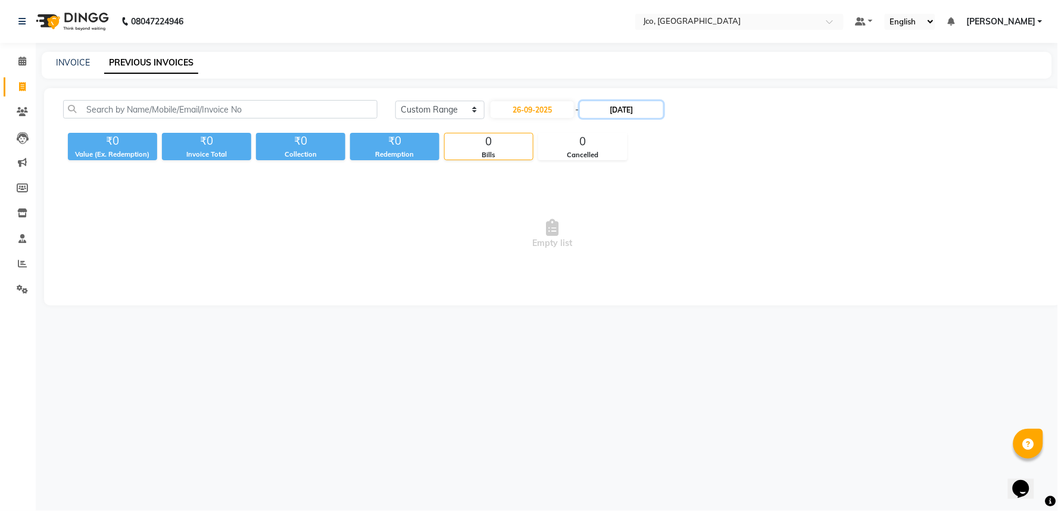
click at [624, 114] on input "[DATE]" at bounding box center [621, 109] width 83 height 17
click at [613, 249] on div "30" at bounding box center [615, 246] width 19 height 19
type input "30-09-2025"
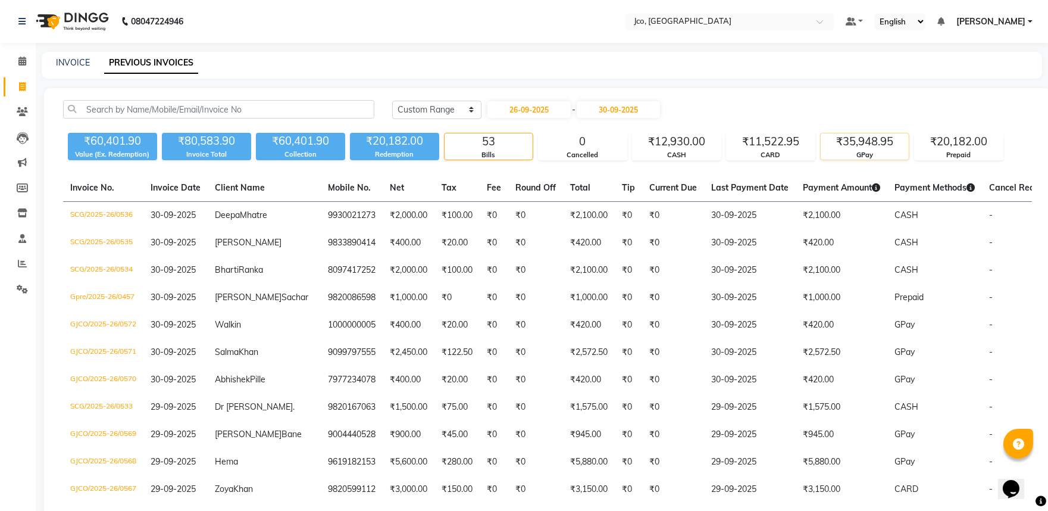
click at [874, 153] on div "GPay" at bounding box center [865, 155] width 88 height 10
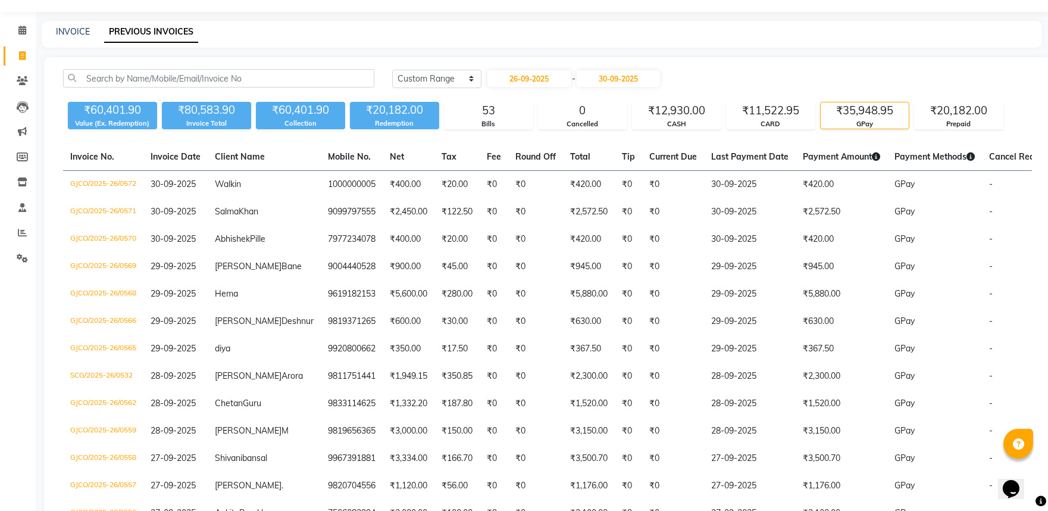
scroll to position [97, 0]
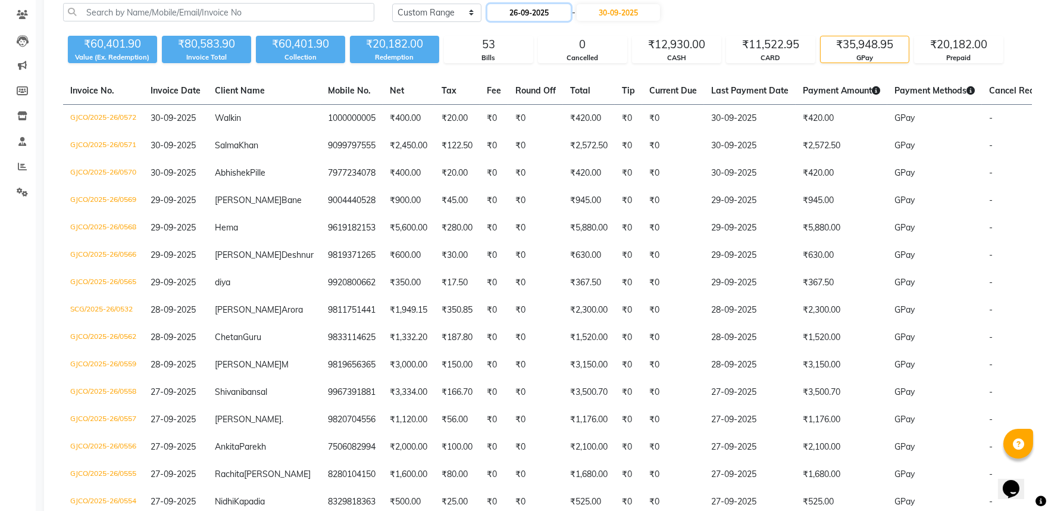
click at [543, 11] on input "26-09-2025" at bounding box center [528, 12] width 83 height 17
select select "9"
select select "2025"
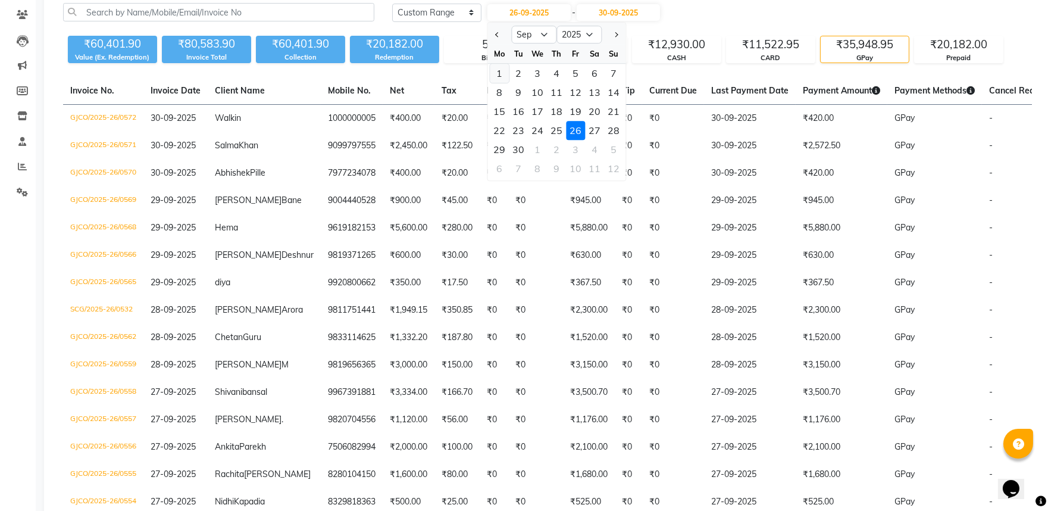
click at [501, 70] on div "1" at bounding box center [499, 73] width 19 height 19
type input "01-09-2025"
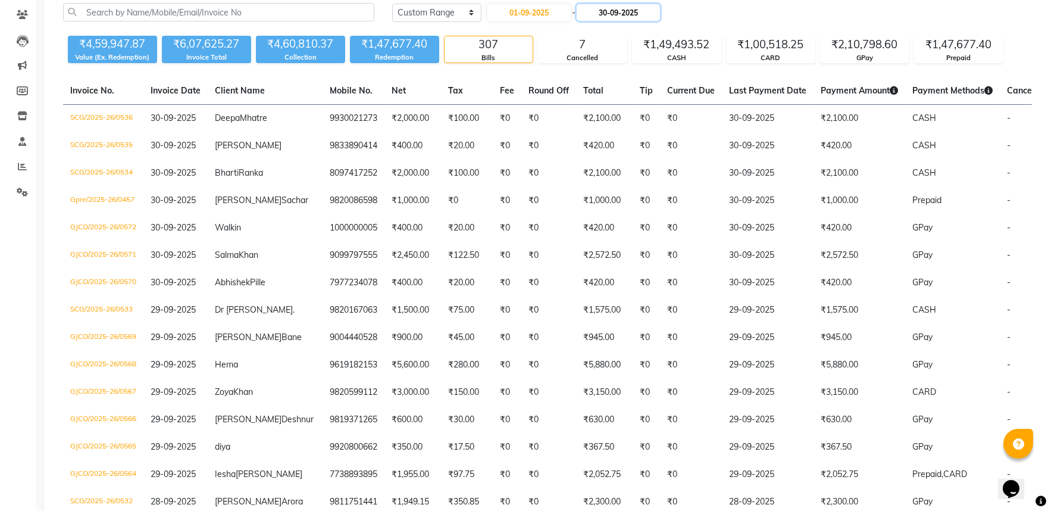
click at [614, 8] on input "30-09-2025" at bounding box center [618, 12] width 83 height 17
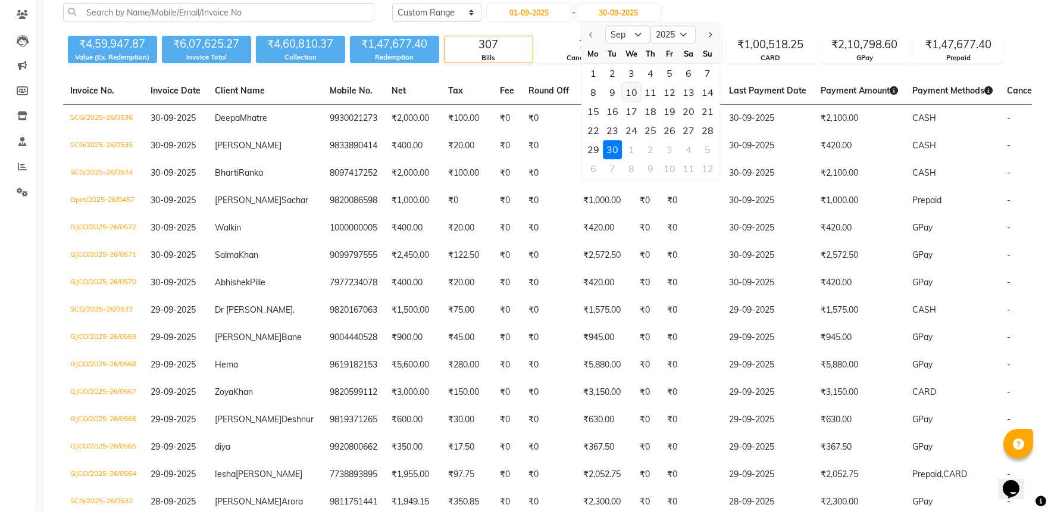
click at [637, 93] on div "10" at bounding box center [631, 92] width 19 height 19
type input "10-09-2025"
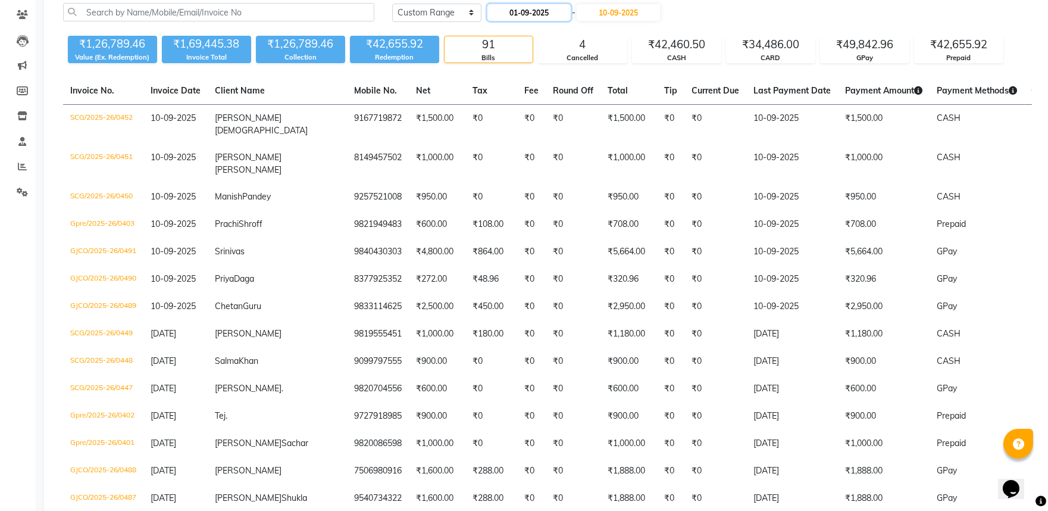
click at [527, 14] on input "01-09-2025" at bounding box center [528, 12] width 83 height 17
select select "9"
select select "2025"
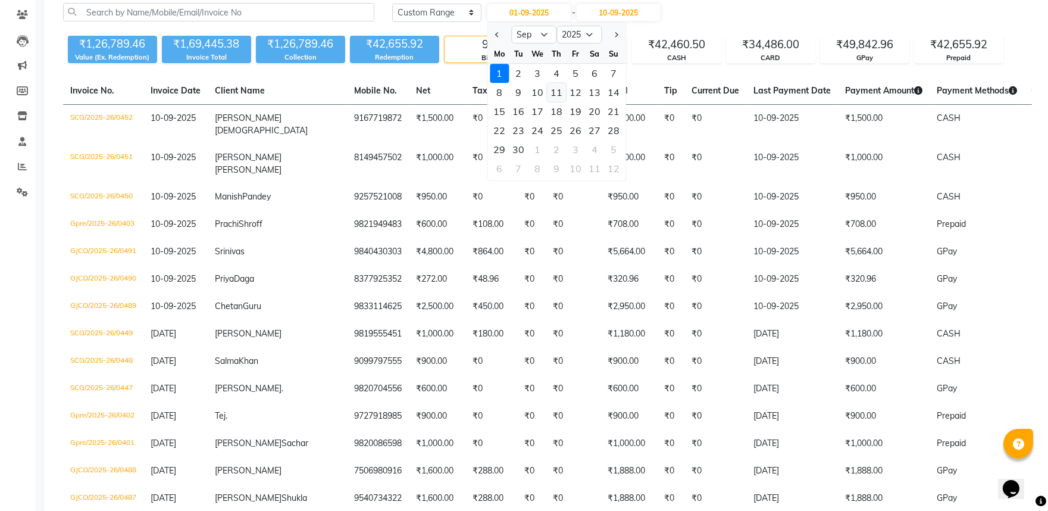
click at [561, 87] on div "11" at bounding box center [556, 92] width 19 height 19
type input "11-09-2025"
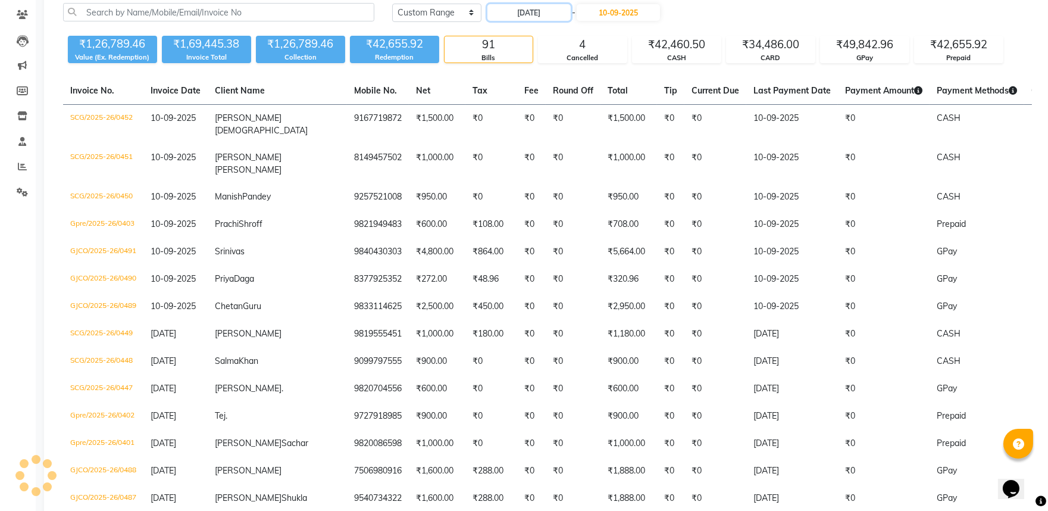
scroll to position [0, 0]
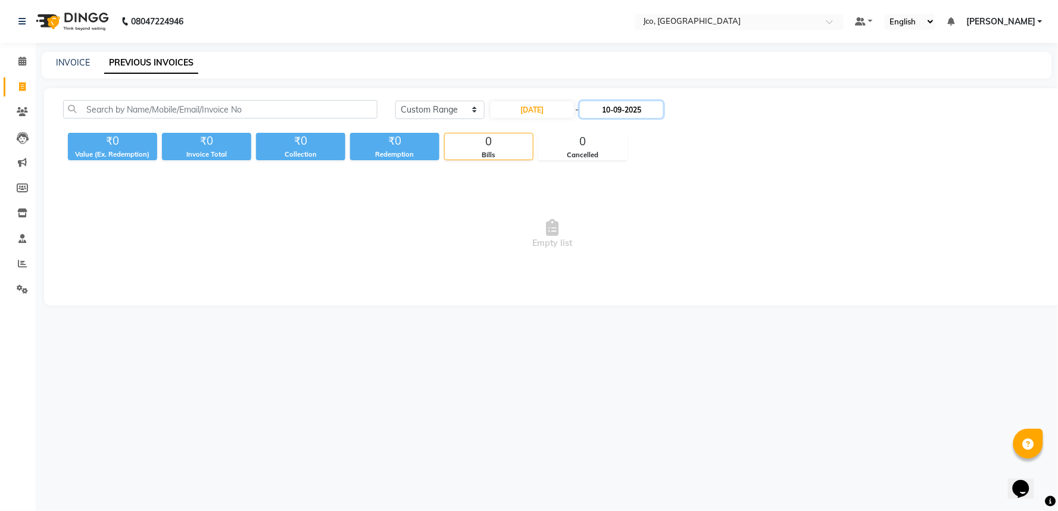
click at [628, 111] on input "10-09-2025" at bounding box center [621, 109] width 83 height 17
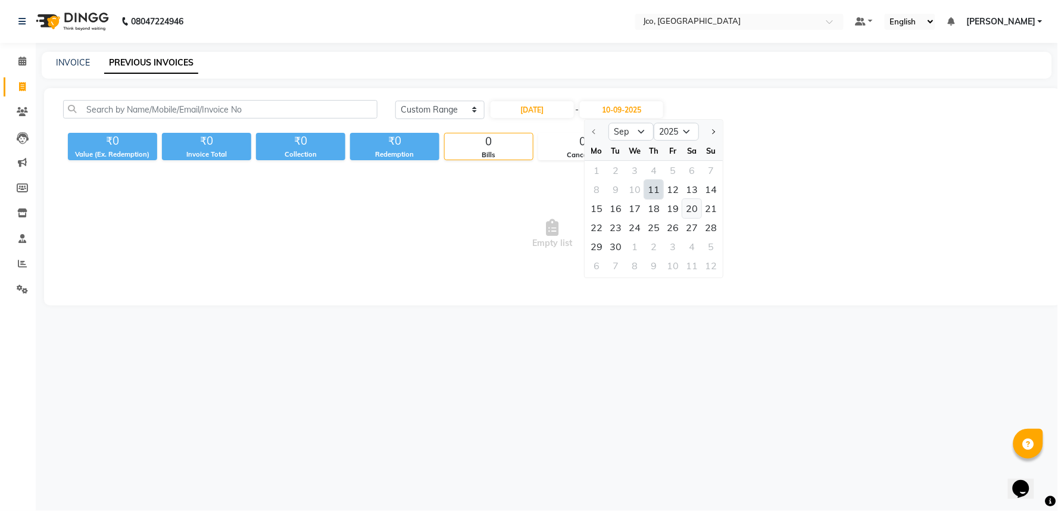
click at [687, 205] on div "20" at bounding box center [691, 208] width 19 height 19
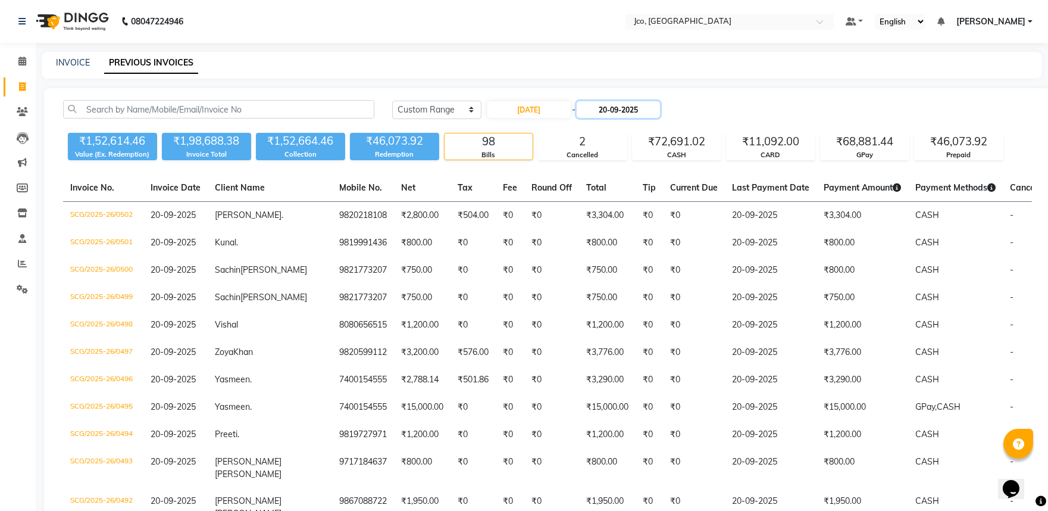
click at [599, 110] on input "20-09-2025" at bounding box center [618, 109] width 83 height 17
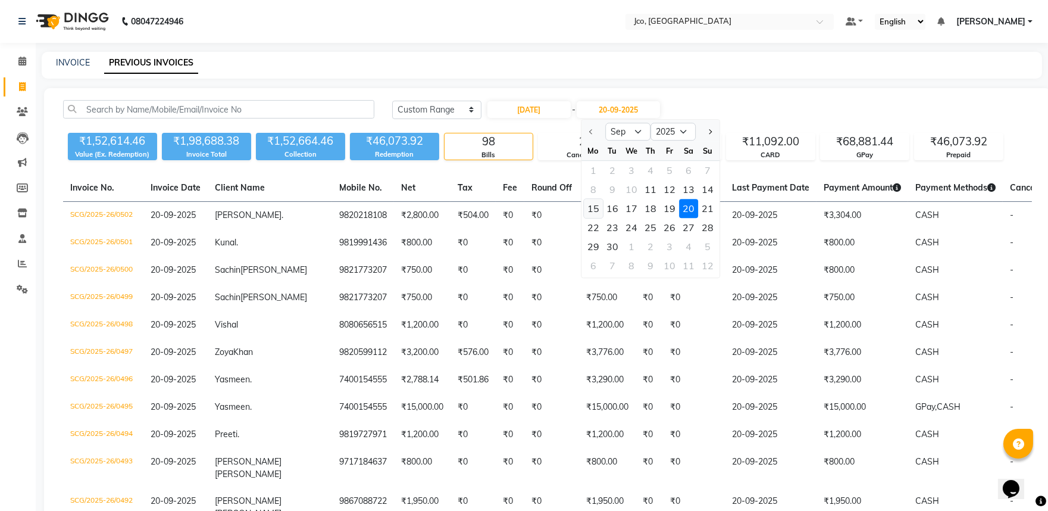
click at [592, 208] on div "15" at bounding box center [593, 208] width 19 height 19
type input "15-09-2025"
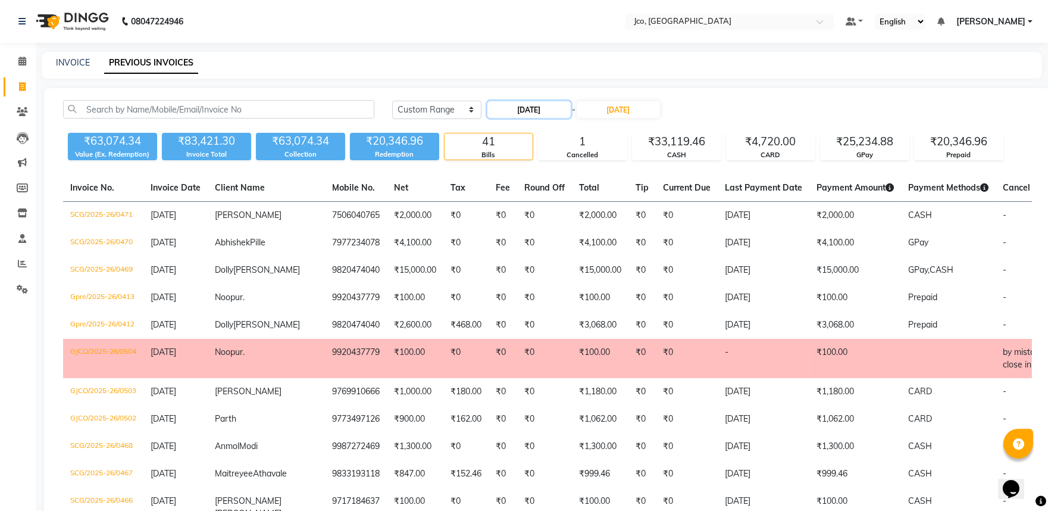
click at [501, 108] on input "11-09-2025" at bounding box center [528, 109] width 83 height 17
select select "9"
select select "2025"
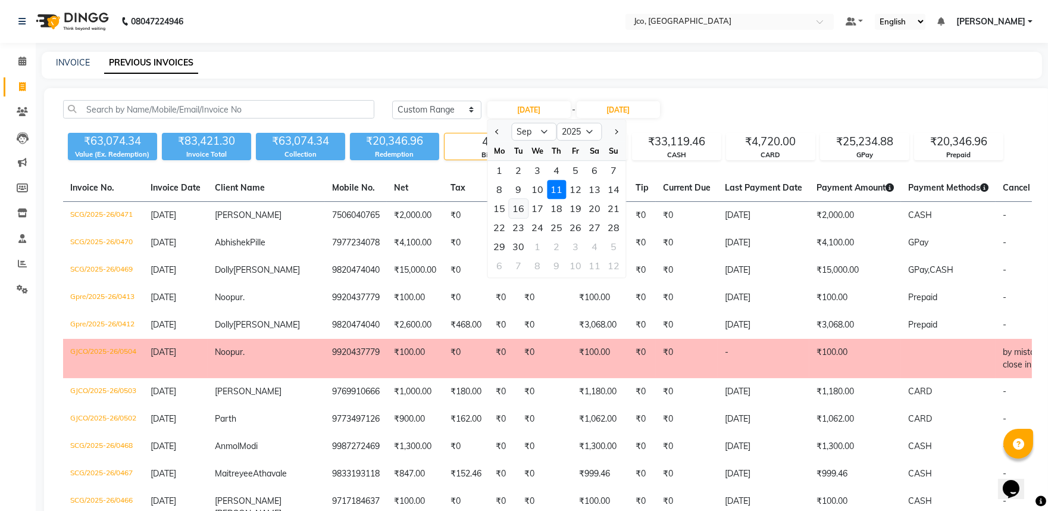
drag, startPoint x: 520, startPoint y: 210, endPoint x: 650, endPoint y: 126, distance: 154.5
click at [520, 208] on div "16" at bounding box center [518, 208] width 19 height 19
type input "16-09-2025"
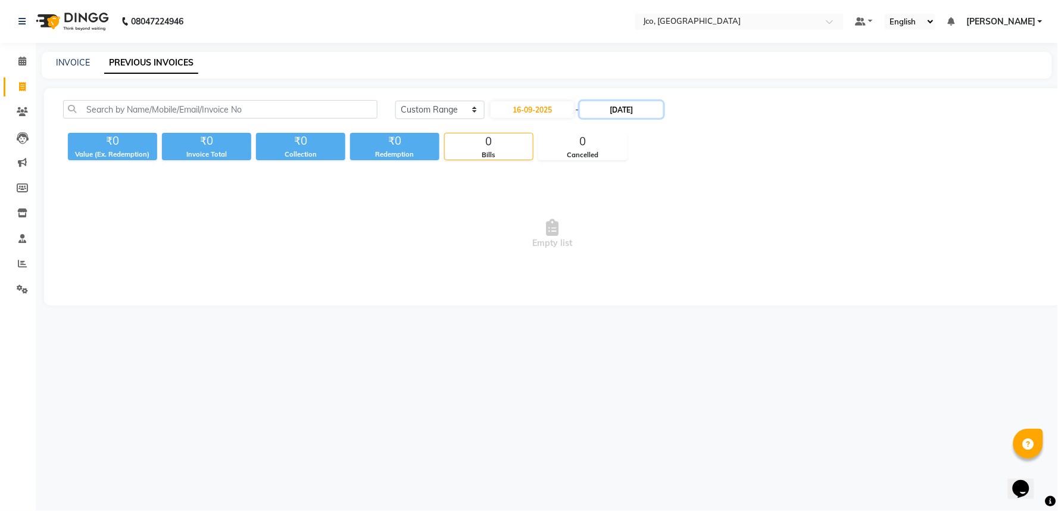
click at [641, 113] on input "15-09-2025" at bounding box center [621, 109] width 83 height 17
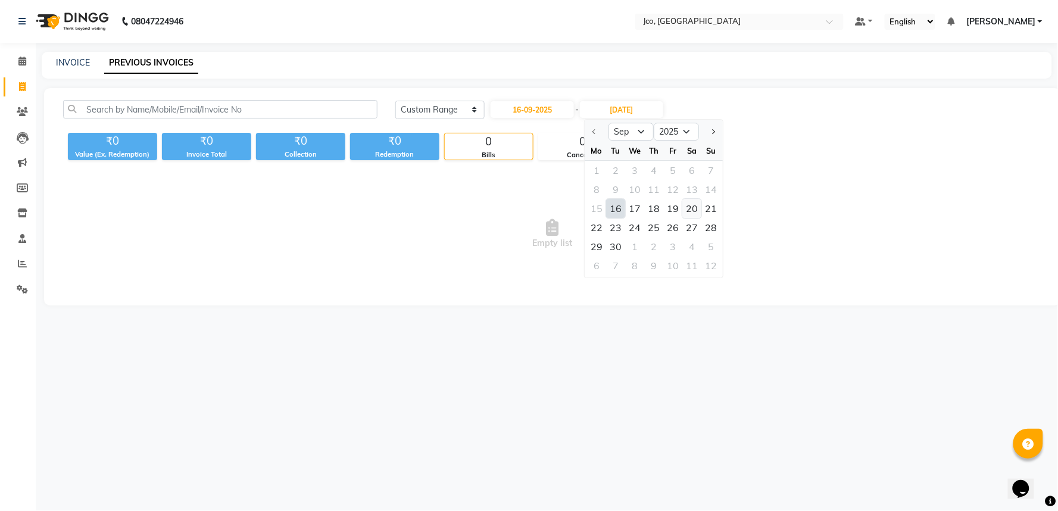
click at [689, 206] on div "20" at bounding box center [691, 208] width 19 height 19
type input "20-09-2025"
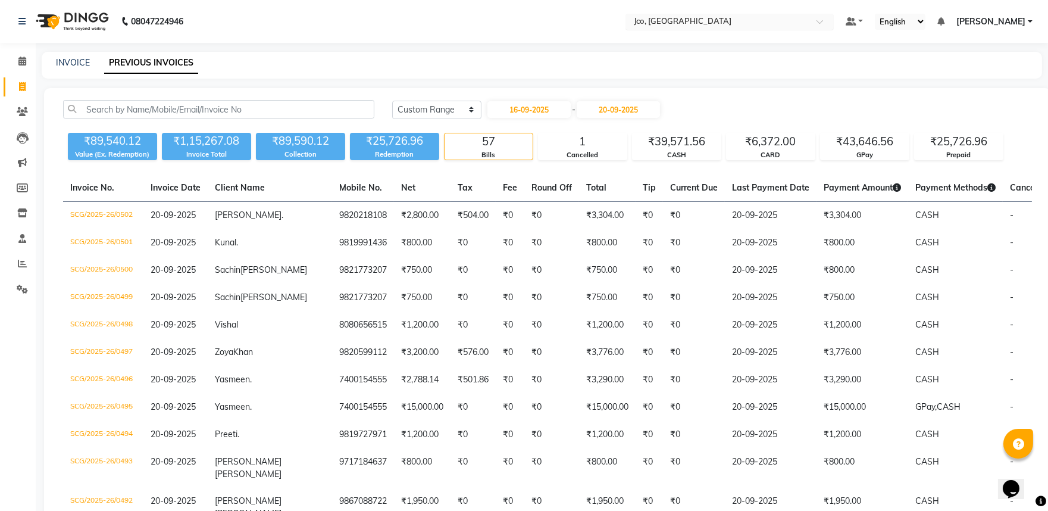
click at [673, 24] on input "text" at bounding box center [718, 23] width 173 height 12
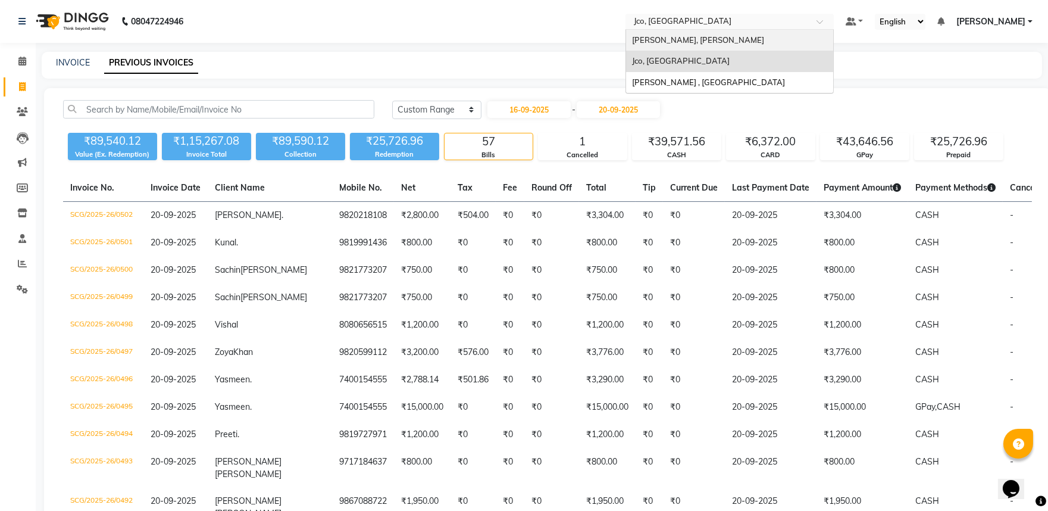
click at [698, 42] on span "Jean Claude Olivier, Bandra West" at bounding box center [698, 40] width 132 height 10
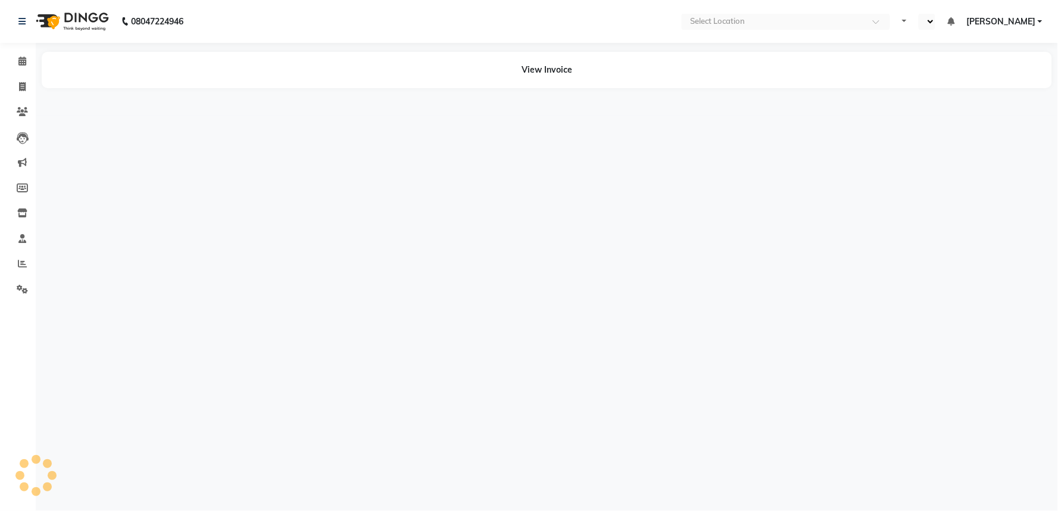
select select "en"
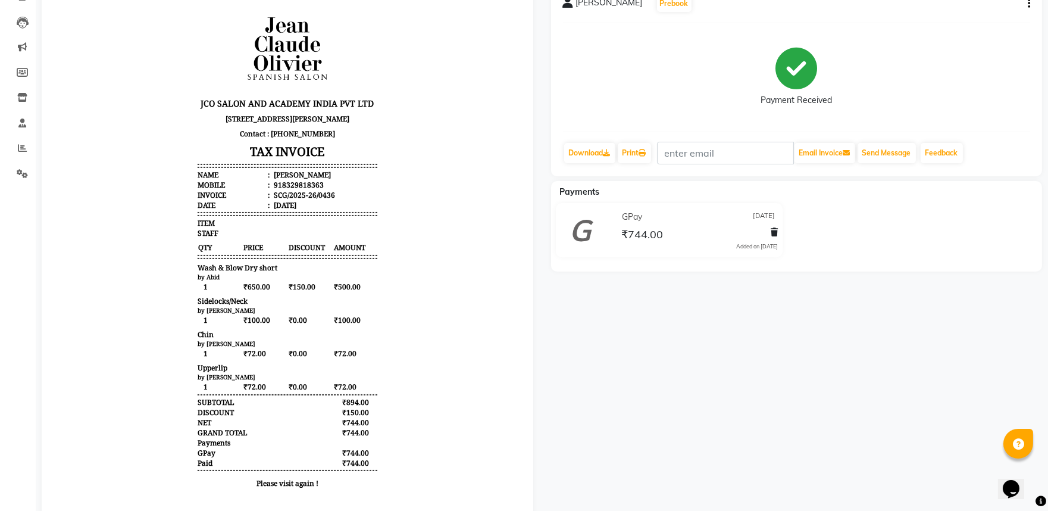
scroll to position [158, 0]
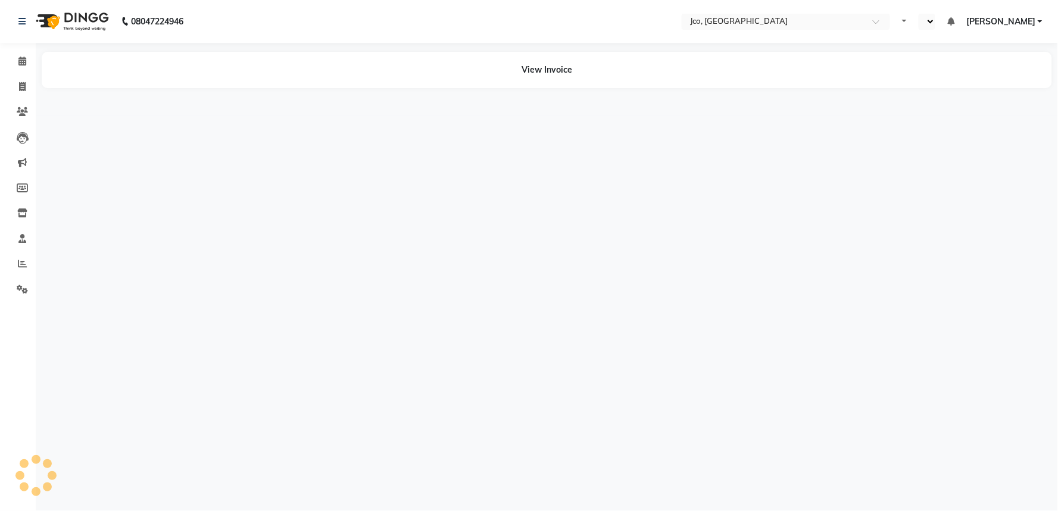
select select "en"
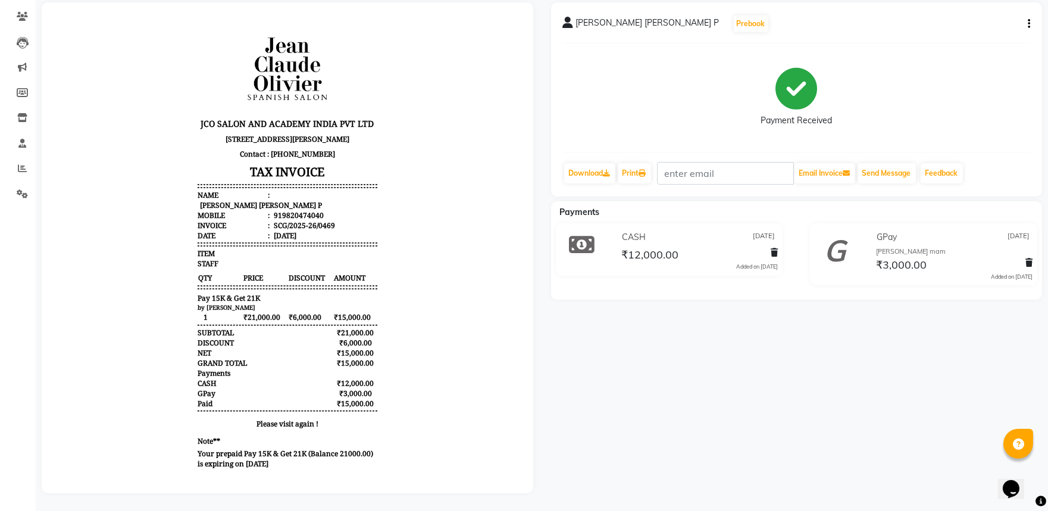
scroll to position [104, 0]
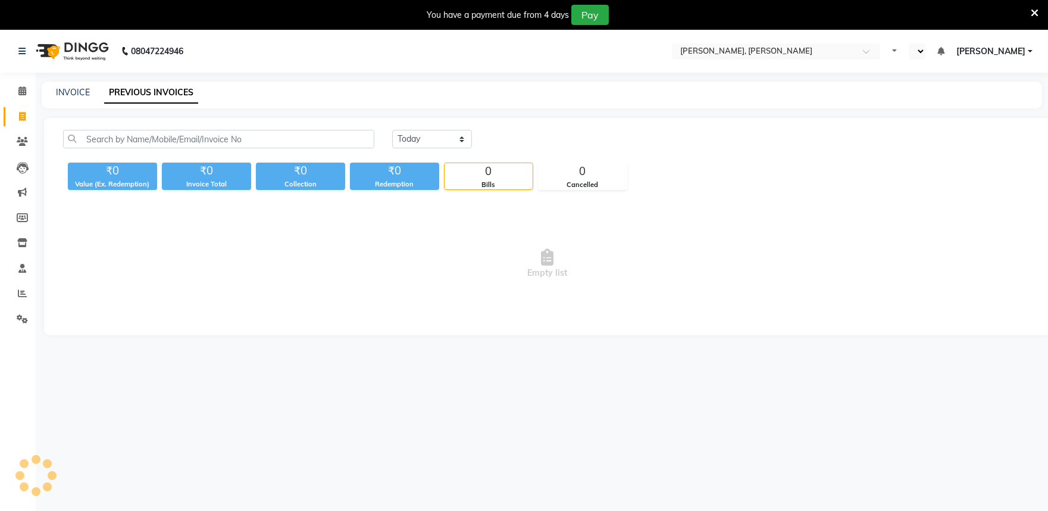
select select "en"
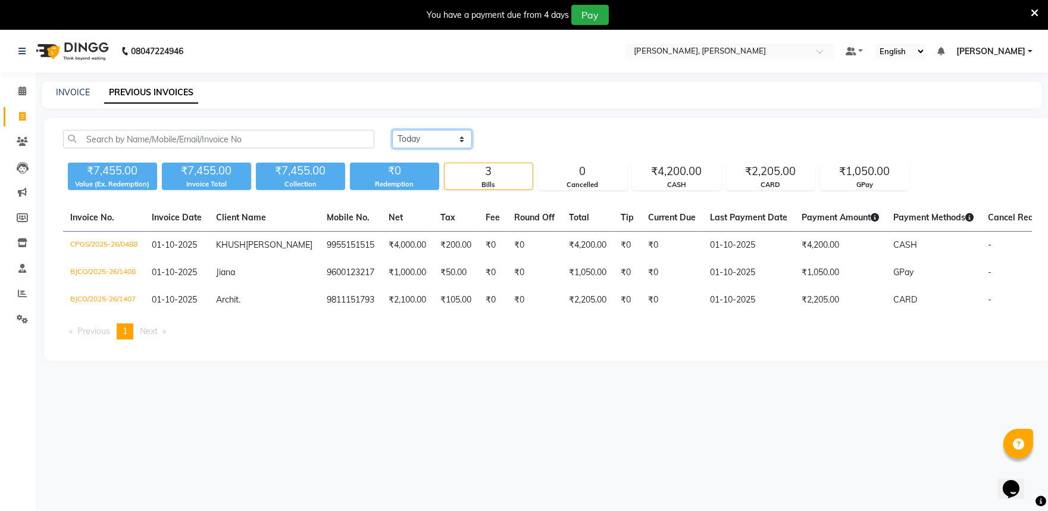
click at [464, 141] on select "[DATE] [DATE] Custom Range" at bounding box center [432, 139] width 80 height 18
select select "range"
click at [392, 130] on select "[DATE] [DATE] Custom Range" at bounding box center [432, 139] width 80 height 18
click at [519, 141] on input "01-10-2025" at bounding box center [528, 139] width 83 height 17
select select "10"
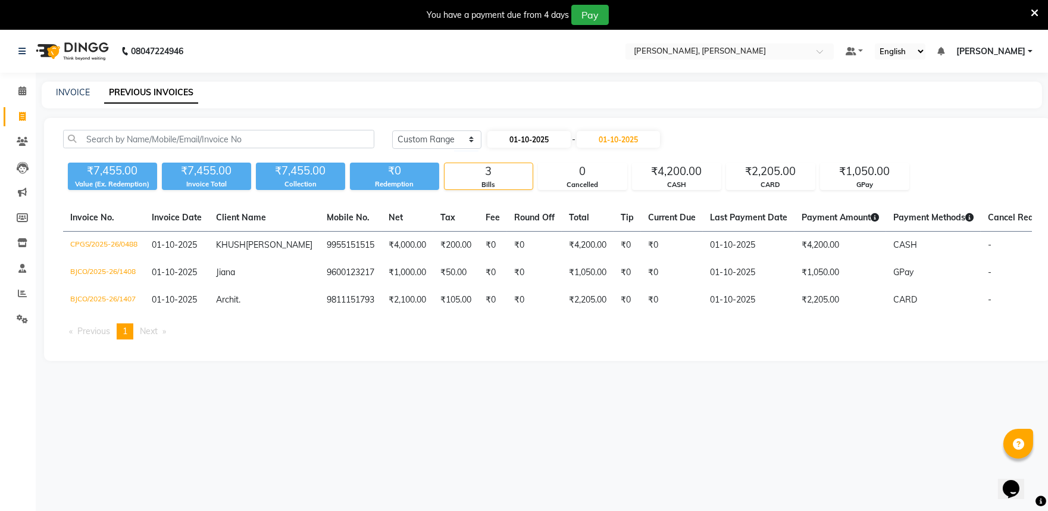
select select "2025"
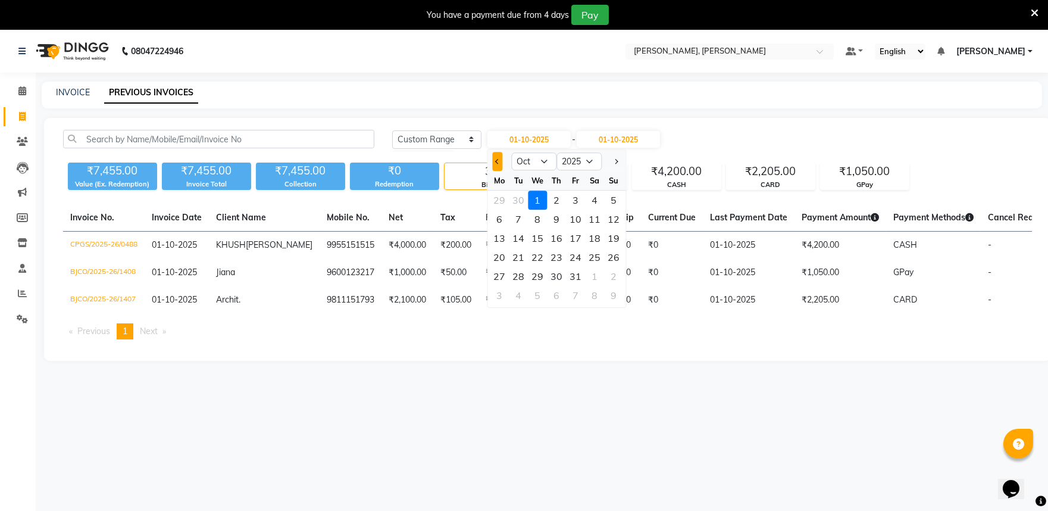
click at [498, 160] on span "Previous month" at bounding box center [497, 161] width 5 height 5
select select "9"
click at [509, 197] on div "2" at bounding box center [518, 199] width 19 height 19
type input "[DATE]"
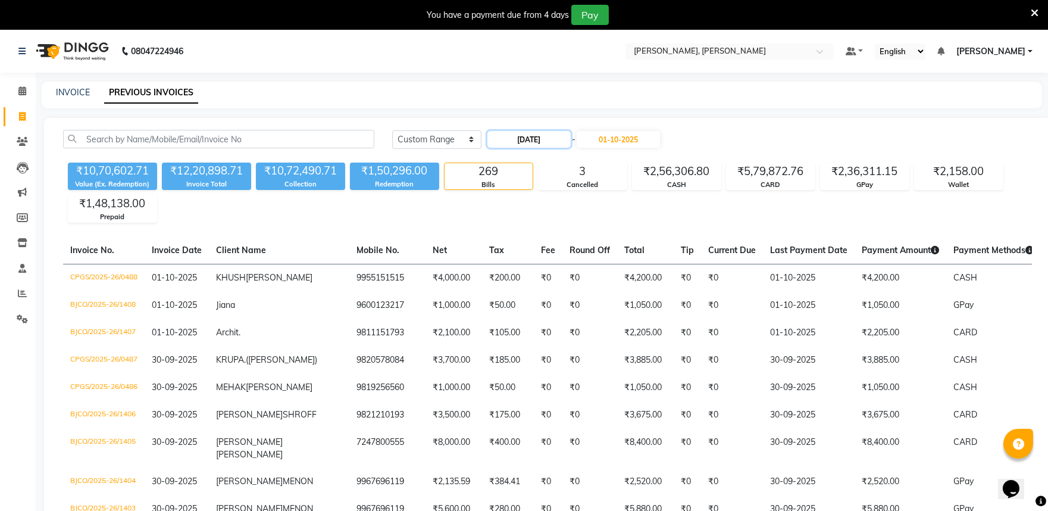
click at [537, 141] on input "[DATE]" at bounding box center [528, 139] width 83 height 17
select select "9"
select select "2025"
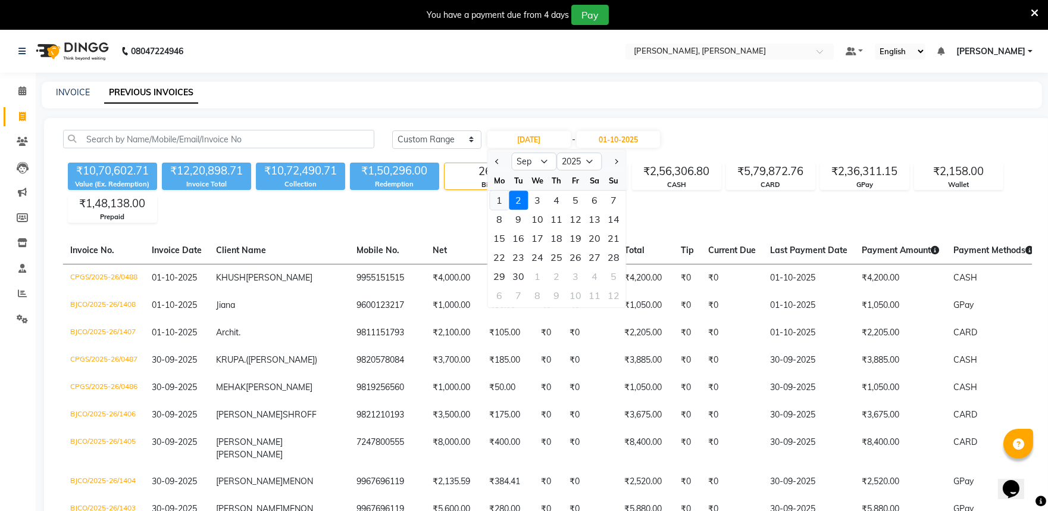
click at [503, 199] on div "1" at bounding box center [499, 199] width 19 height 19
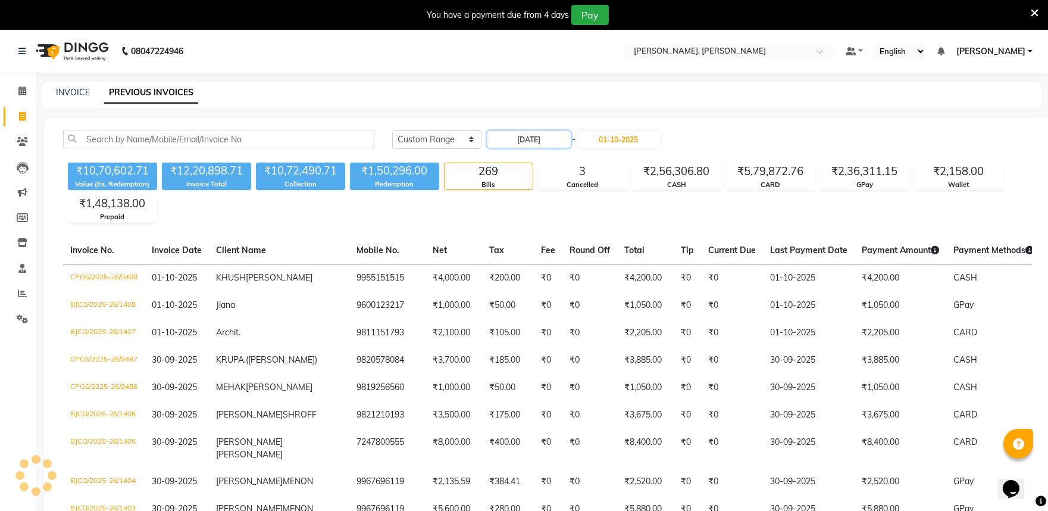
type input "01-09-2025"
click at [536, 139] on input "01-09-2025" at bounding box center [528, 139] width 83 height 17
select select "9"
select select "2025"
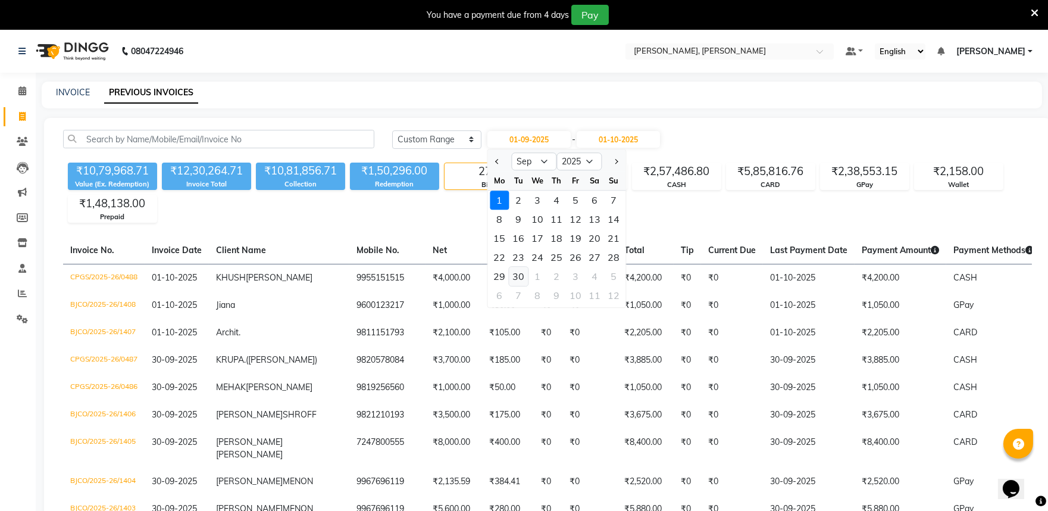
click at [518, 273] on div "30" at bounding box center [518, 276] width 19 height 19
type input "30-09-2025"
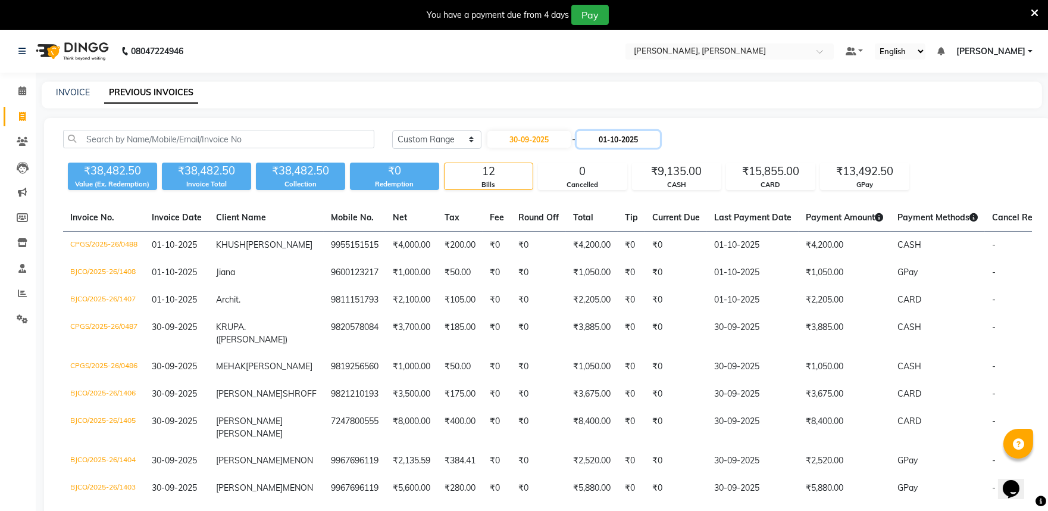
click at [629, 138] on input "01-10-2025" at bounding box center [618, 139] width 83 height 17
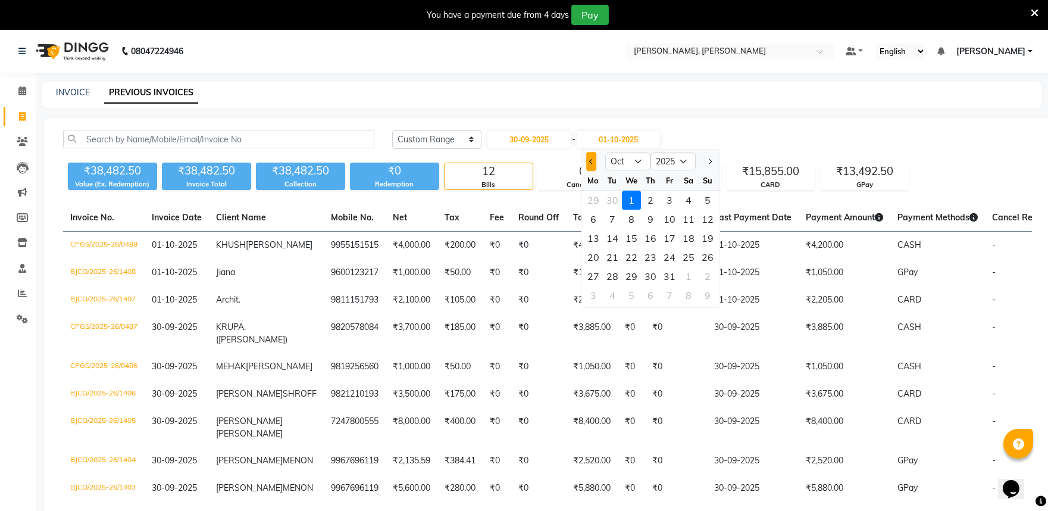
click at [587, 158] on button "Previous month" at bounding box center [591, 161] width 10 height 19
select select "9"
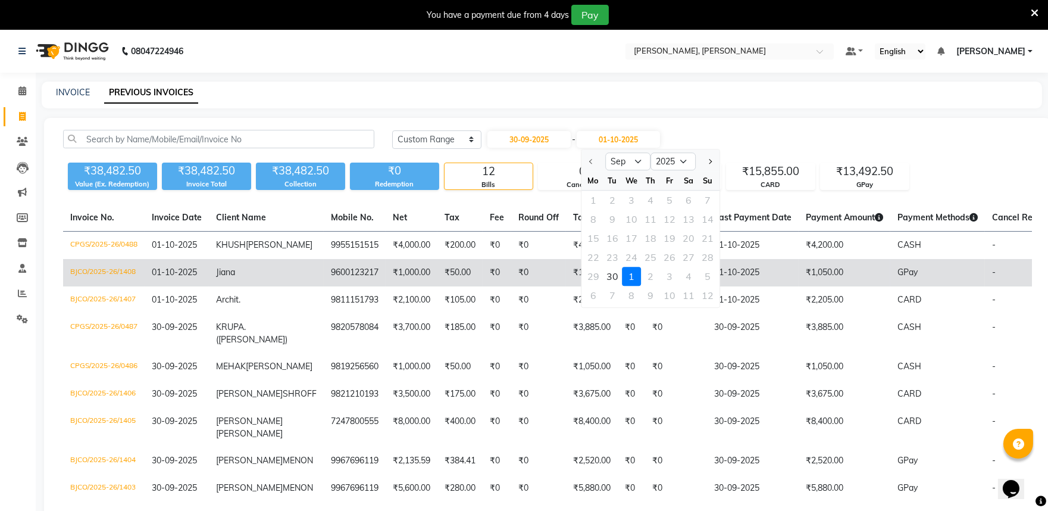
click at [608, 272] on div "30" at bounding box center [612, 276] width 19 height 19
type input "30-09-2025"
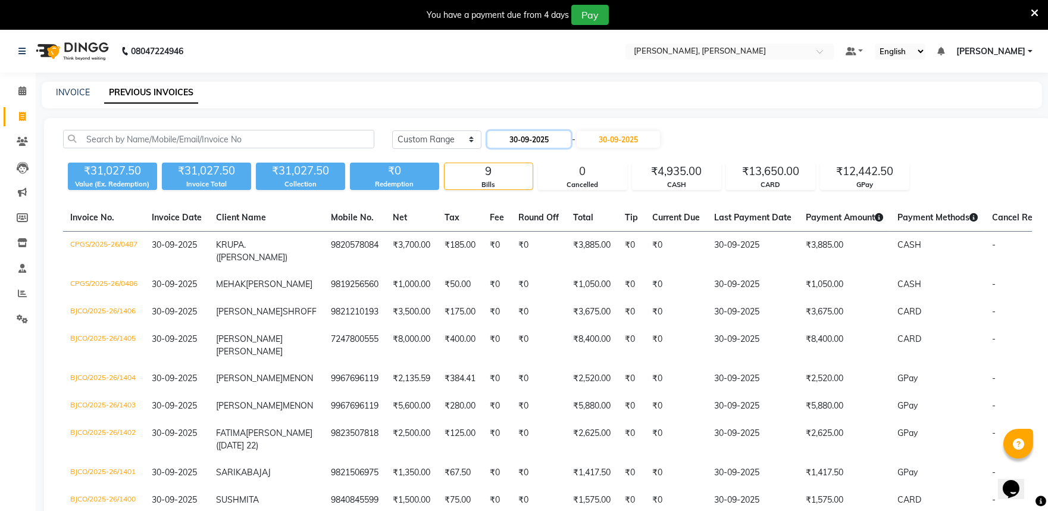
click at [522, 140] on input "30-09-2025" at bounding box center [528, 139] width 83 height 17
select select "9"
select select "2025"
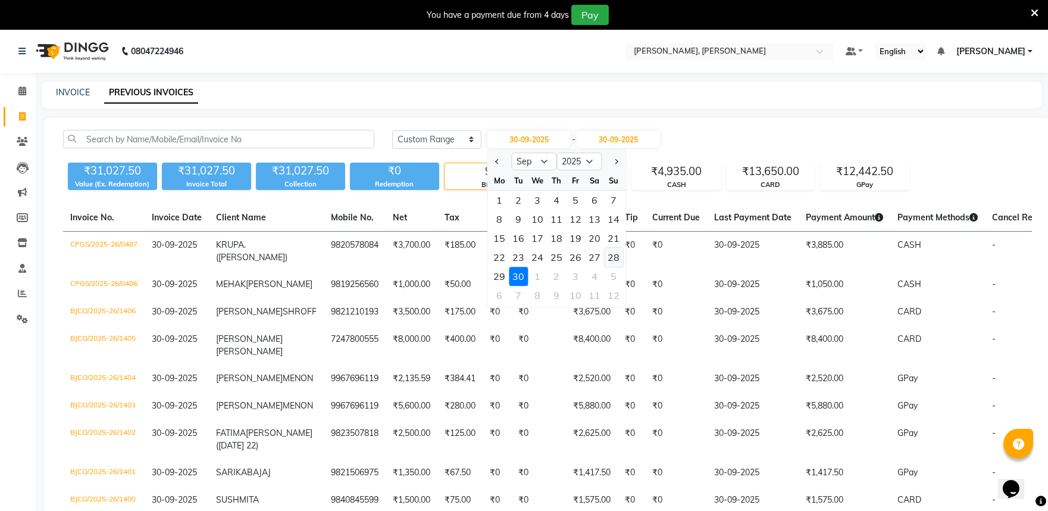
click at [612, 259] on div "28" at bounding box center [613, 257] width 19 height 19
type input "28-09-2025"
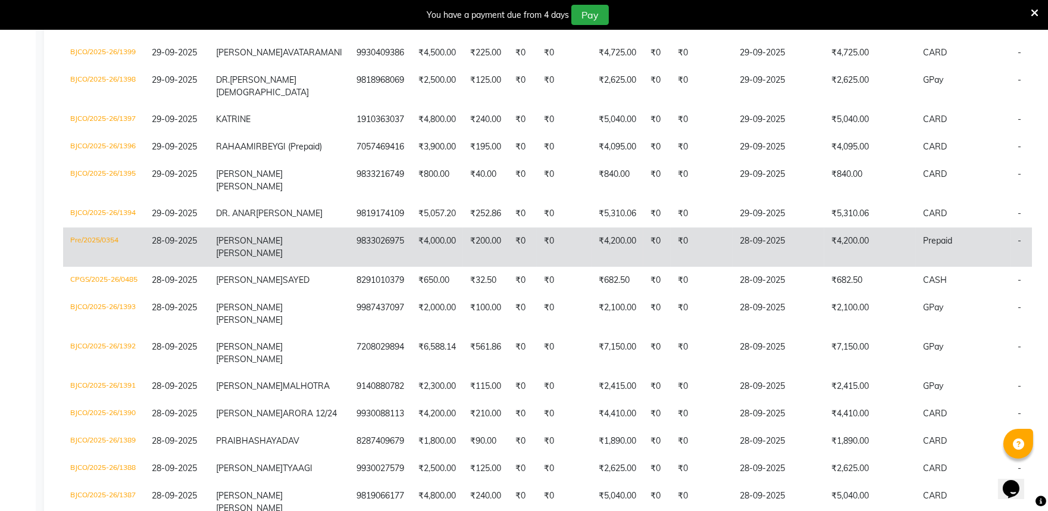
scroll to position [529, 0]
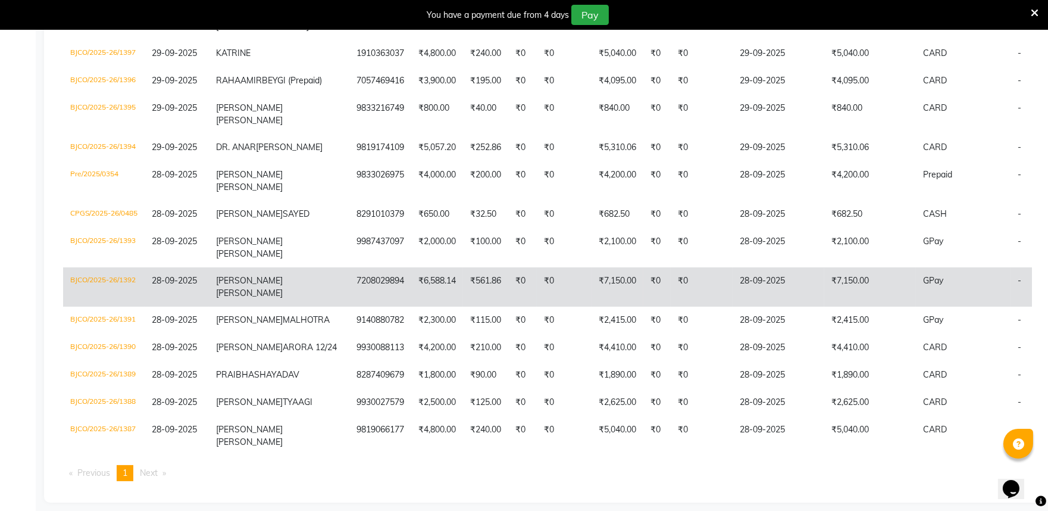
click at [214, 307] on td "NATASHA GUPTA" at bounding box center [279, 286] width 140 height 39
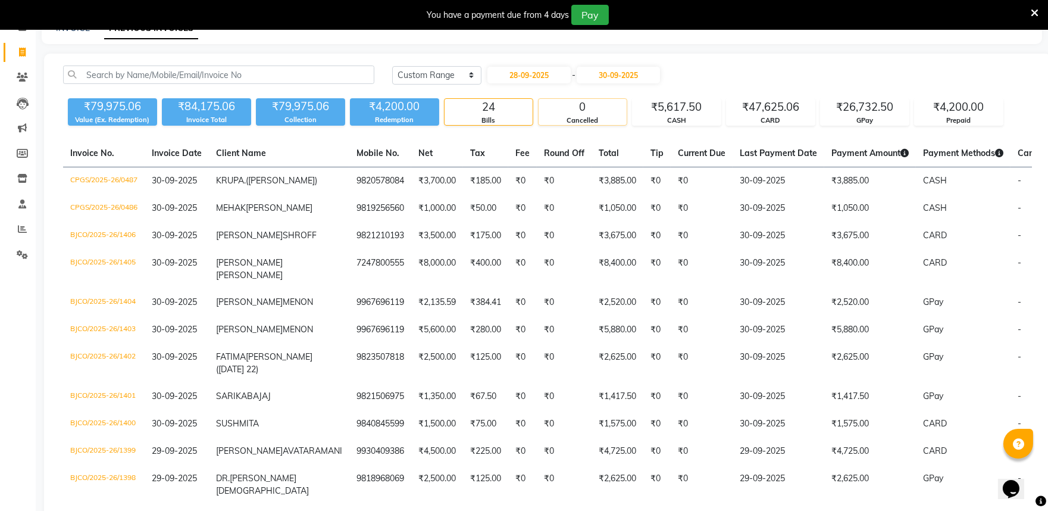
scroll to position [66, 0]
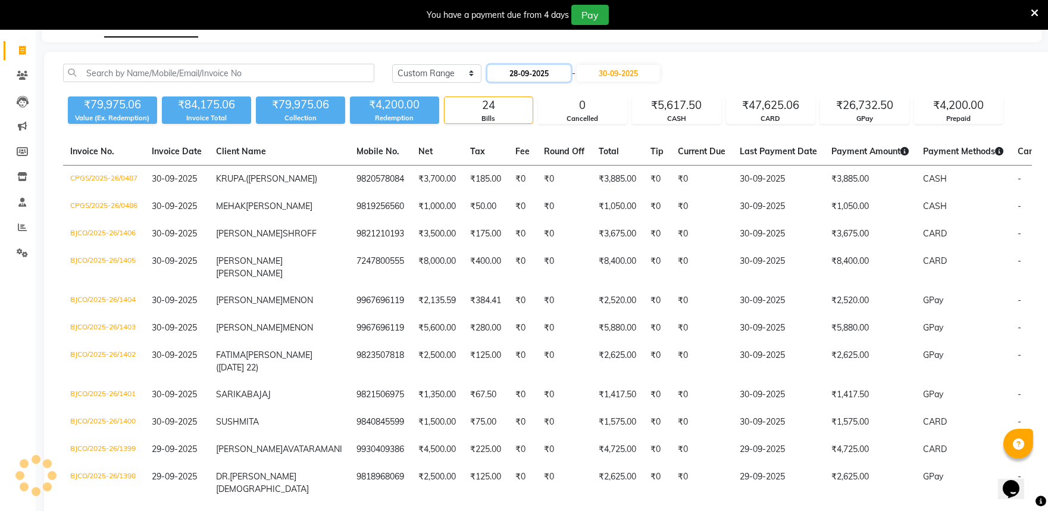
click at [549, 77] on input "28-09-2025" at bounding box center [528, 73] width 83 height 17
select select "9"
select select "2025"
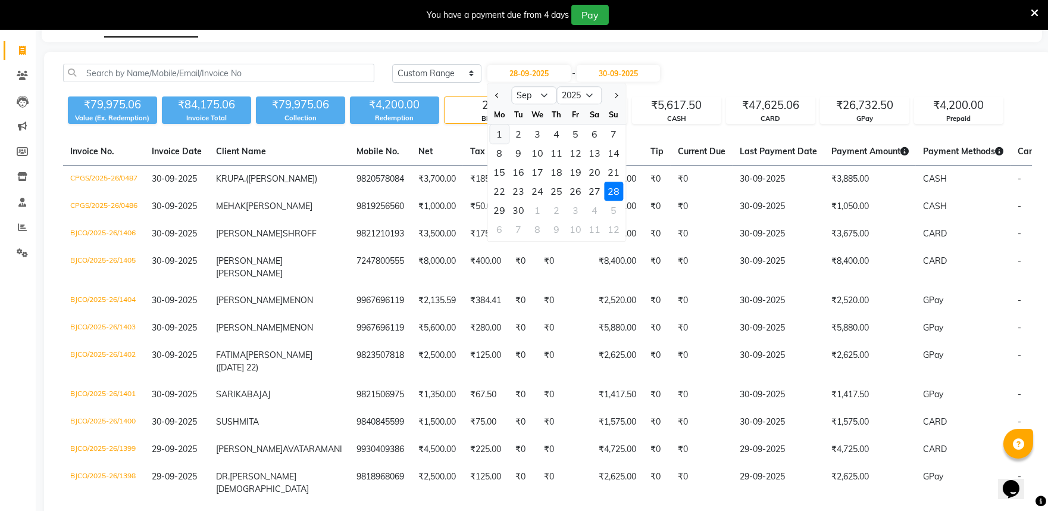
click at [498, 131] on div "1" at bounding box center [499, 133] width 19 height 19
type input "01-09-2025"
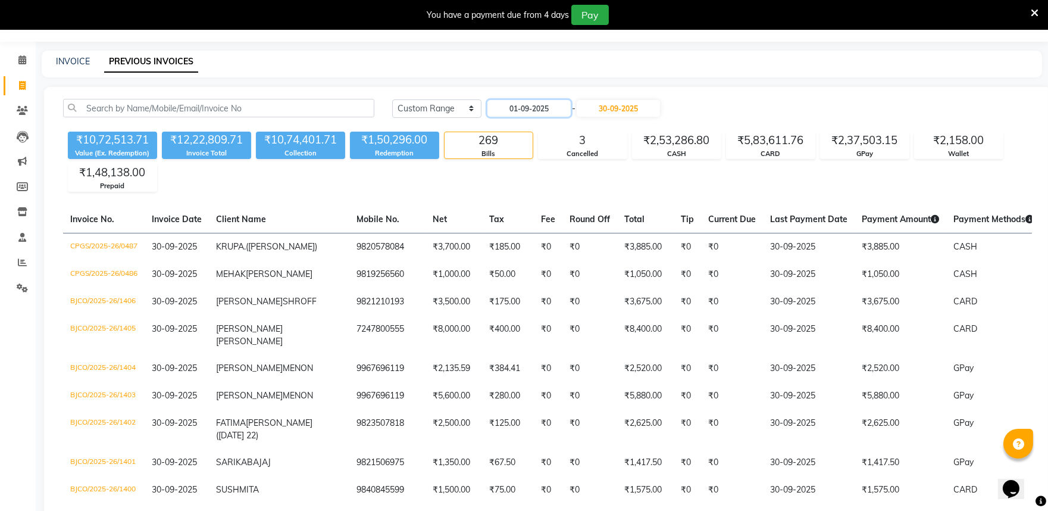
scroll to position [0, 0]
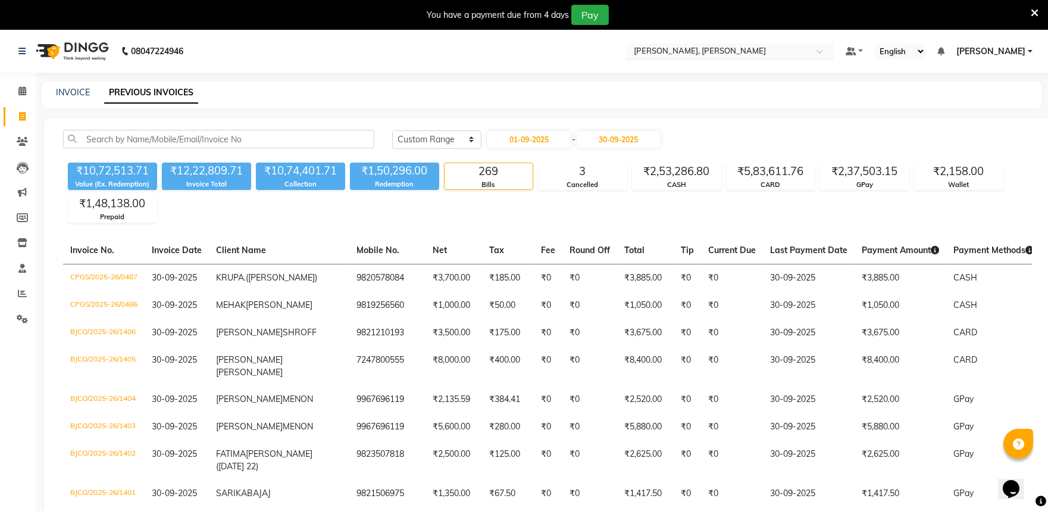
click at [715, 56] on input "text" at bounding box center [718, 52] width 173 height 12
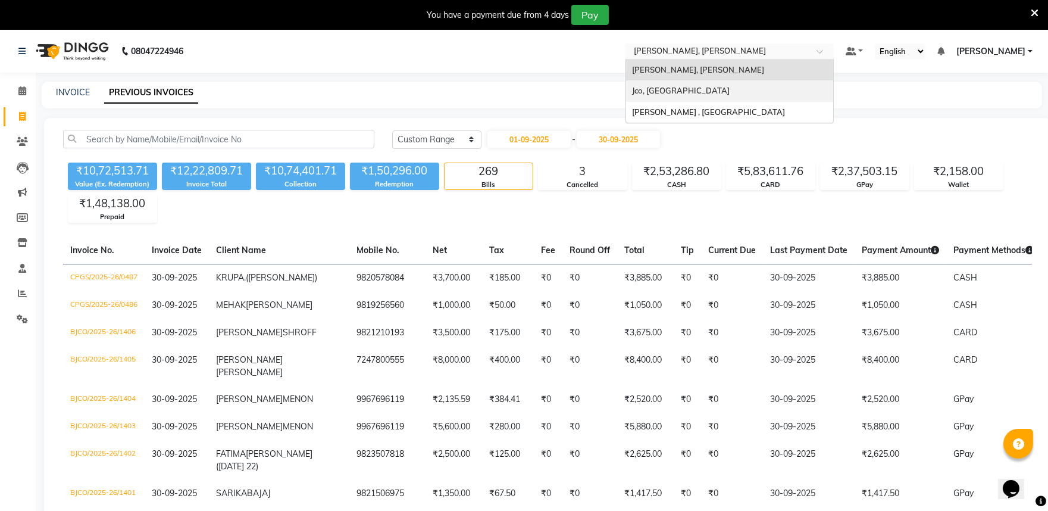
click at [701, 96] on div "Jco, [GEOGRAPHIC_DATA]" at bounding box center [729, 90] width 207 height 21
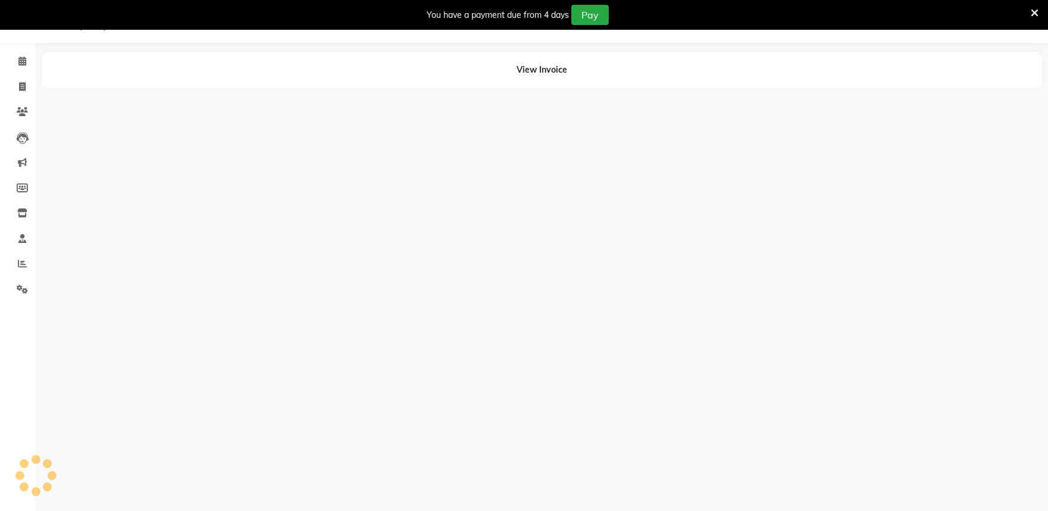
scroll to position [30, 0]
select select "en"
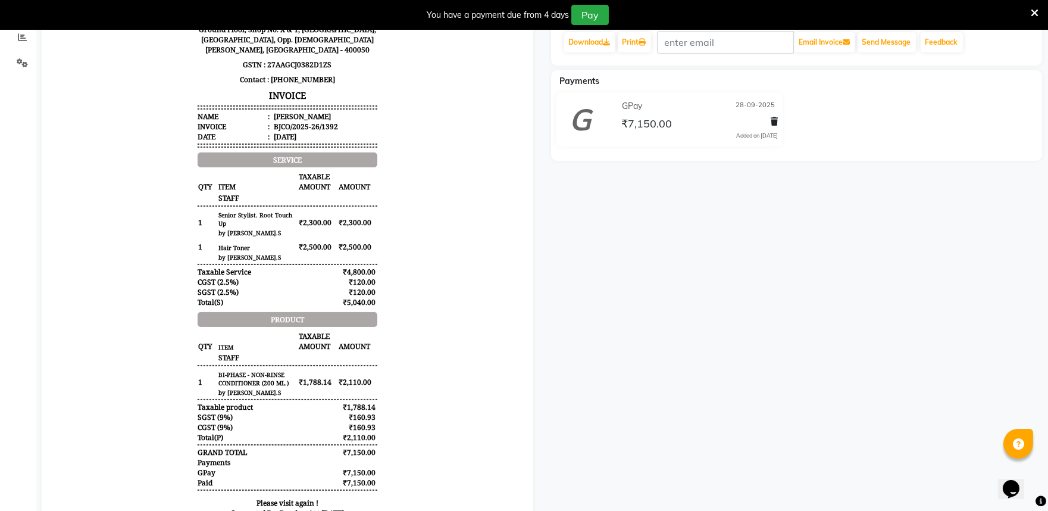
scroll to position [233, 0]
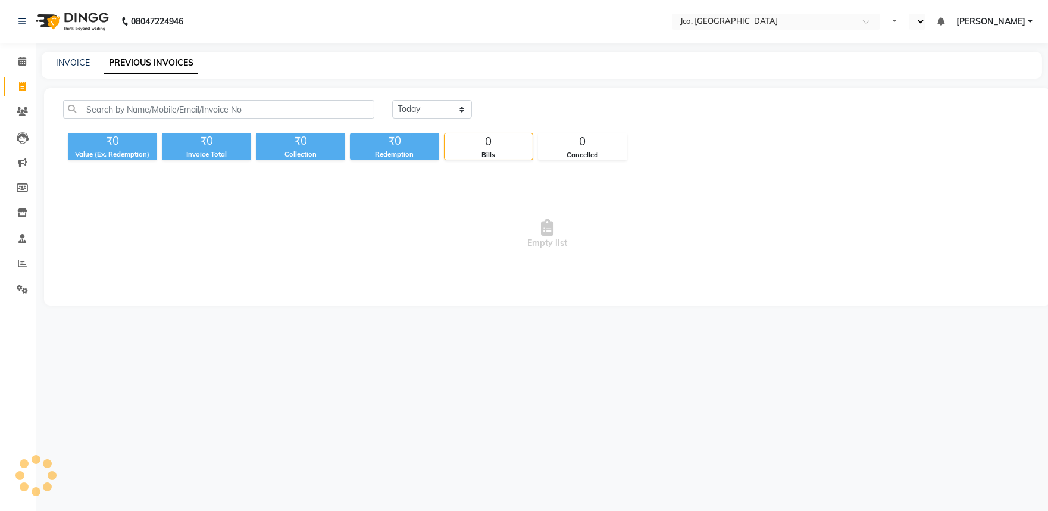
select select "en"
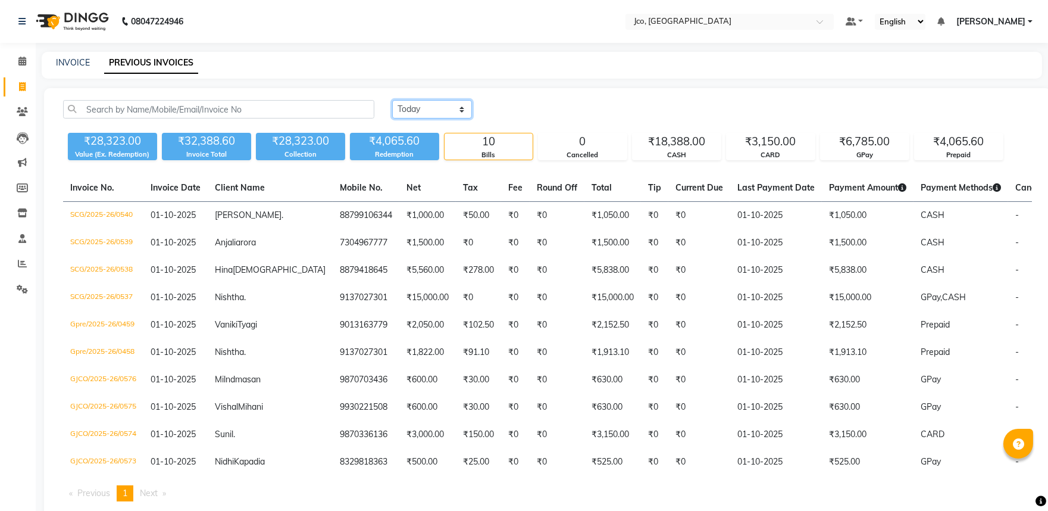
click at [457, 102] on select "[DATE] [DATE] Custom Range" at bounding box center [432, 109] width 80 height 18
click at [392, 100] on select "[DATE] [DATE] Custom Range" at bounding box center [432, 109] width 80 height 18
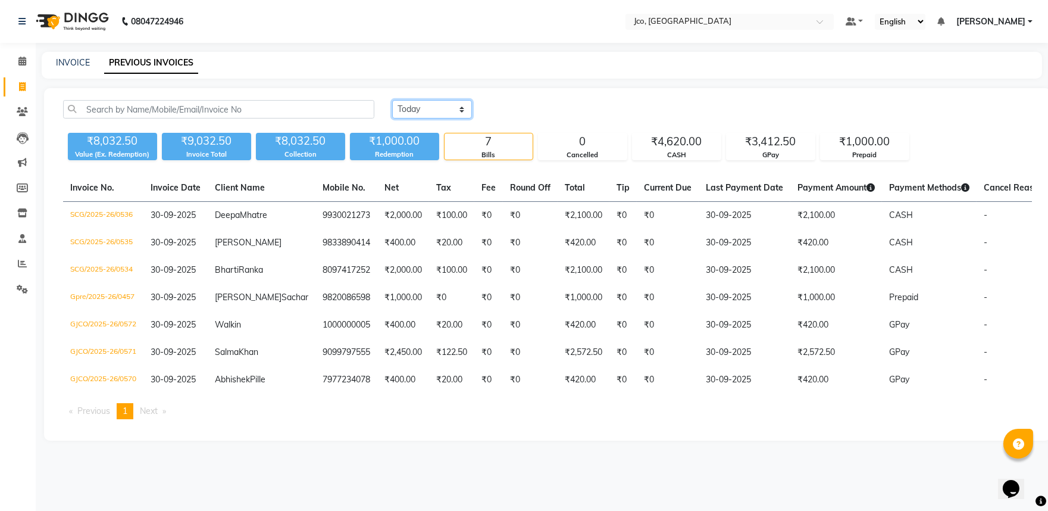
click at [452, 109] on select "[DATE] [DATE] Custom Range" at bounding box center [432, 109] width 80 height 18
select select "range"
click at [392, 100] on select "[DATE] [DATE] Custom Range" at bounding box center [432, 109] width 80 height 18
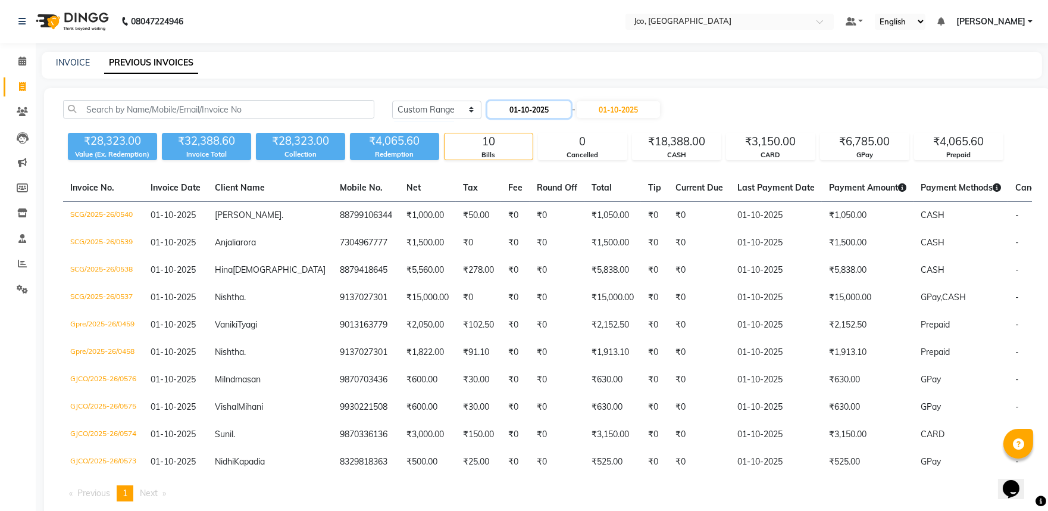
click at [530, 104] on input "01-10-2025" at bounding box center [528, 109] width 83 height 17
select select "10"
select select "2025"
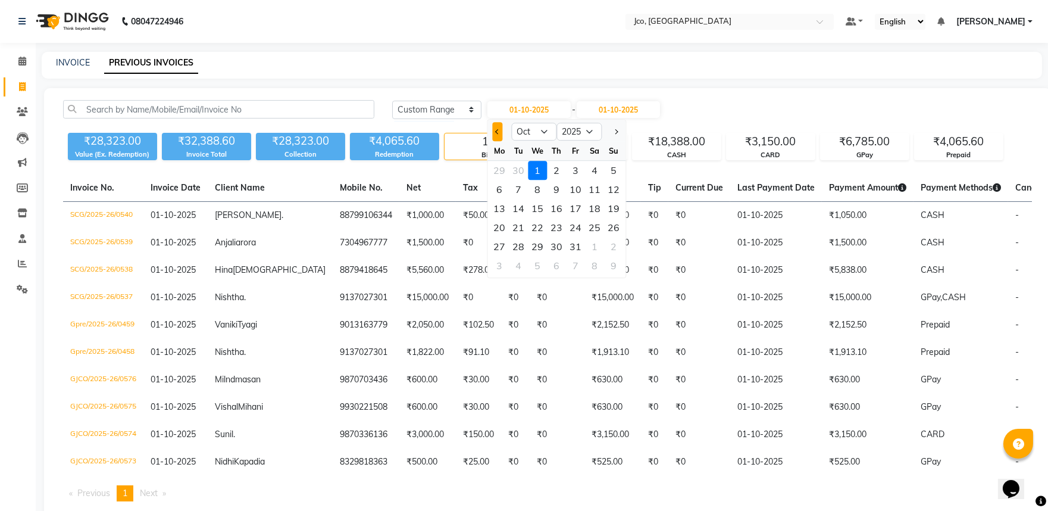
click at [496, 125] on button "Previous month" at bounding box center [497, 131] width 10 height 19
select select "9"
click at [498, 164] on div "1" at bounding box center [499, 170] width 19 height 19
type input "01-09-2025"
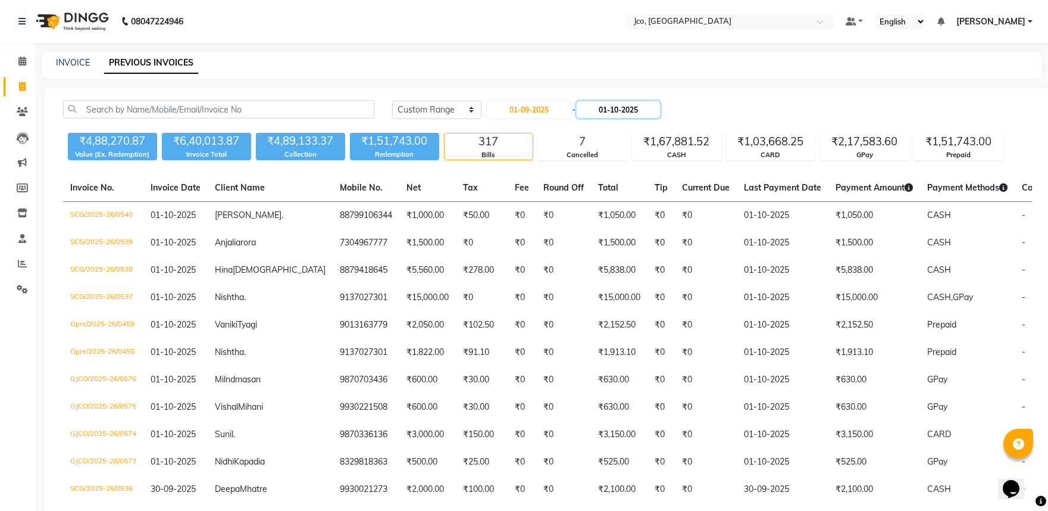
click at [627, 113] on input "01-10-2025" at bounding box center [618, 109] width 83 height 17
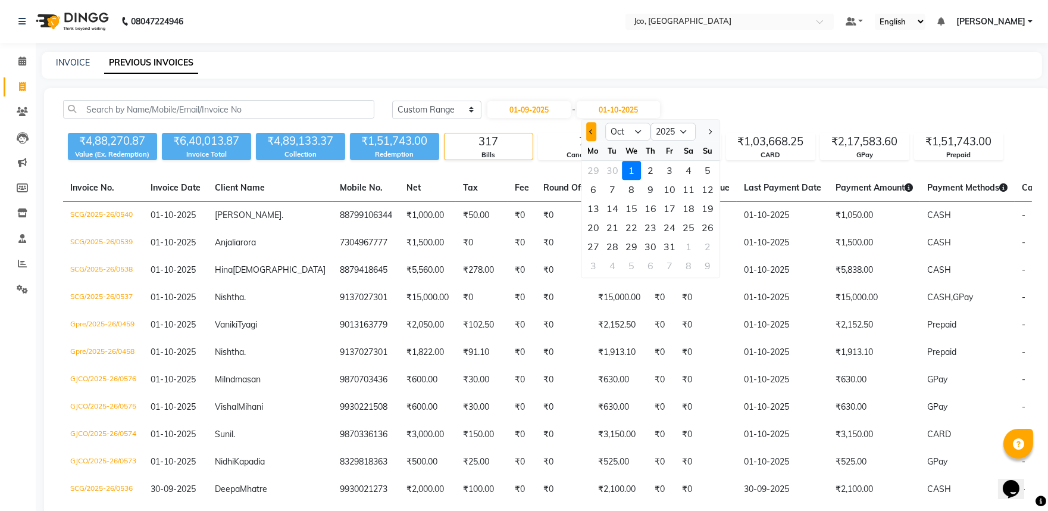
click at [590, 130] on span "Previous month" at bounding box center [591, 131] width 5 height 5
select select "9"
click at [617, 241] on div "30" at bounding box center [612, 246] width 19 height 19
type input "30-09-2025"
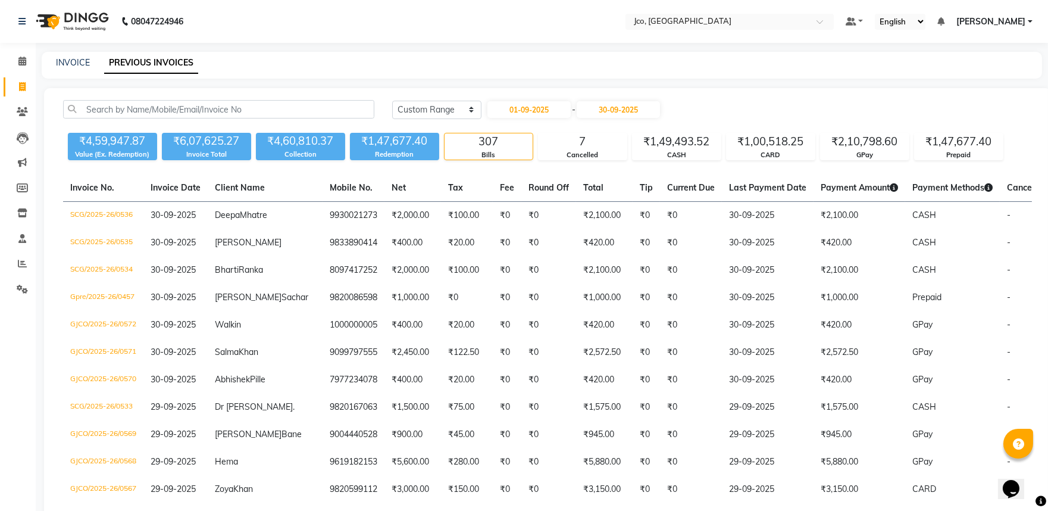
click at [990, 21] on span "[PERSON_NAME]" at bounding box center [990, 21] width 69 height 12
click at [977, 85] on link "Sign out" at bounding box center [971, 82] width 109 height 18
